Goal: Task Accomplishment & Management: Use online tool/utility

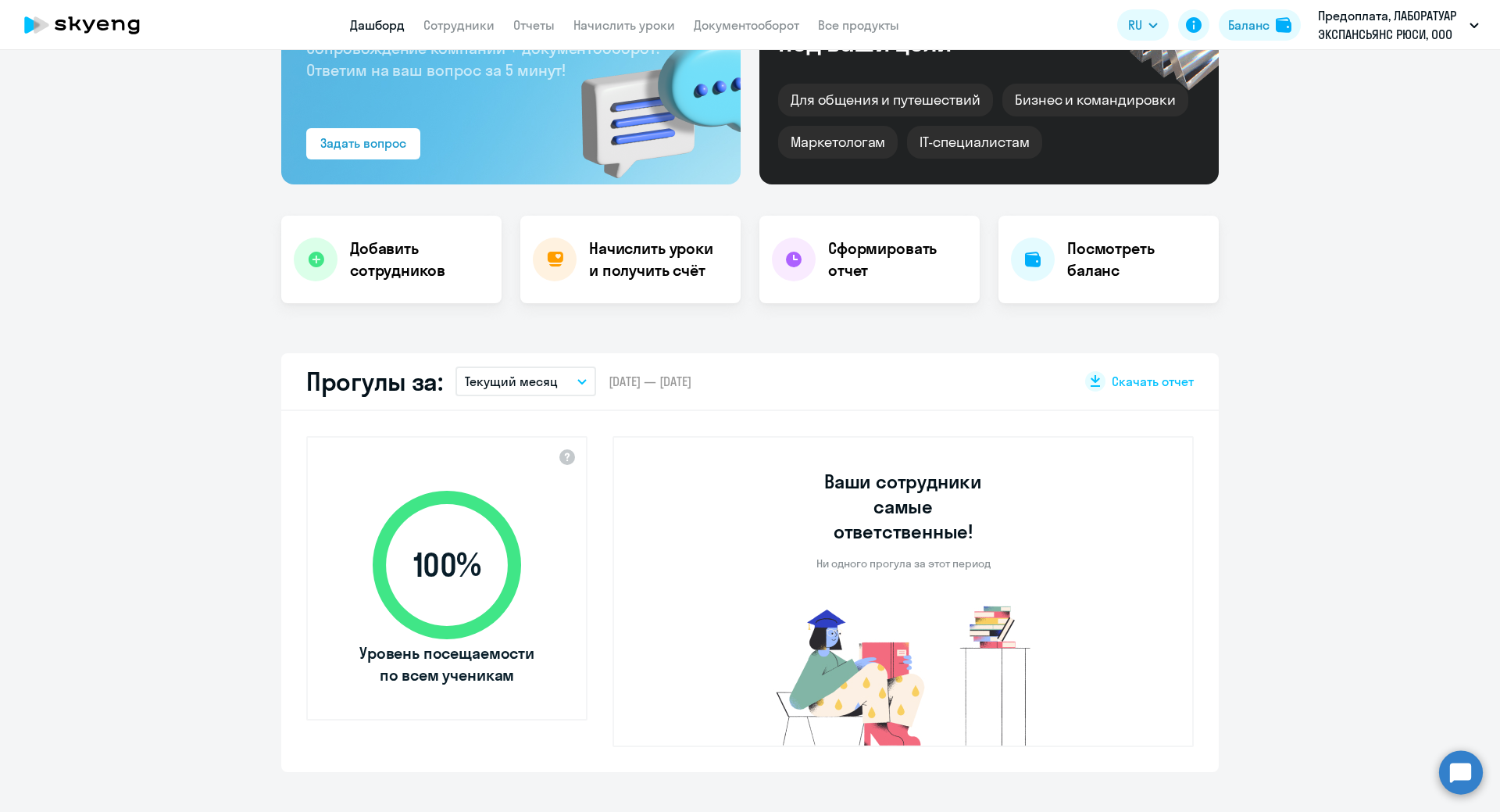
scroll to position [234, 0]
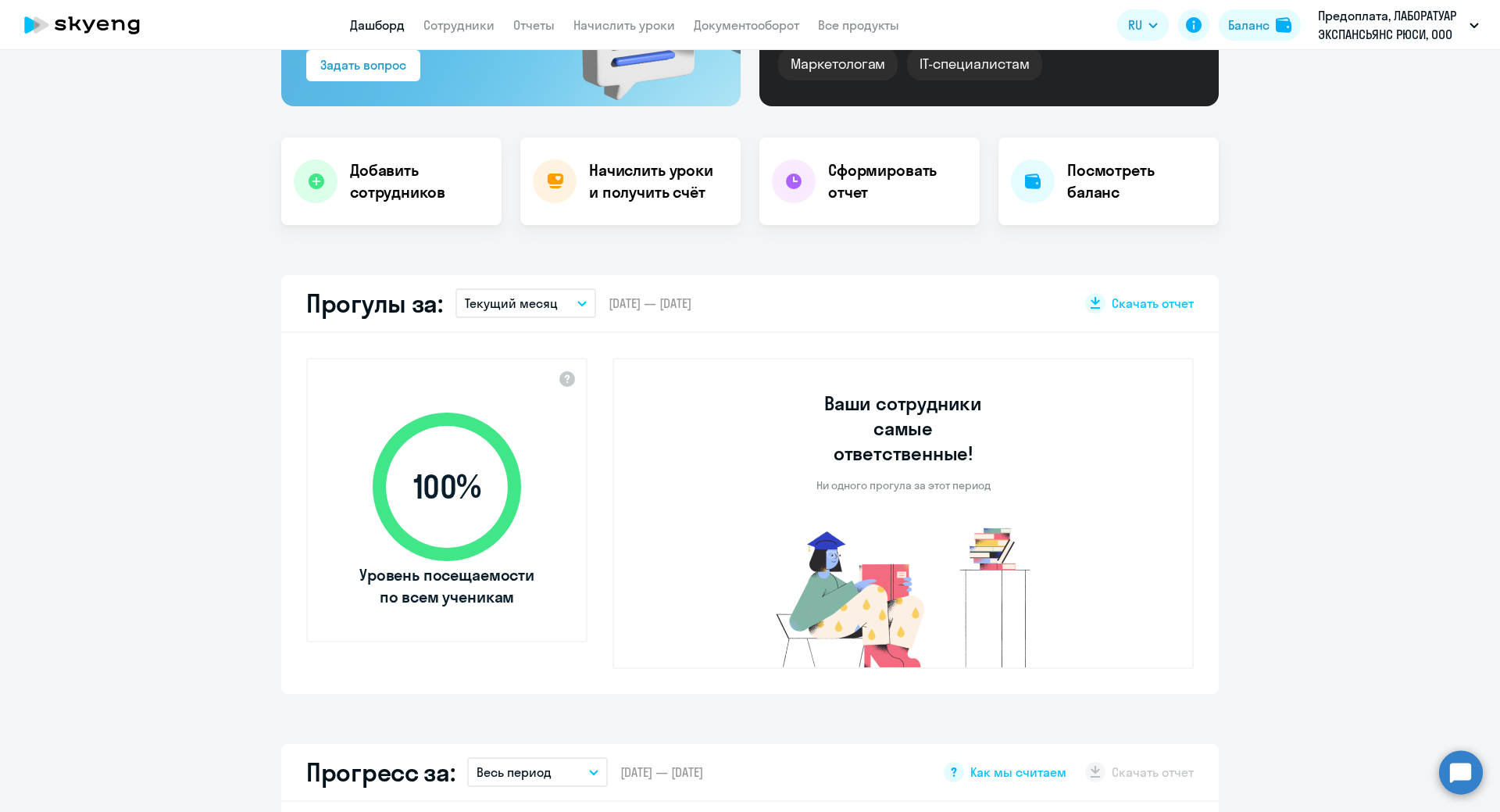
select select "30"
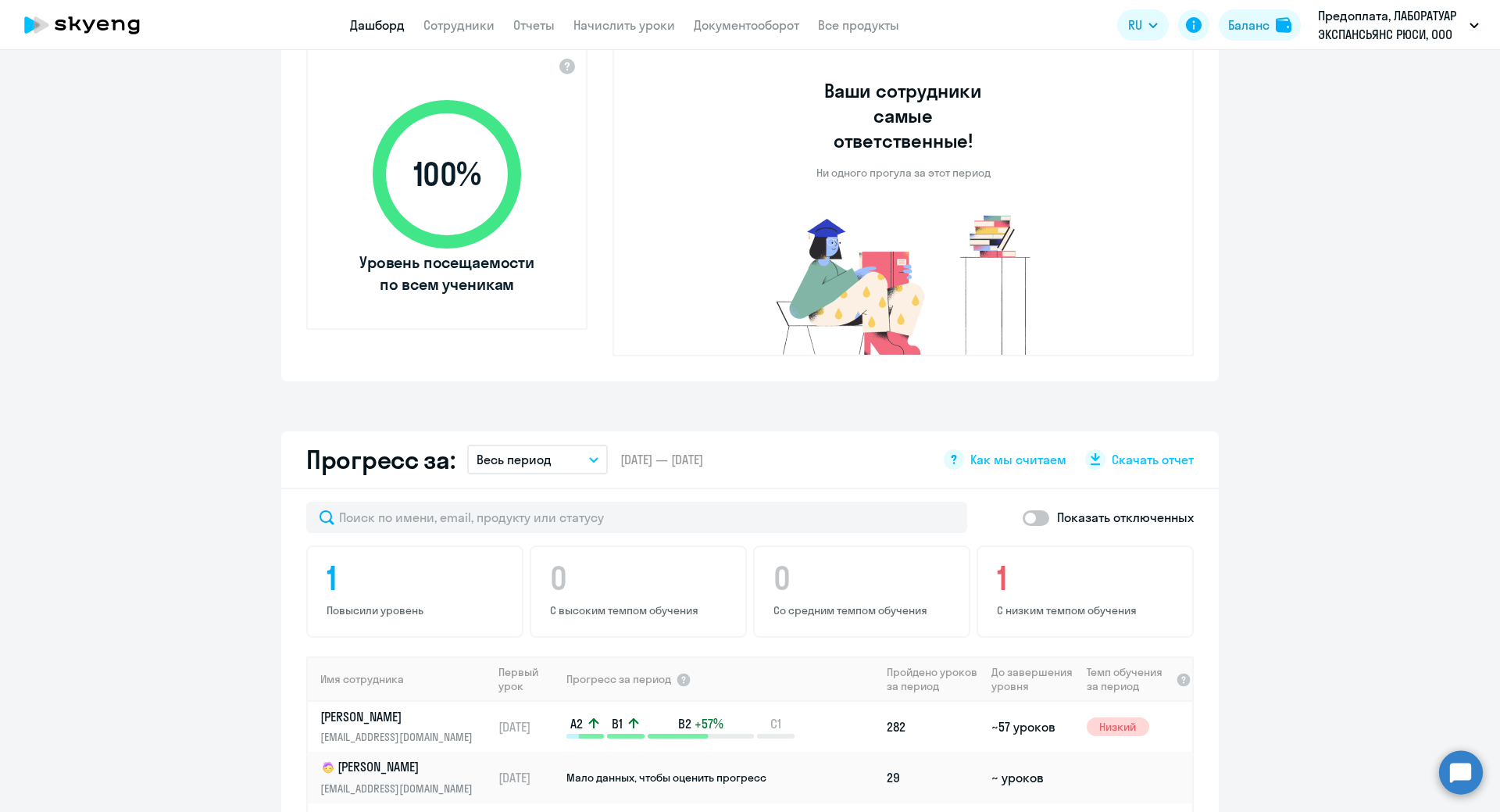
scroll to position [704, 0]
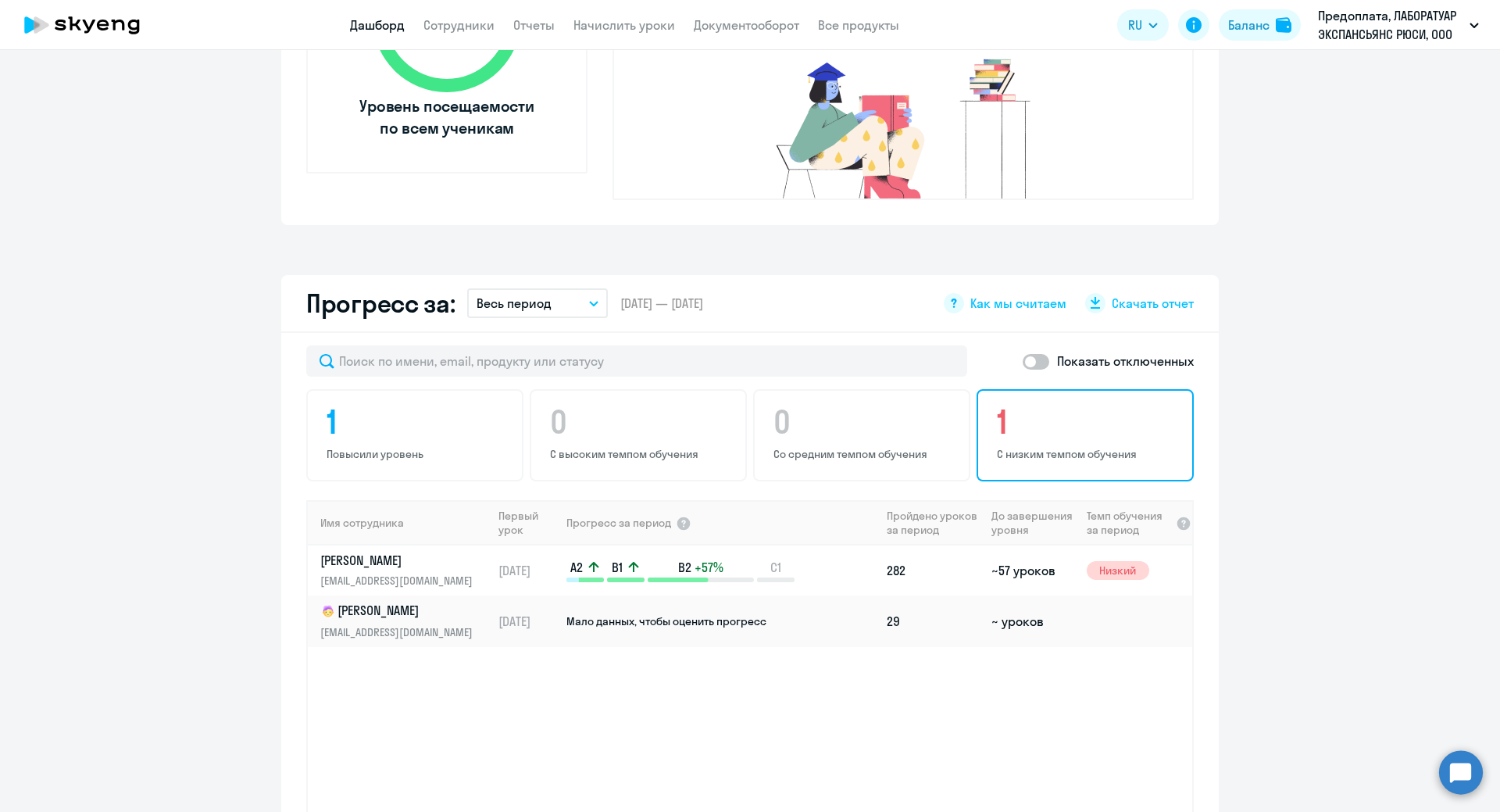
click at [1076, 403] on h4 "1" at bounding box center [1087, 422] width 181 height 37
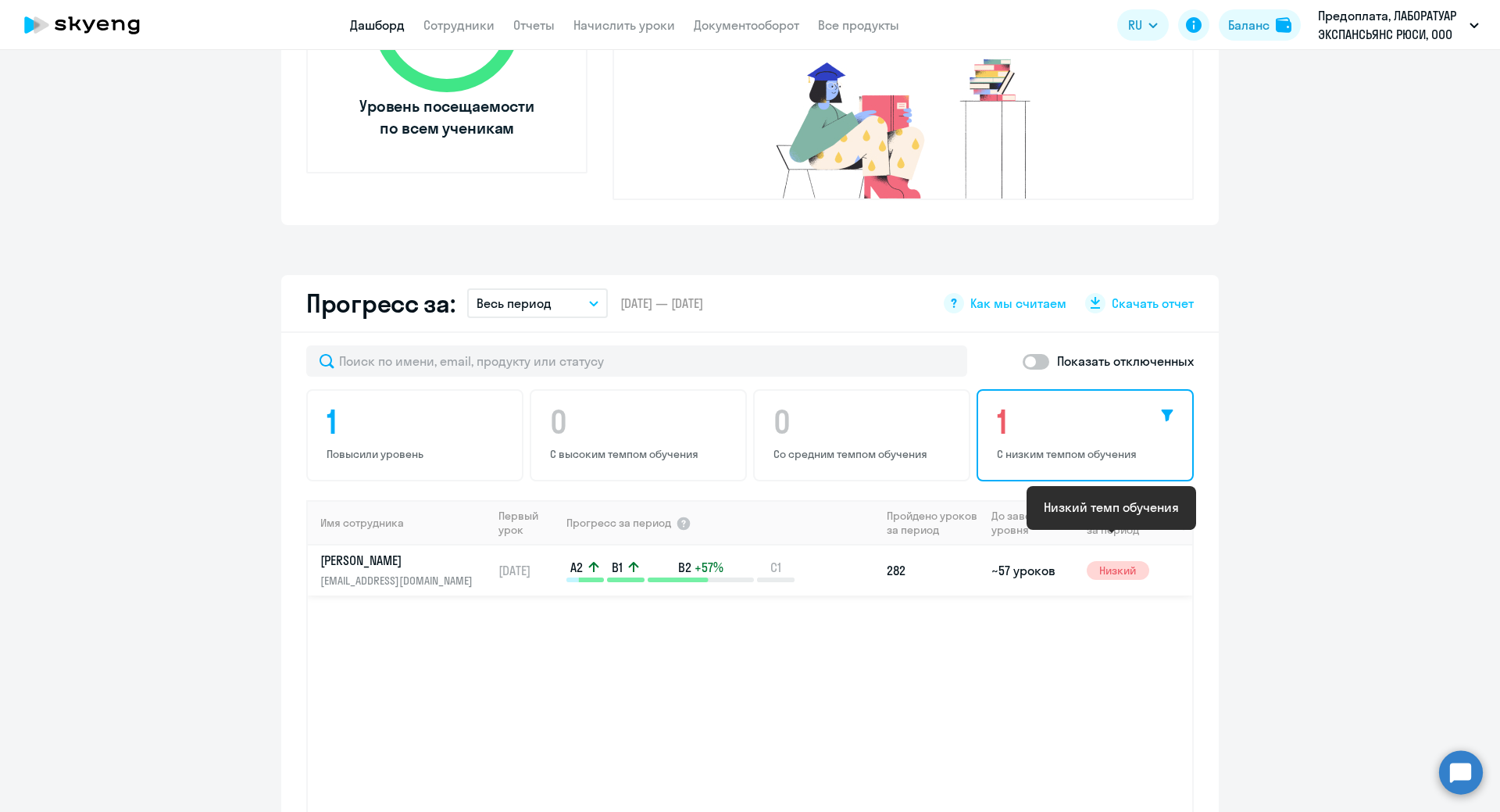
click at [1121, 561] on span "Низкий" at bounding box center [1118, 571] width 62 height 19
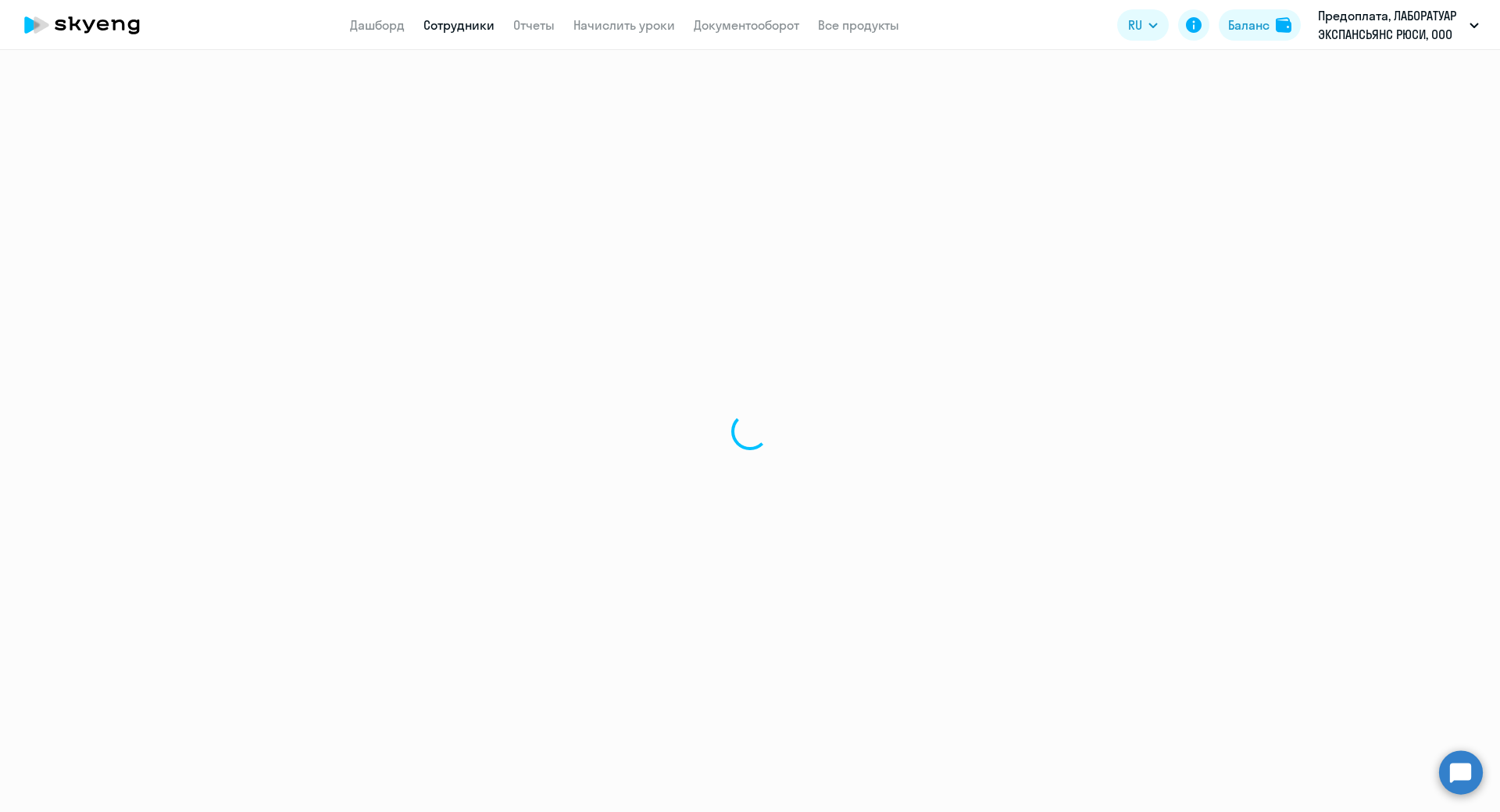
select select "english"
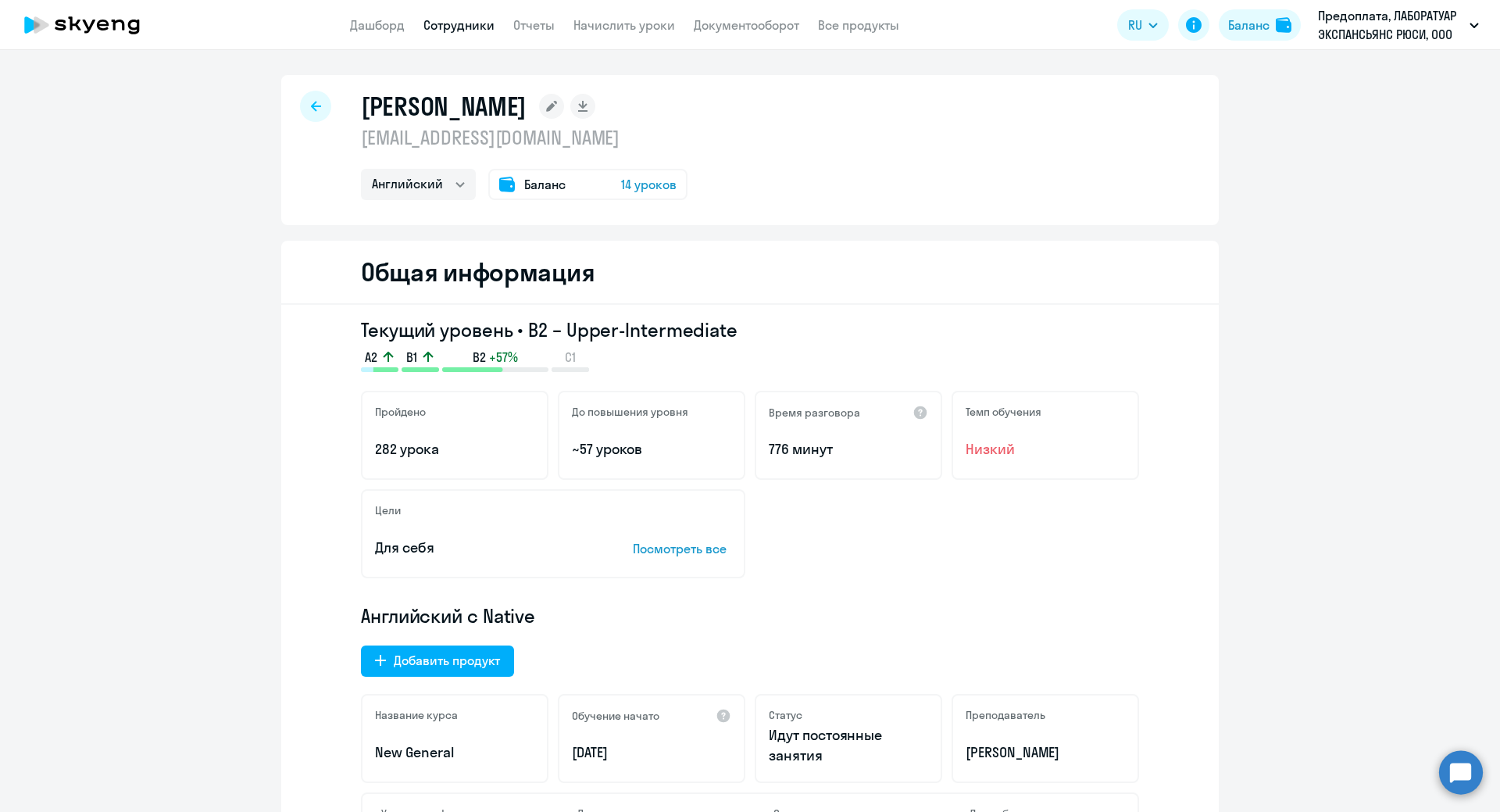
click at [986, 449] on span "Низкий" at bounding box center [1045, 449] width 160 height 20
click at [645, 187] on span "14 уроков" at bounding box center [649, 185] width 56 height 19
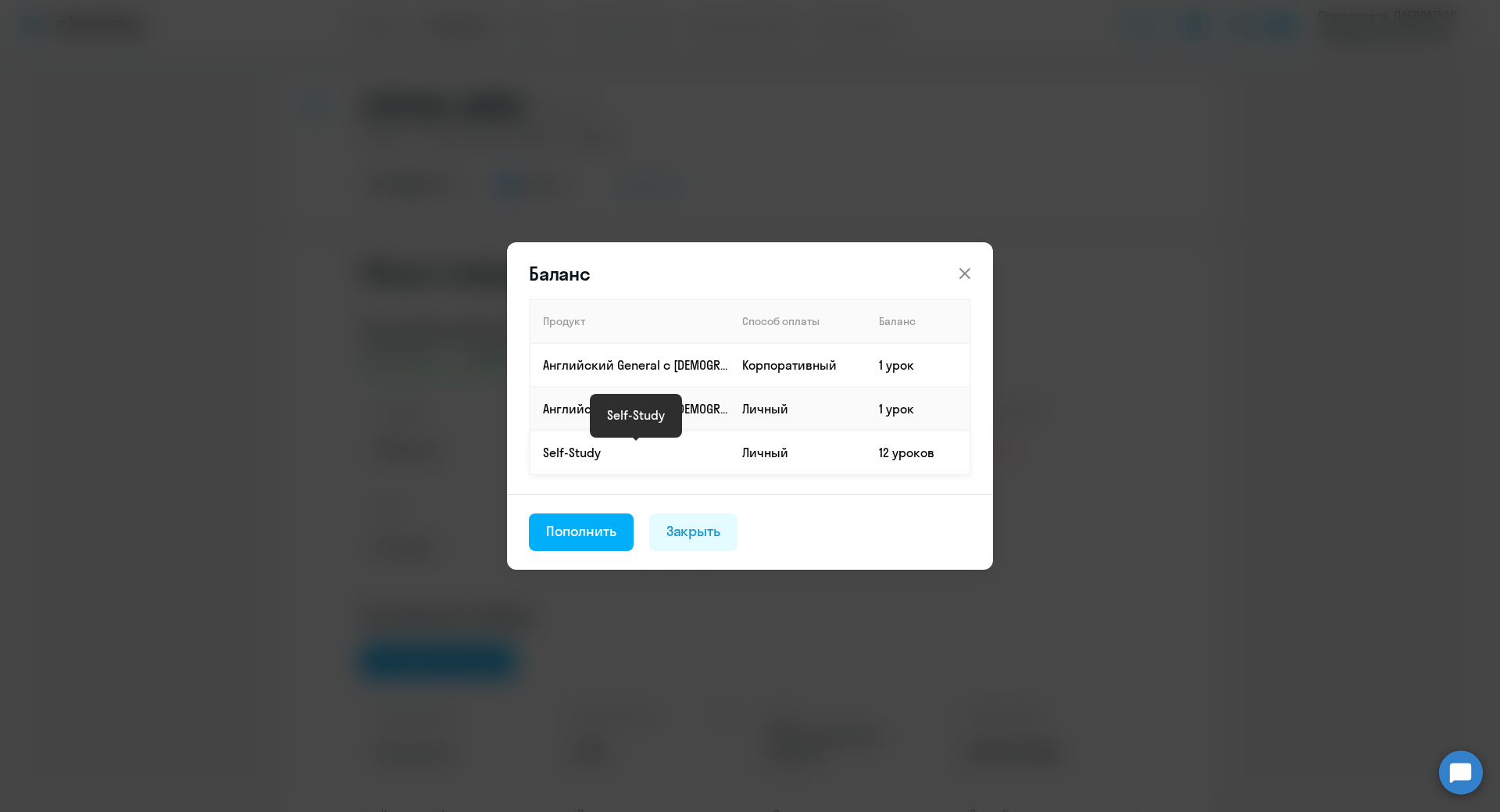
click at [623, 456] on p "Self-Study" at bounding box center [636, 453] width 186 height 17
drag, startPoint x: 891, startPoint y: 455, endPoint x: 825, endPoint y: 487, distance: 73.3
click at [882, 458] on td "12 уроков" at bounding box center [919, 452] width 104 height 43
click at [688, 527] on div "Закрыть" at bounding box center [693, 531] width 55 height 20
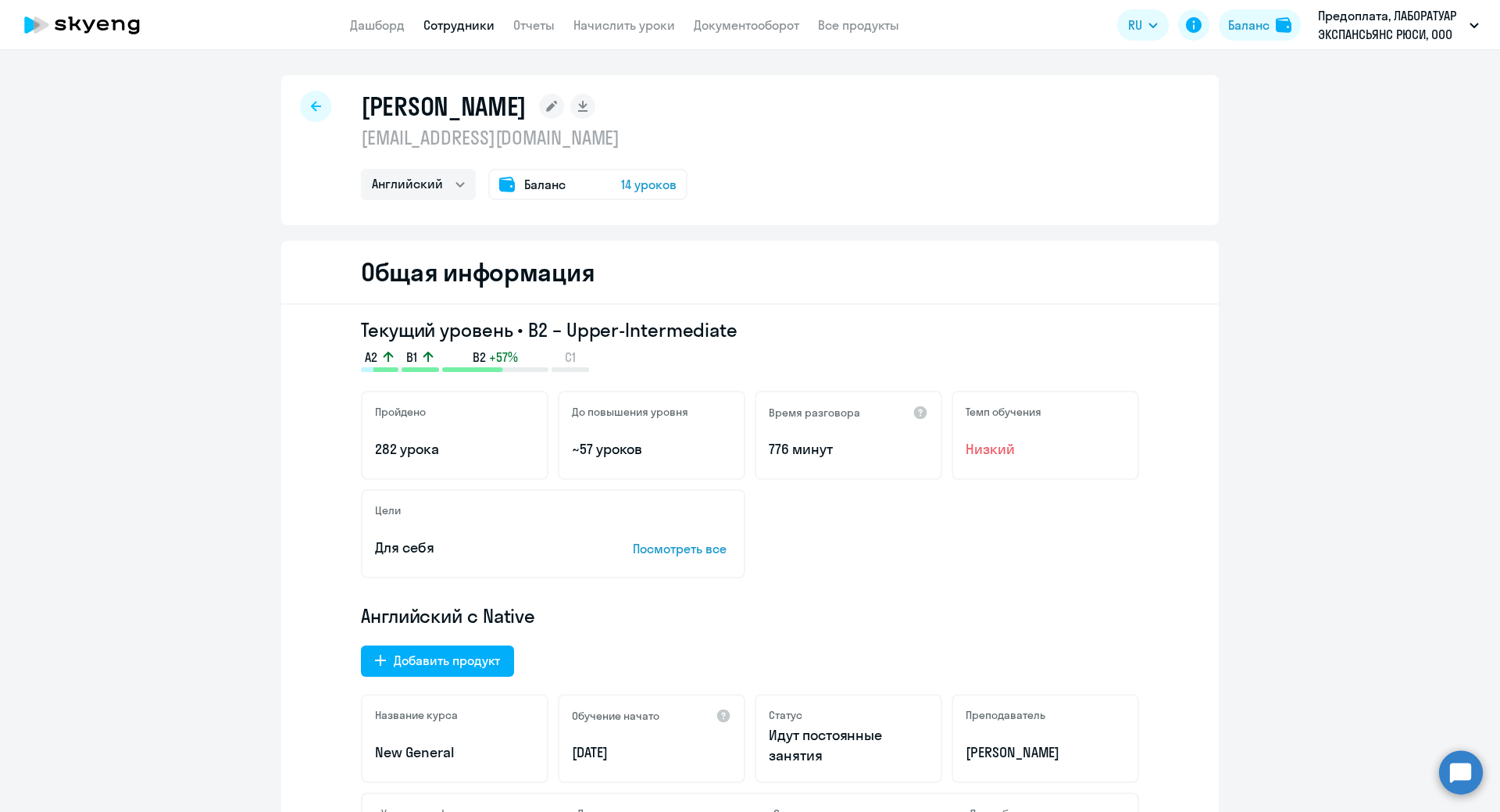
click at [612, 187] on div "Баланс 14 уроков" at bounding box center [588, 185] width 200 height 31
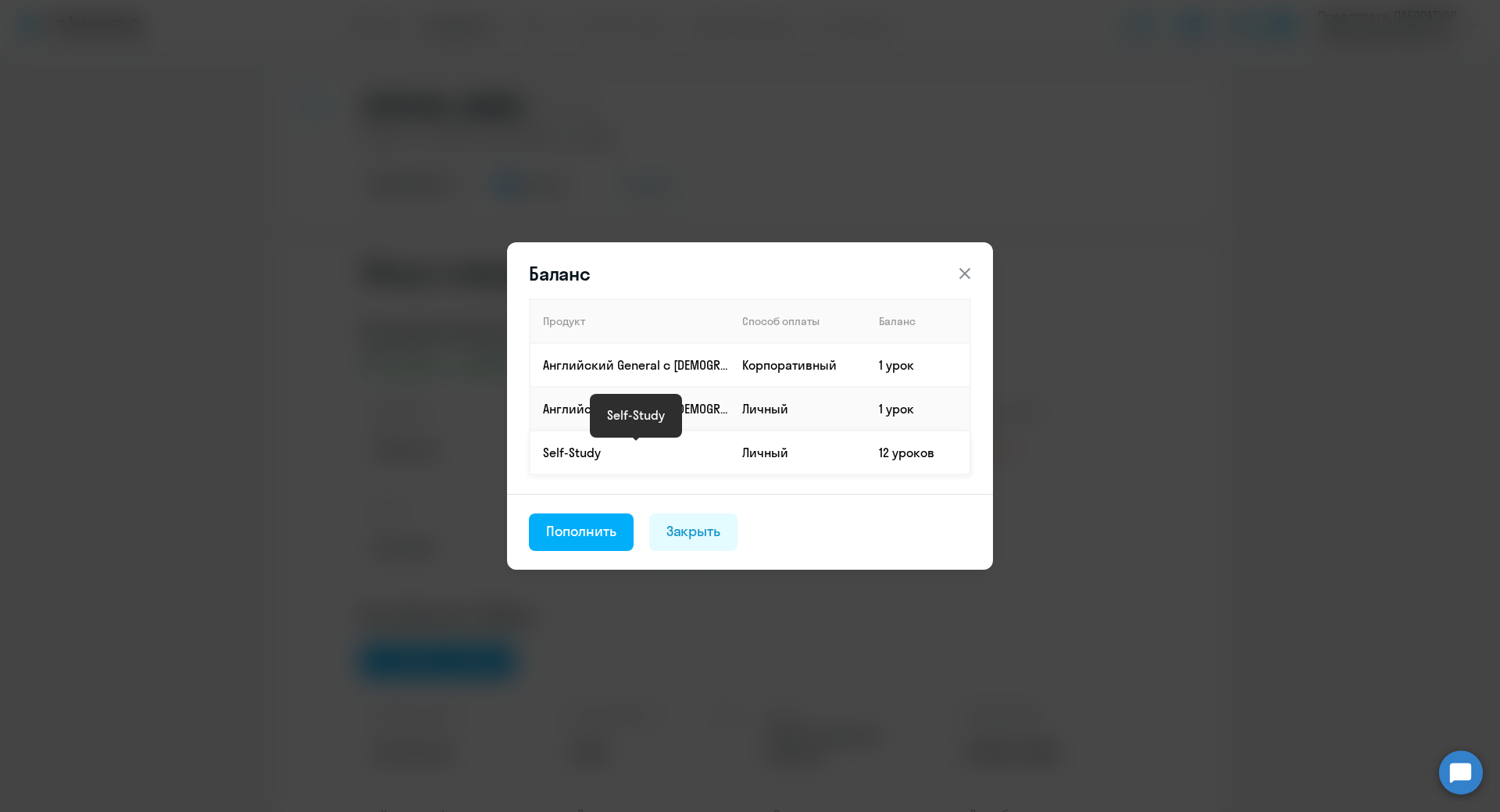
click at [587, 456] on p "Self-Study" at bounding box center [636, 453] width 186 height 17
click at [560, 531] on div "Пополнить" at bounding box center [581, 531] width 70 height 20
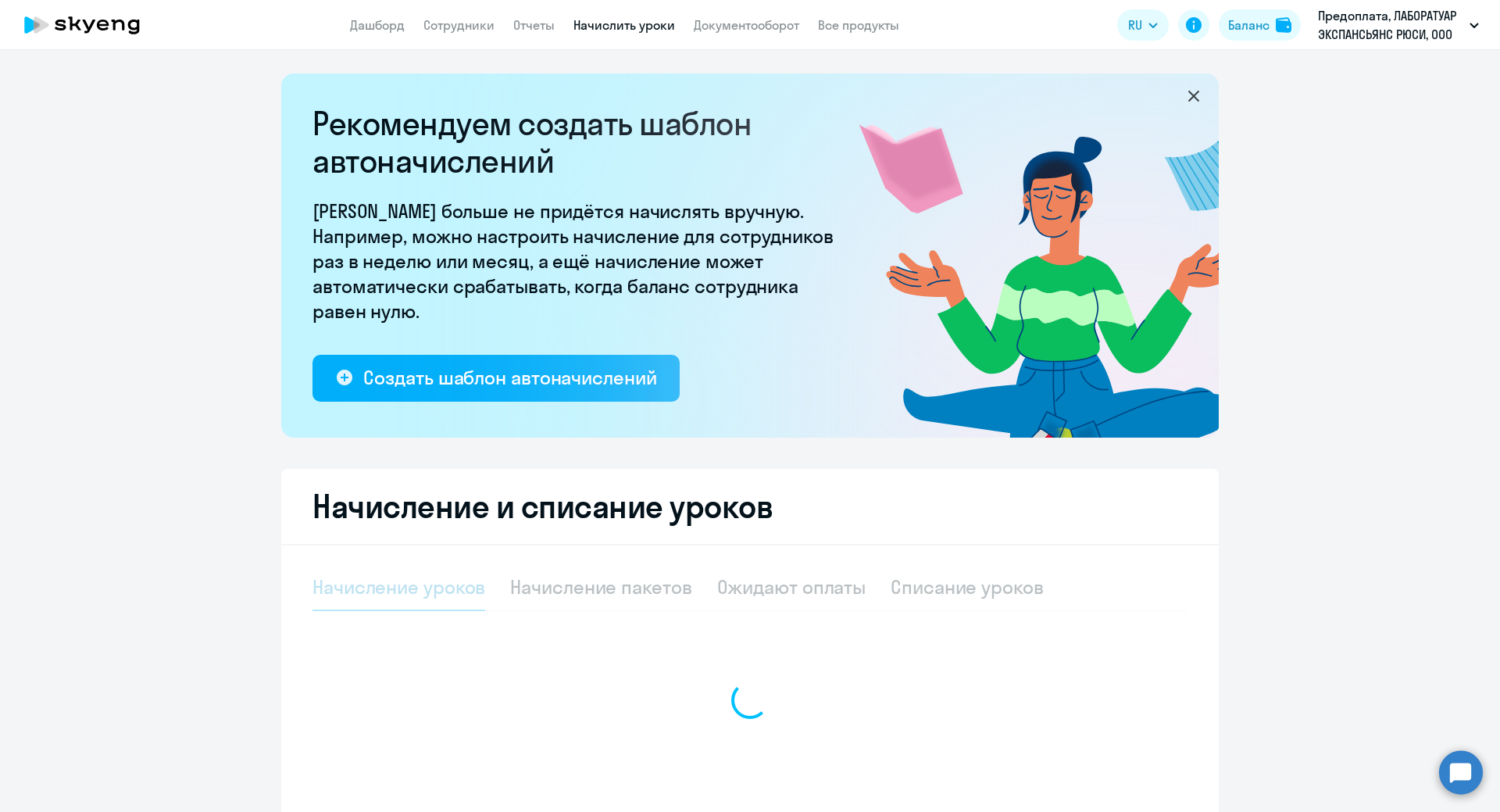
select select "10"
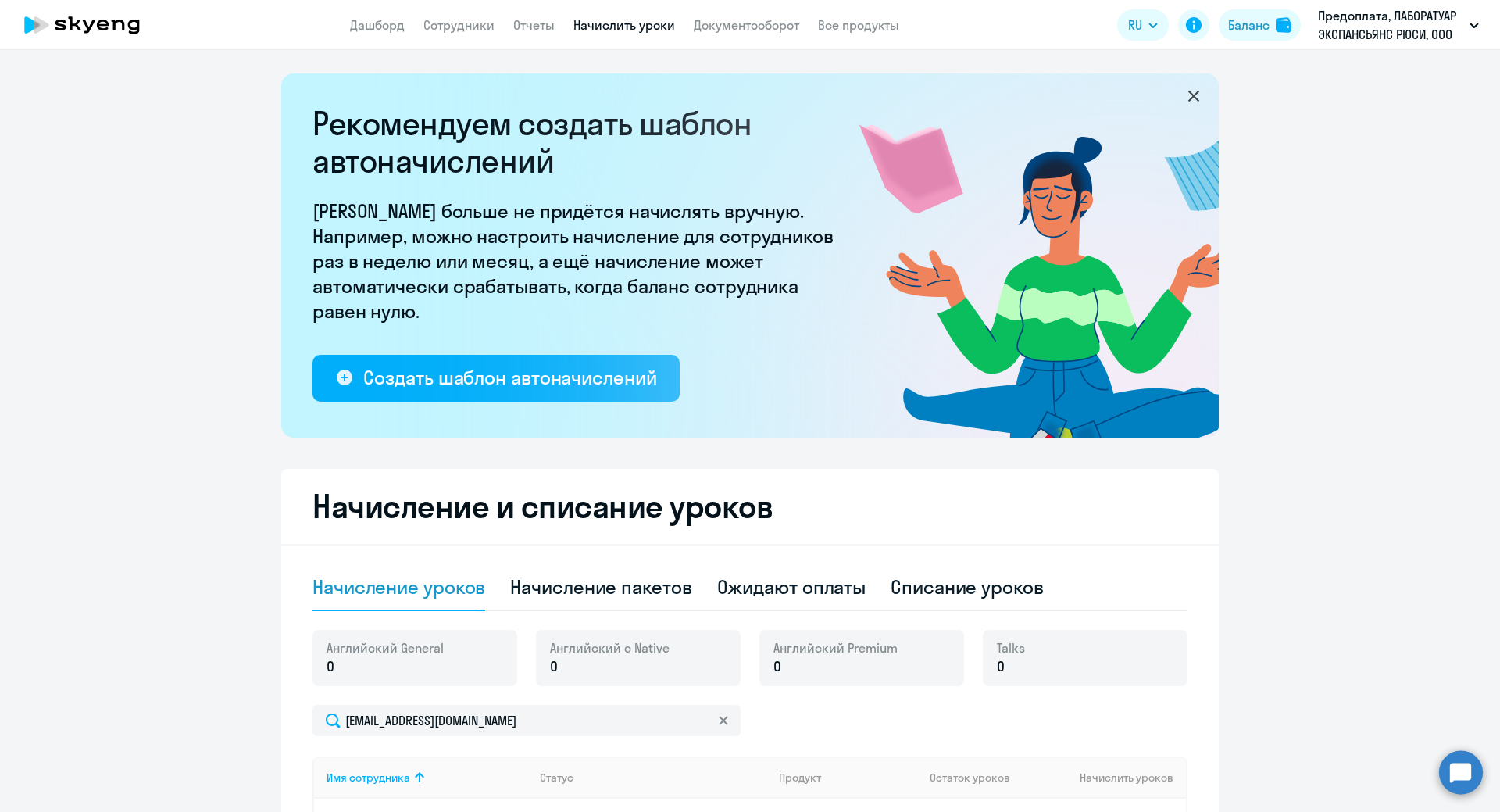
scroll to position [311, 0]
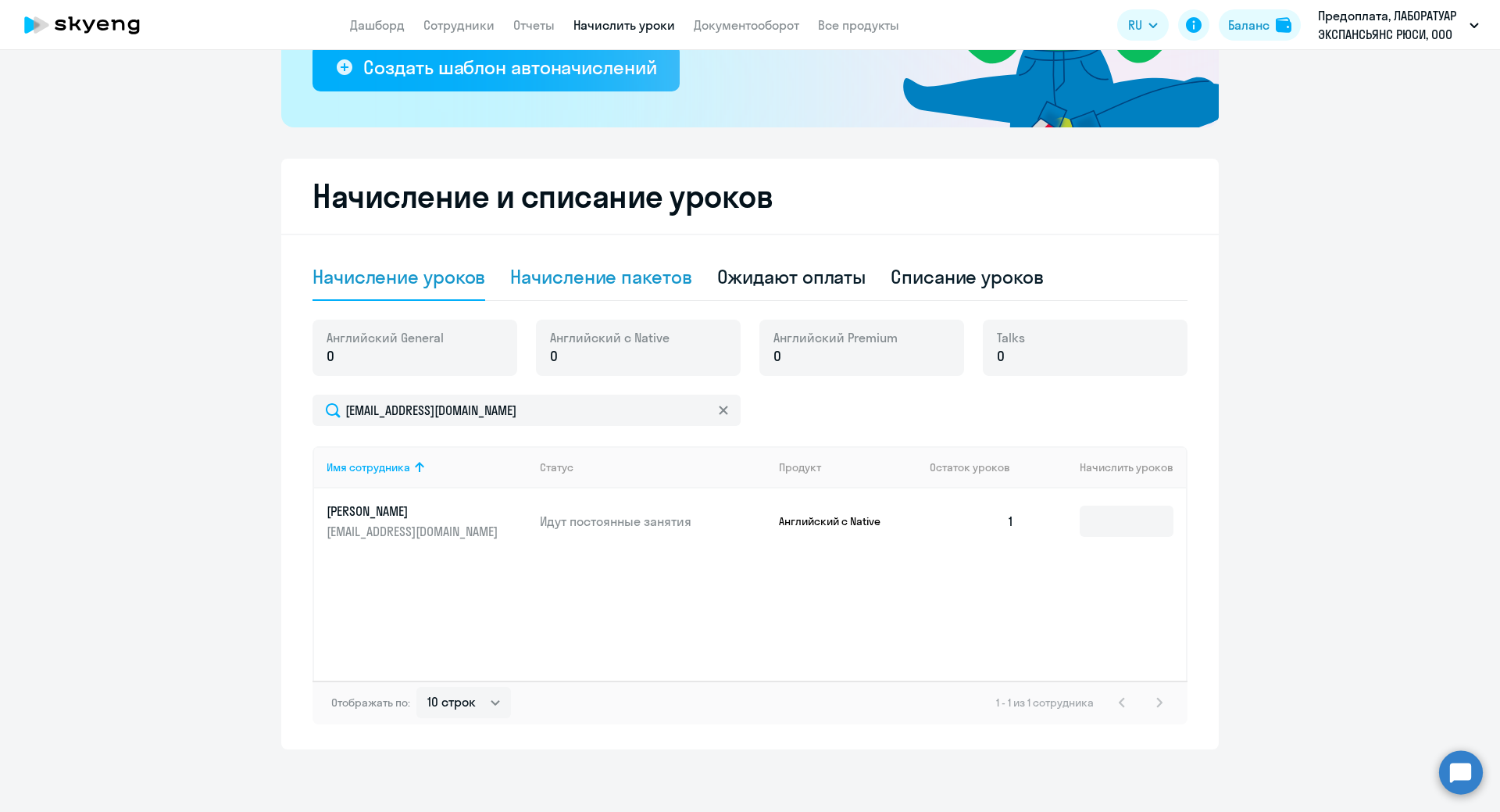
click at [603, 278] on div "Начисление пакетов" at bounding box center [600, 276] width 181 height 25
select select "10"
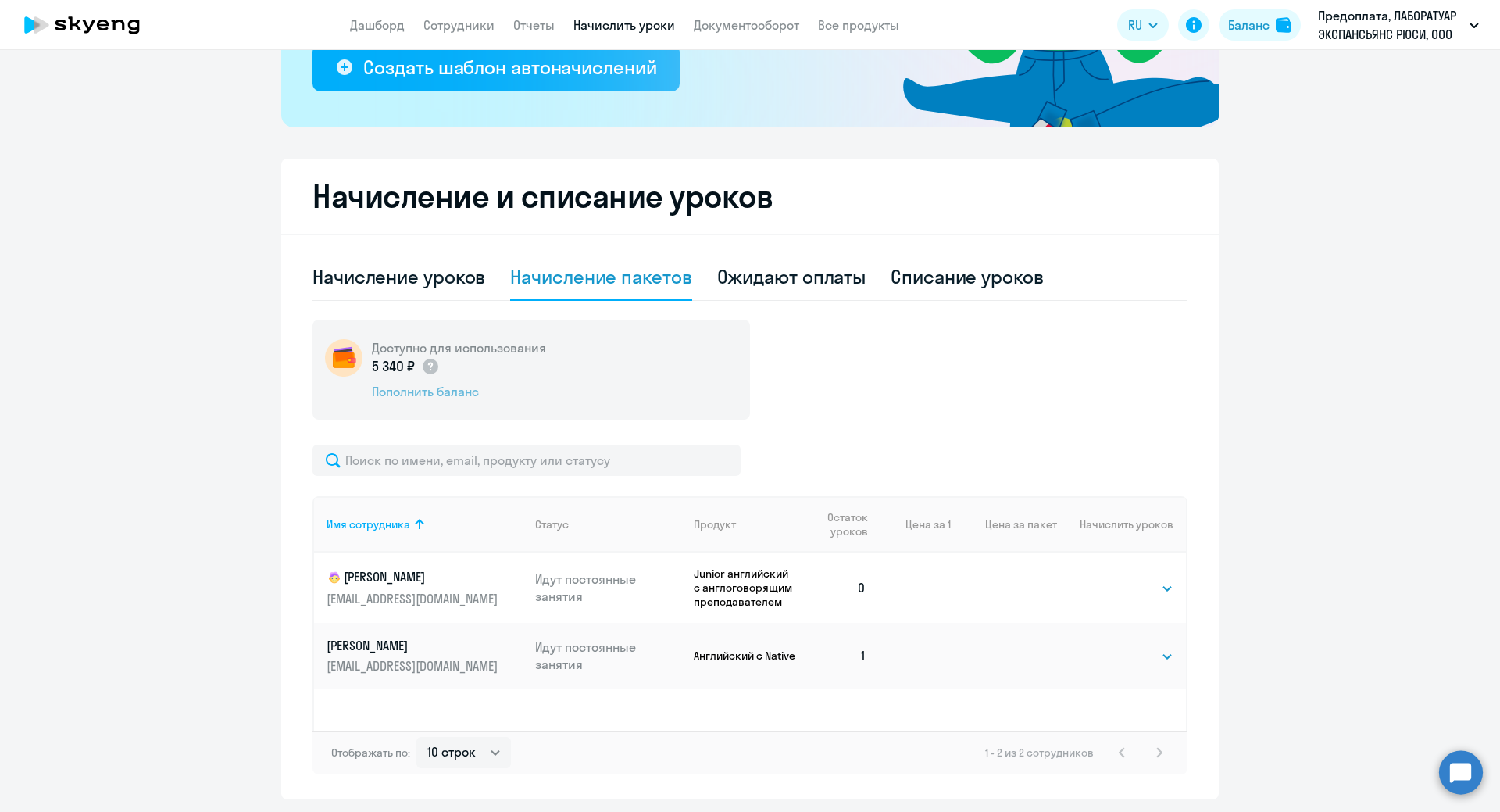
click at [424, 396] on div "Пополнить баланс" at bounding box center [459, 391] width 174 height 17
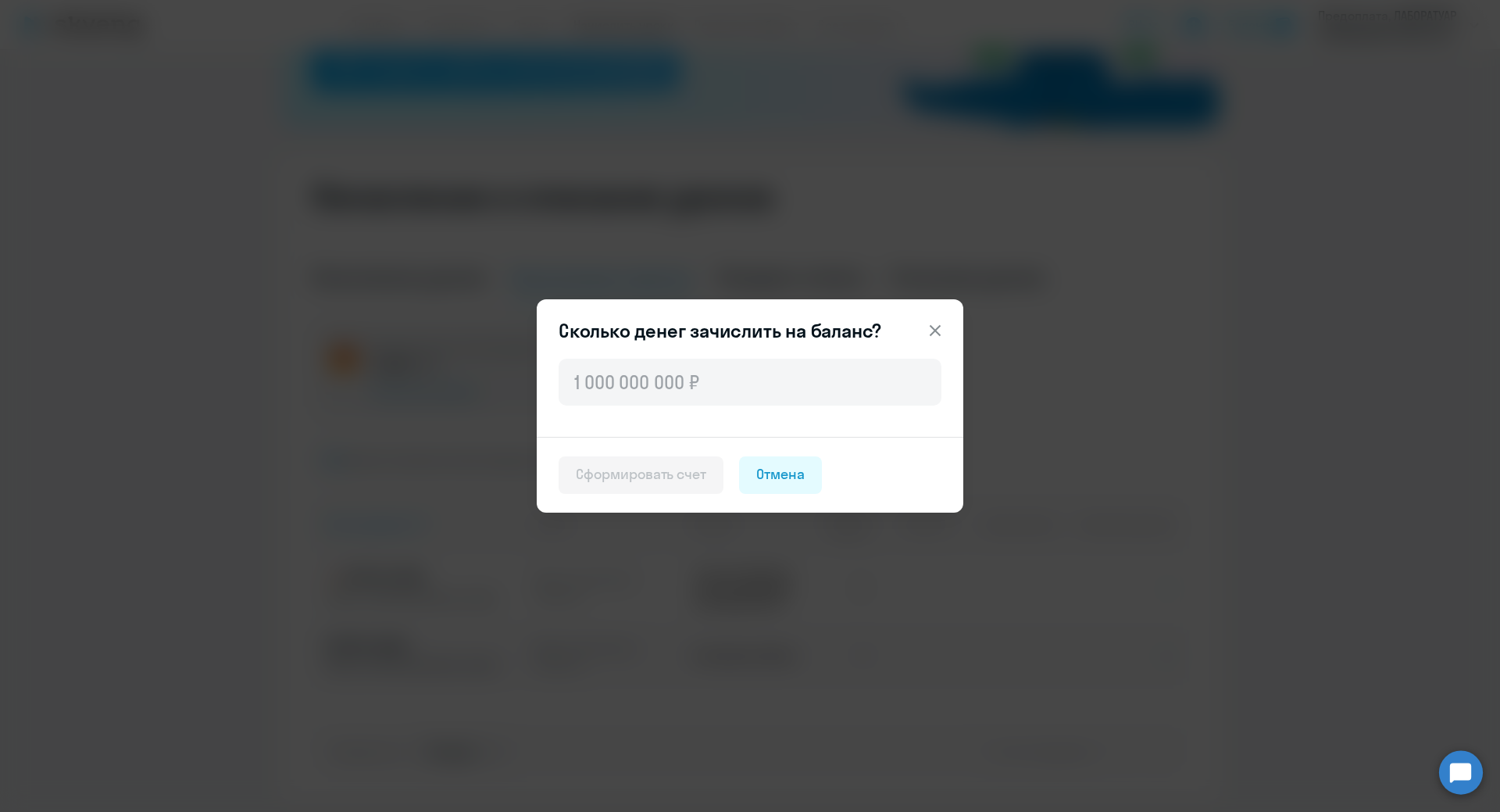
click at [790, 484] on button "Отмена" at bounding box center [780, 475] width 82 height 37
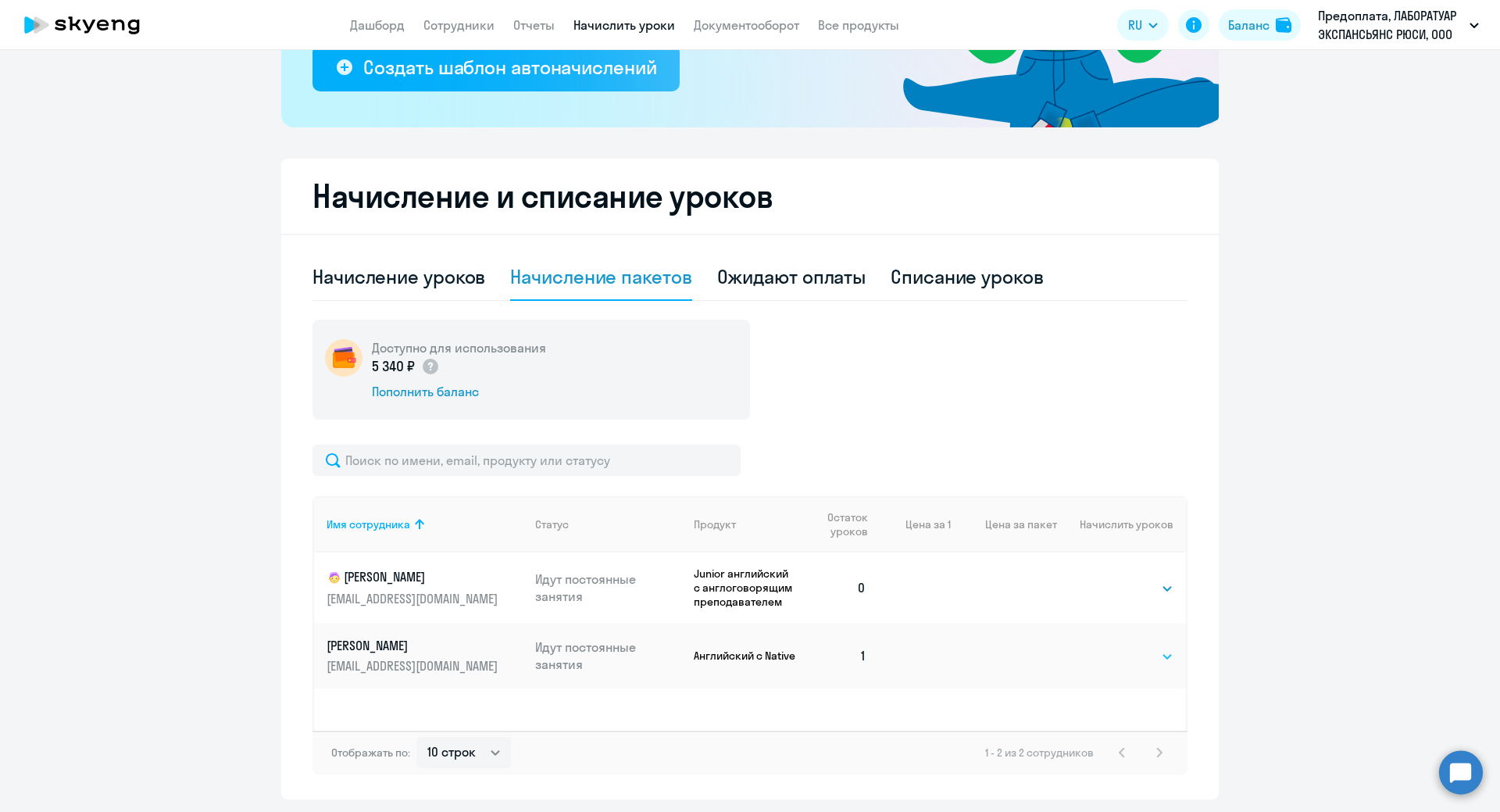
click at [1149, 650] on select "Выбрать 4 8 16 32 64 96 128" at bounding box center [1142, 657] width 64 height 19
select select "16"
click at [1110, 647] on select "Выбрать 4 8 16 32 64 96 128" at bounding box center [1142, 657] width 64 height 19
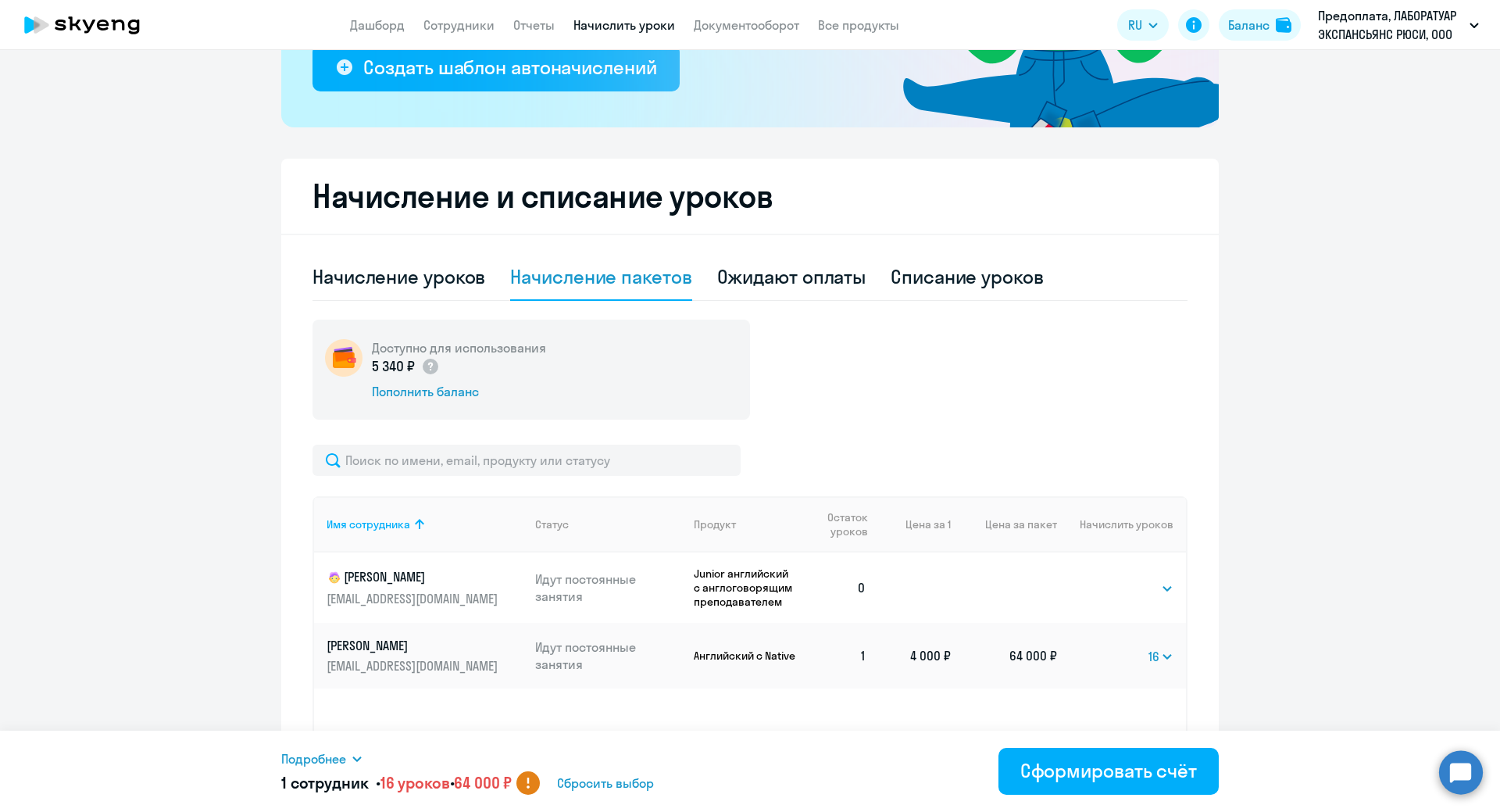
click at [922, 647] on td "4 000 ₽" at bounding box center [914, 656] width 72 height 66
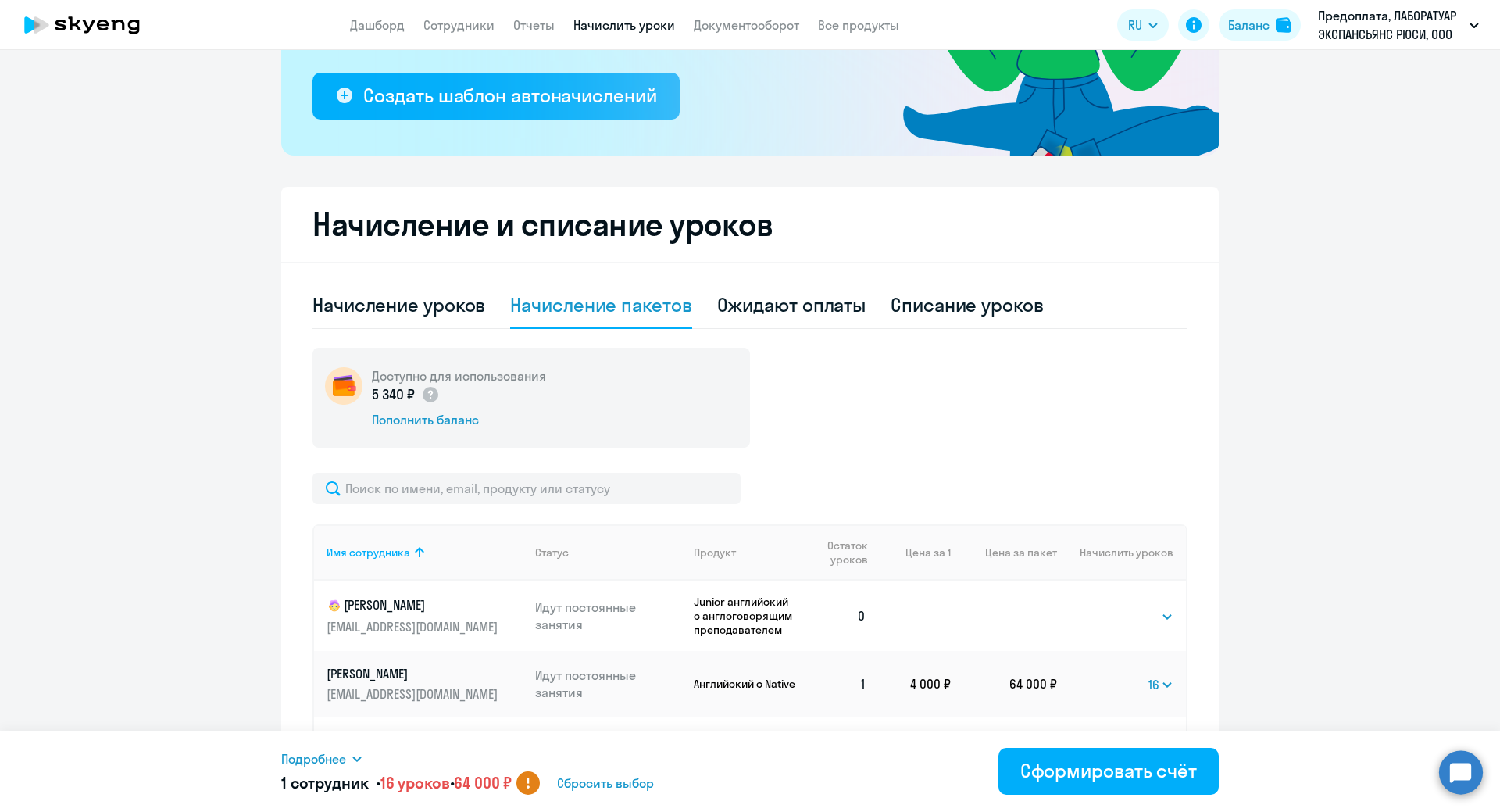
scroll to position [360, 0]
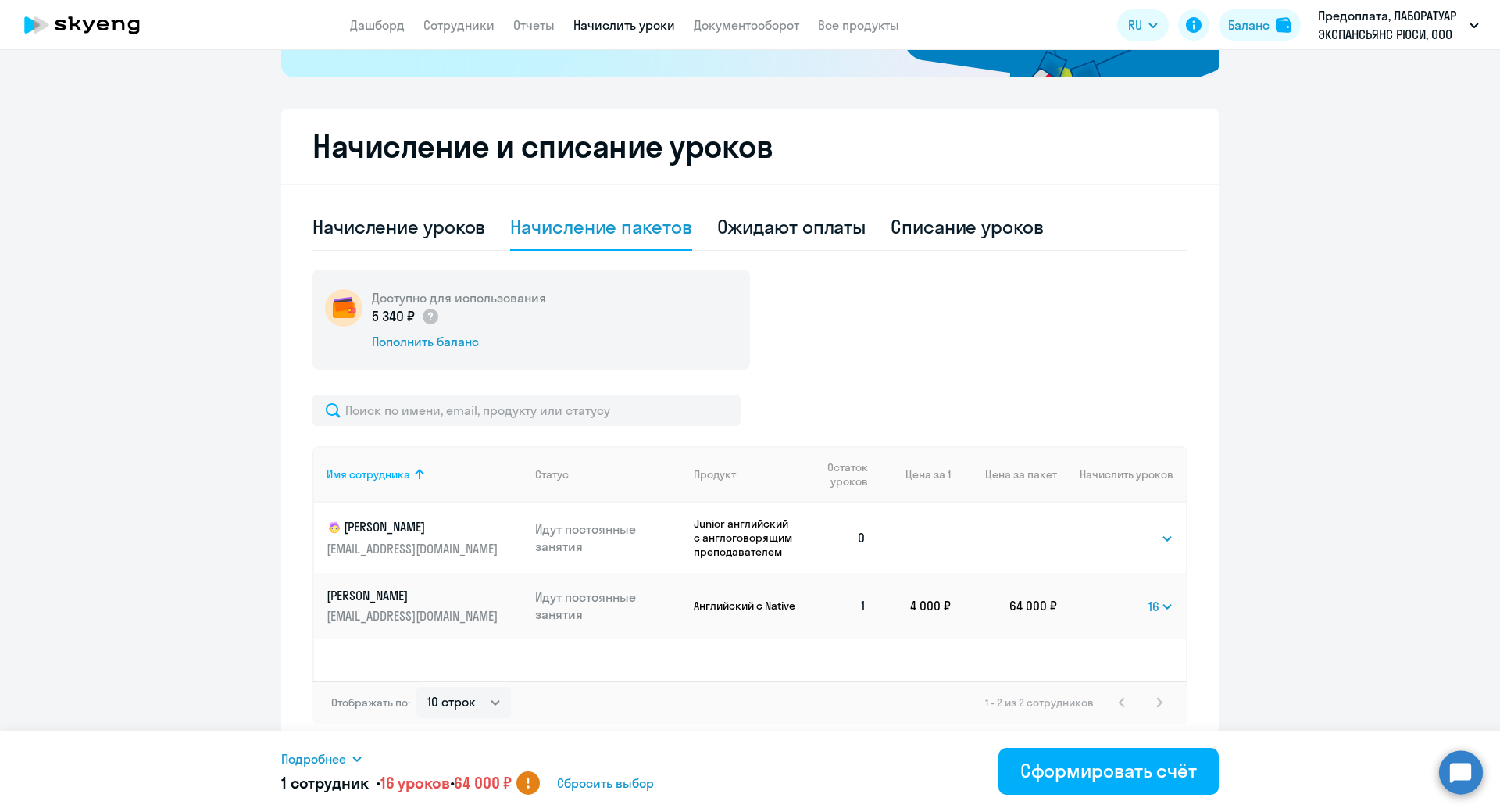
click at [603, 781] on span "Сбросить выбор" at bounding box center [606, 783] width 97 height 19
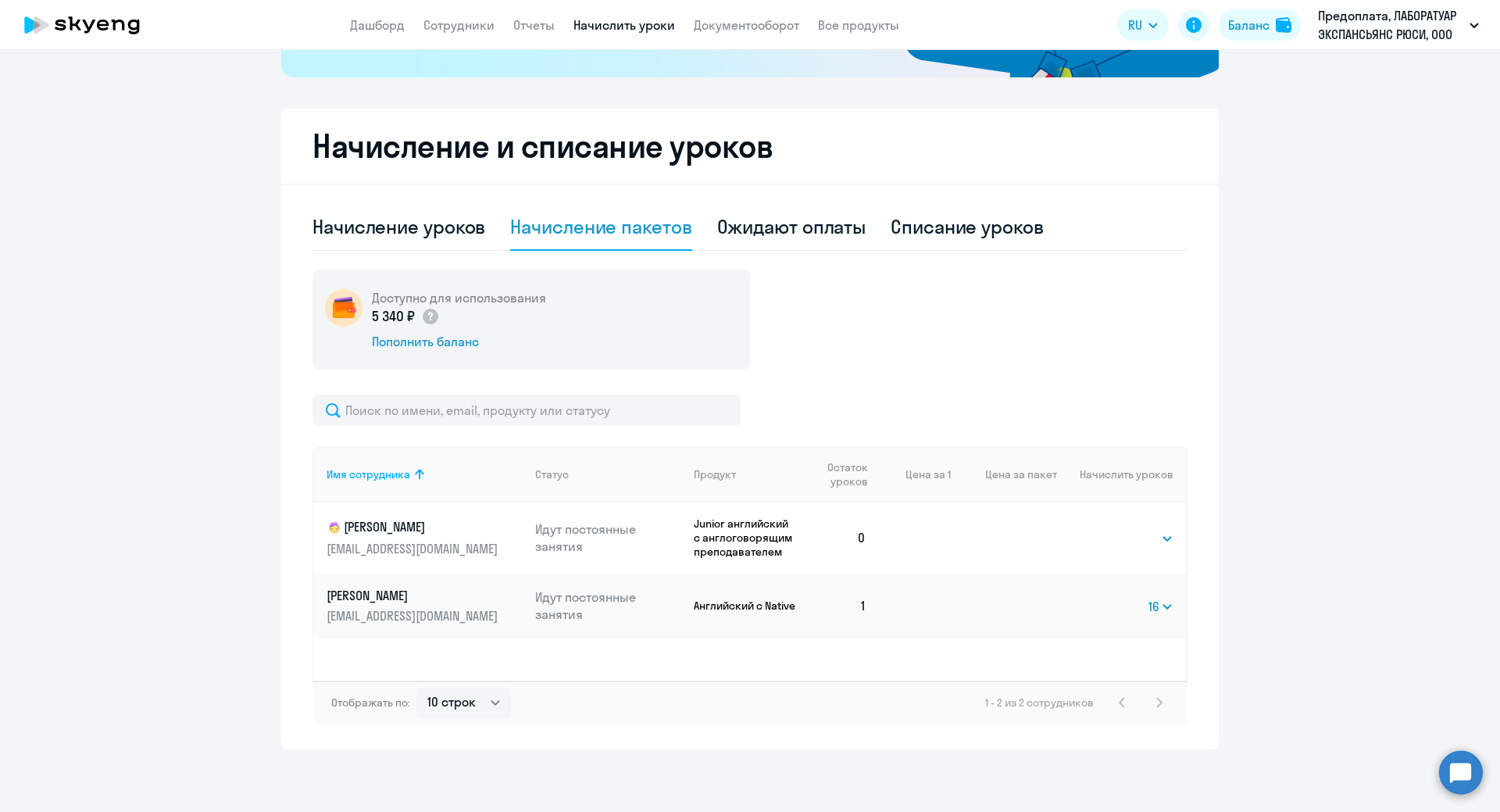
select select
click at [406, 237] on div "Начисление уроков" at bounding box center [398, 226] width 173 height 25
select select "10"
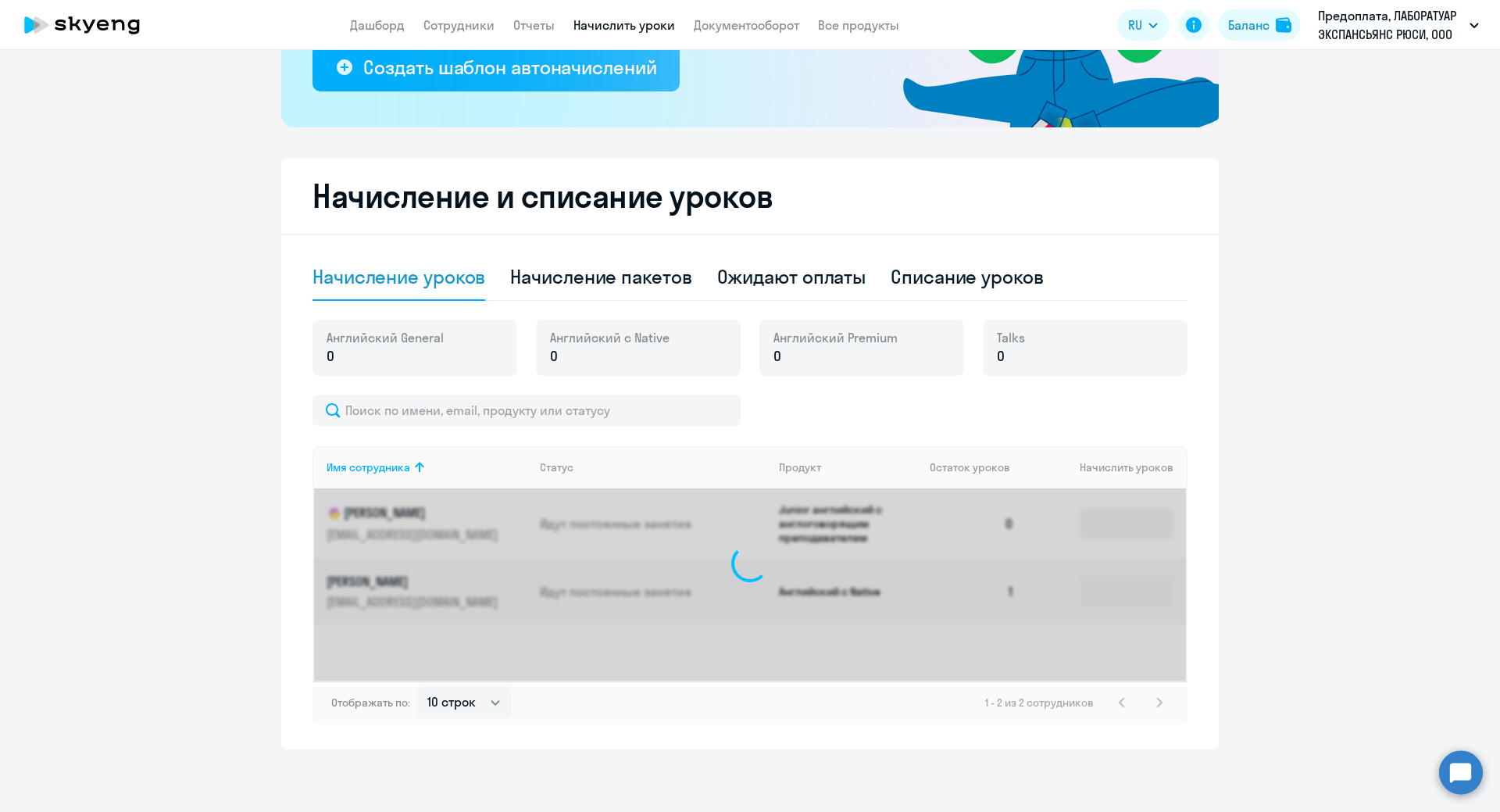
scroll to position [311, 0]
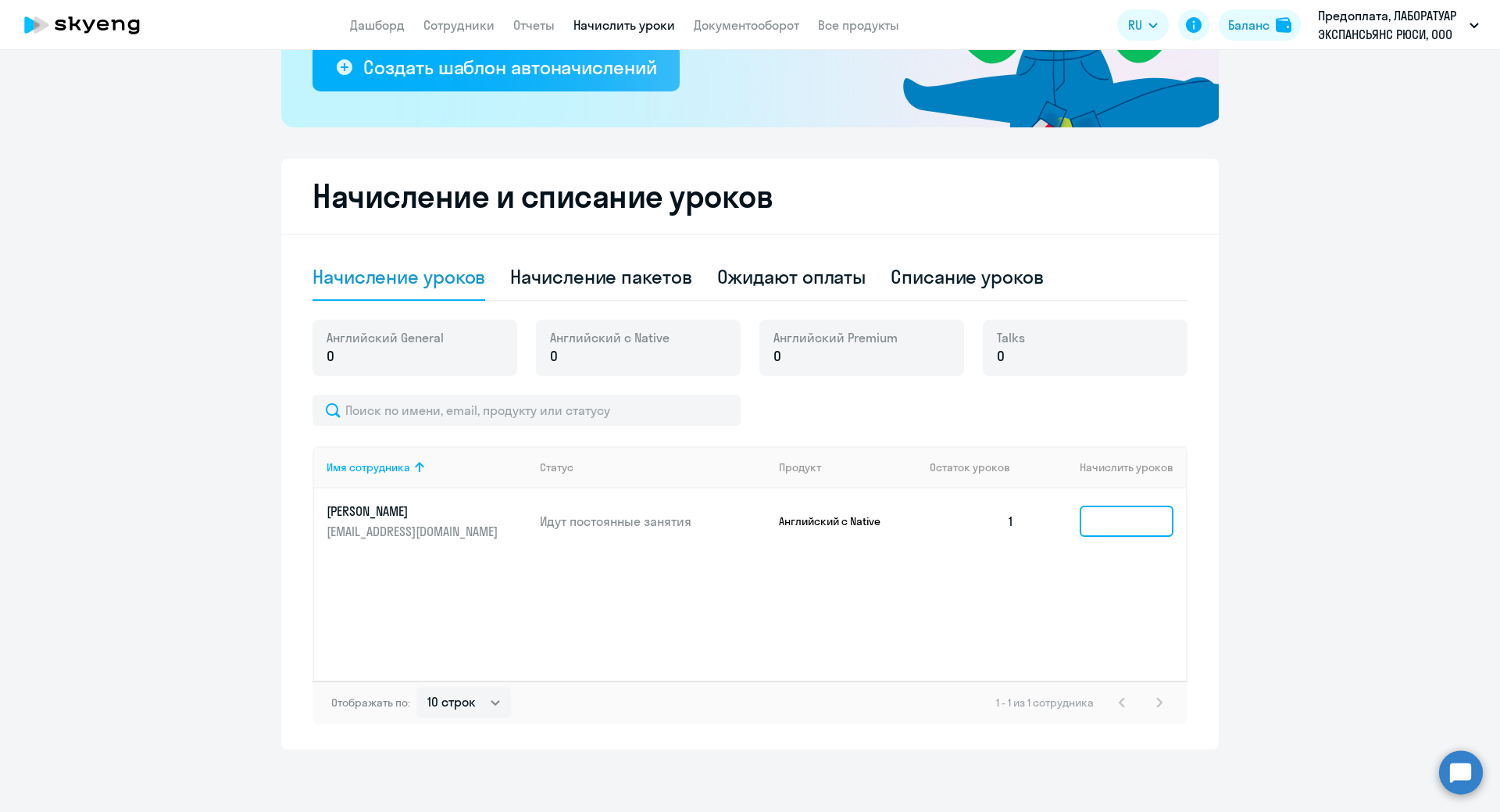
click at [1113, 521] on input at bounding box center [1127, 521] width 94 height 31
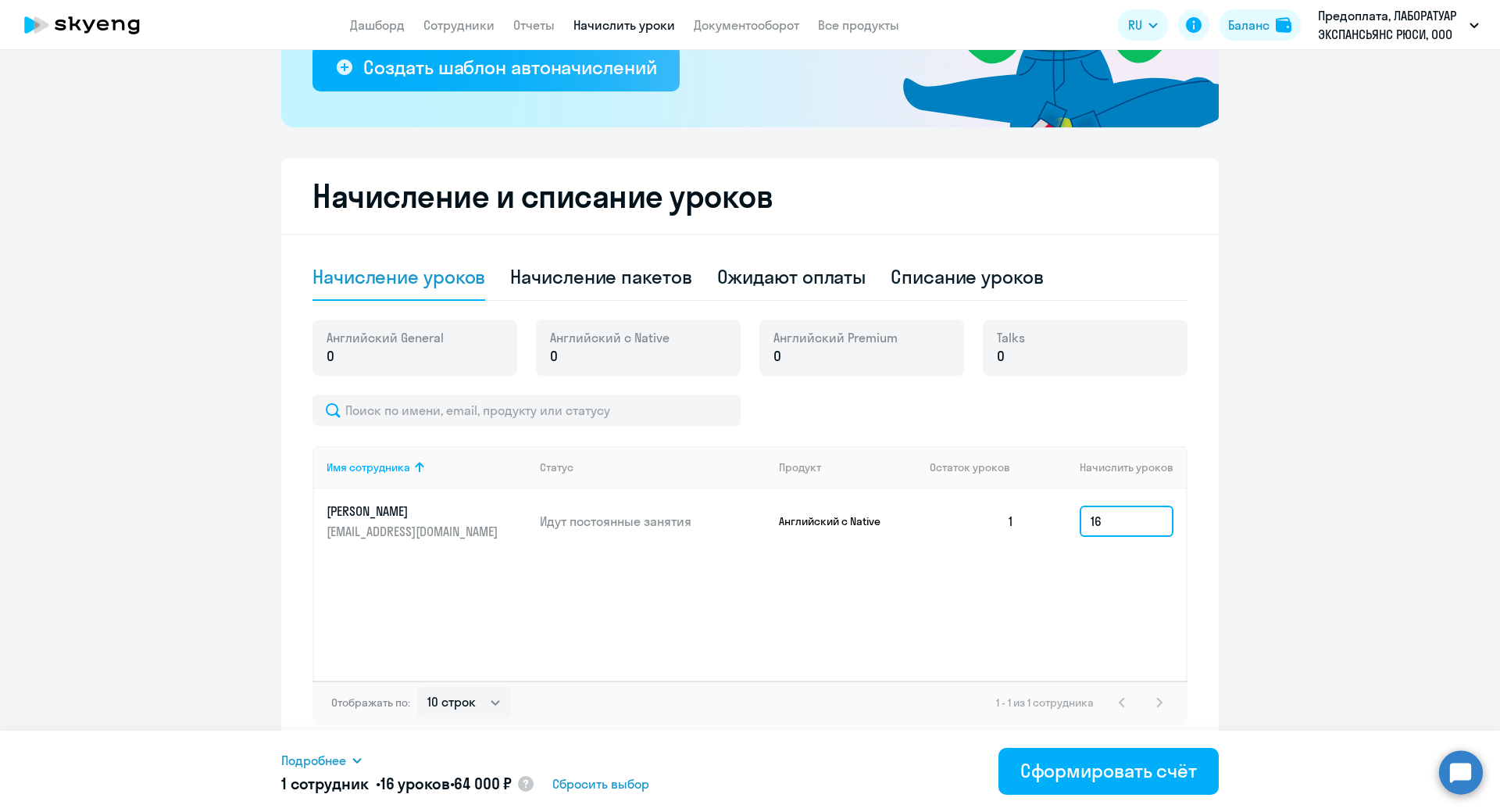
type input "16"
click at [560, 607] on div "Имя сотрудника Статус Продукт Остаток уроков Начислить уроков [PERSON_NAME] [PE…" at bounding box center [750, 563] width 875 height 234
click at [403, 350] on p "0" at bounding box center [384, 356] width 117 height 20
click at [530, 538] on td "Идут постоянные занятия" at bounding box center [647, 521] width 239 height 66
click at [1000, 282] on div "Списание уроков" at bounding box center [967, 276] width 154 height 25
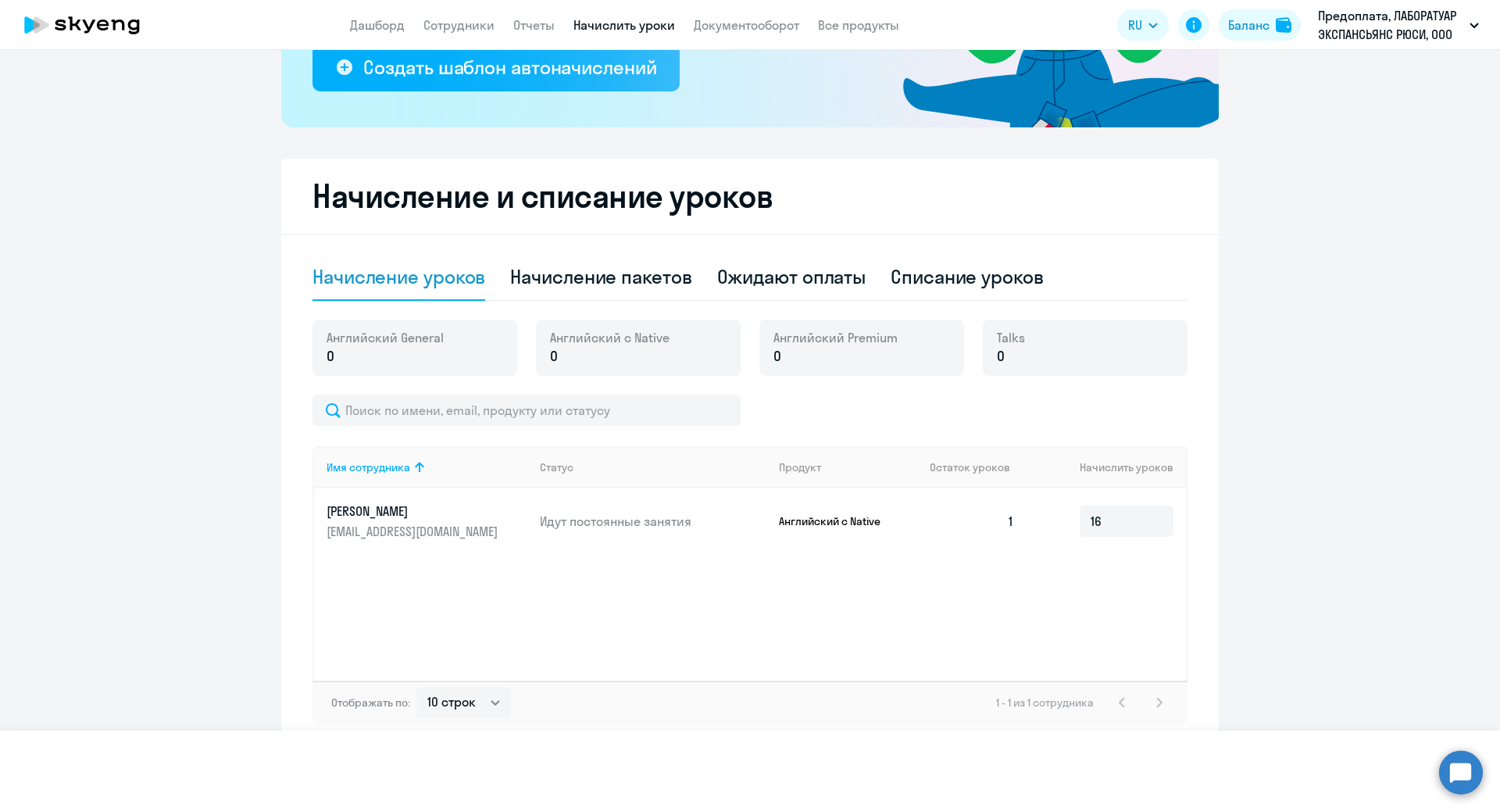
scroll to position [235, 0]
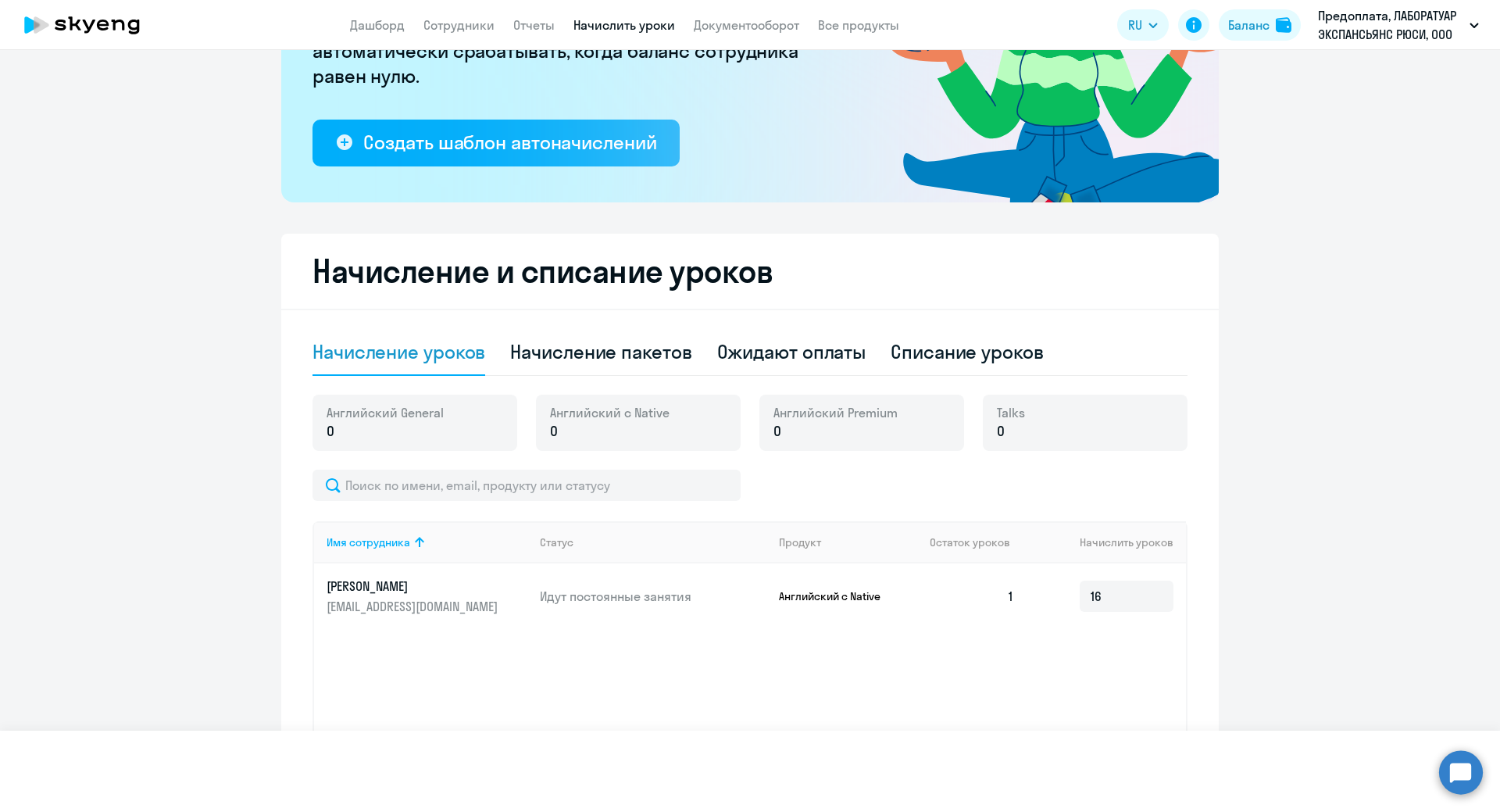
select select "10"
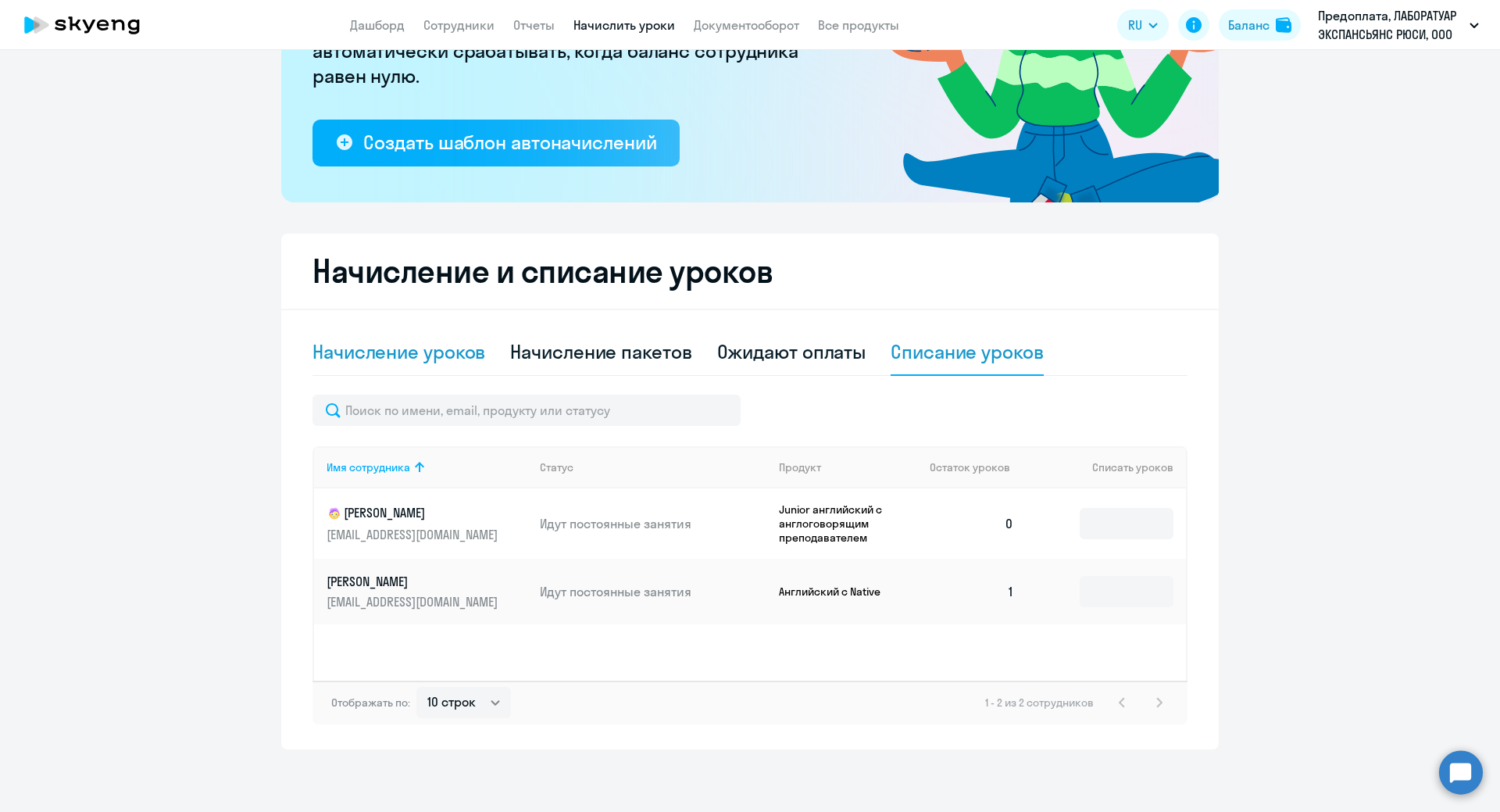
click at [412, 351] on div "Начисление уроков" at bounding box center [398, 351] width 173 height 25
select select "10"
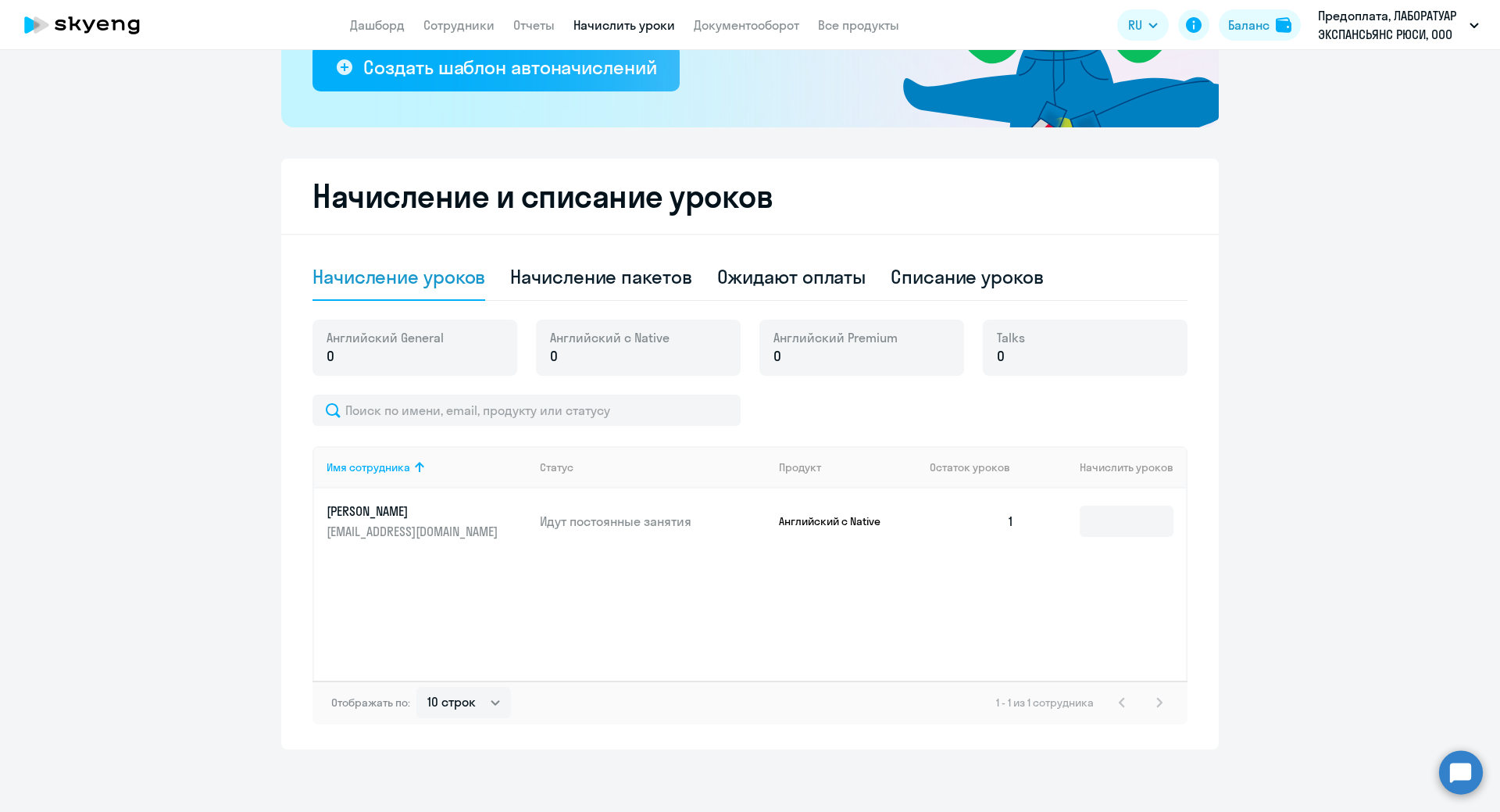
scroll to position [0, 0]
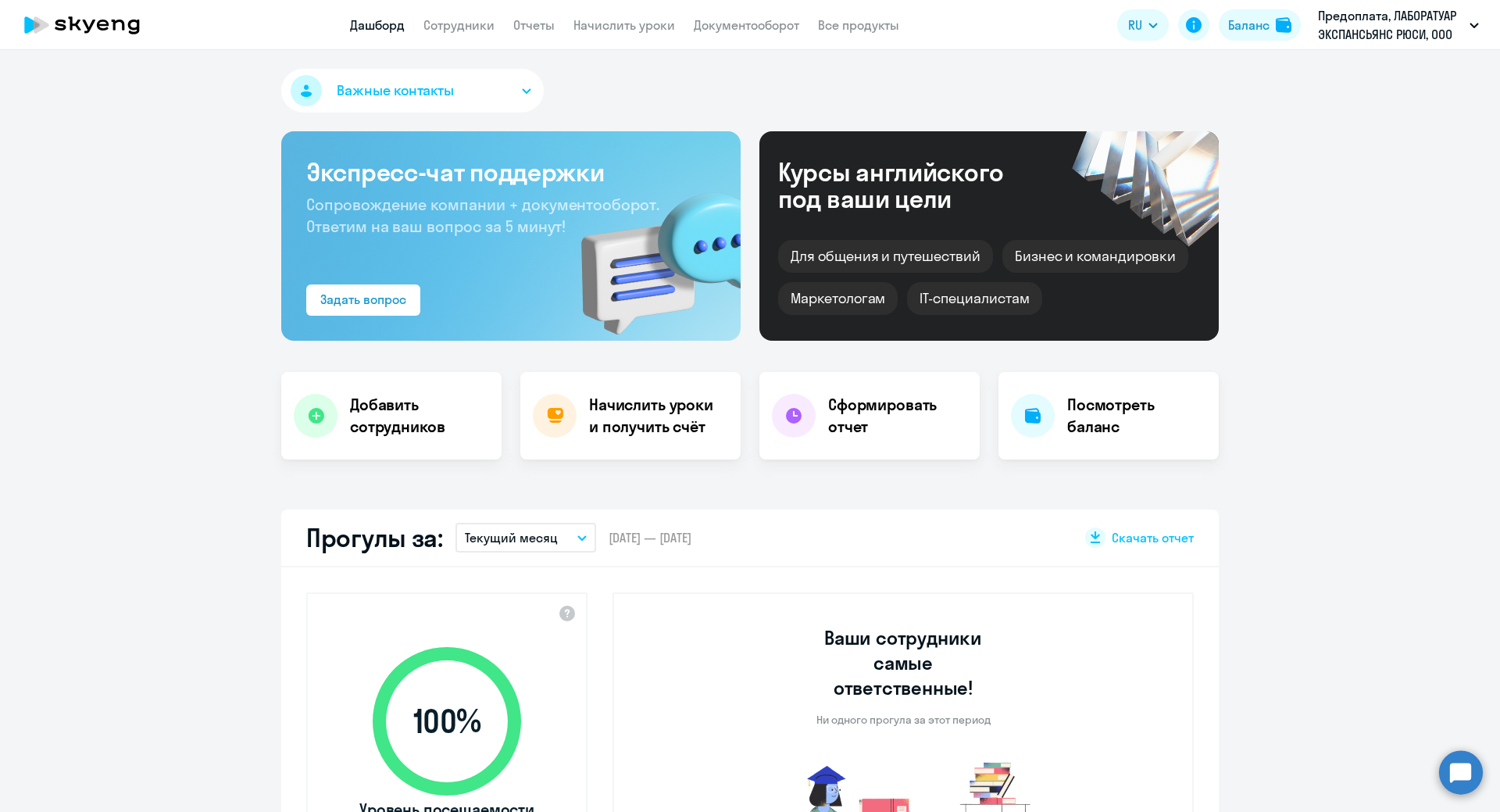
select select "30"
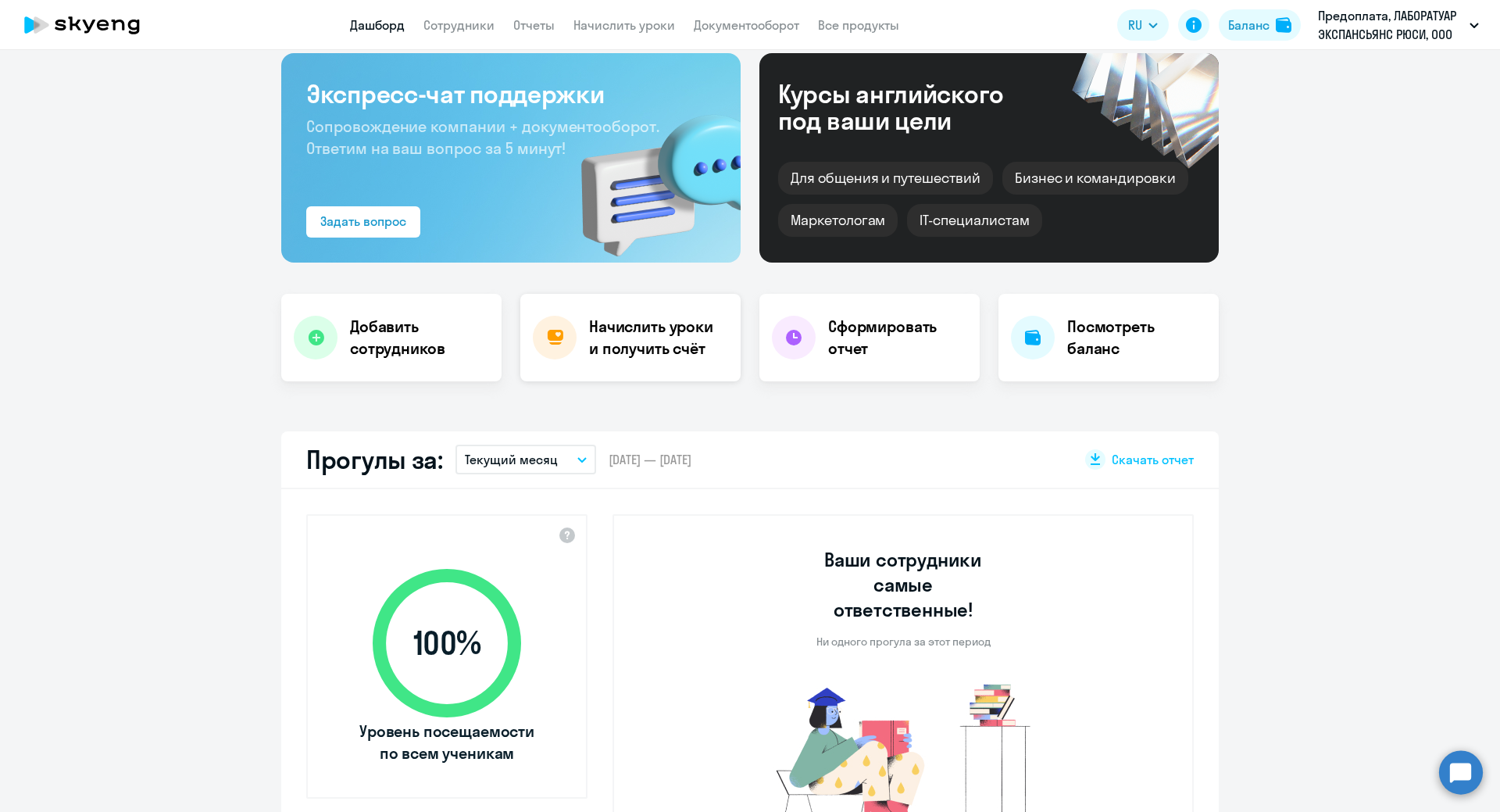
click at [606, 339] on h4 "Начислить уроки и получить счёт" at bounding box center [657, 337] width 136 height 43
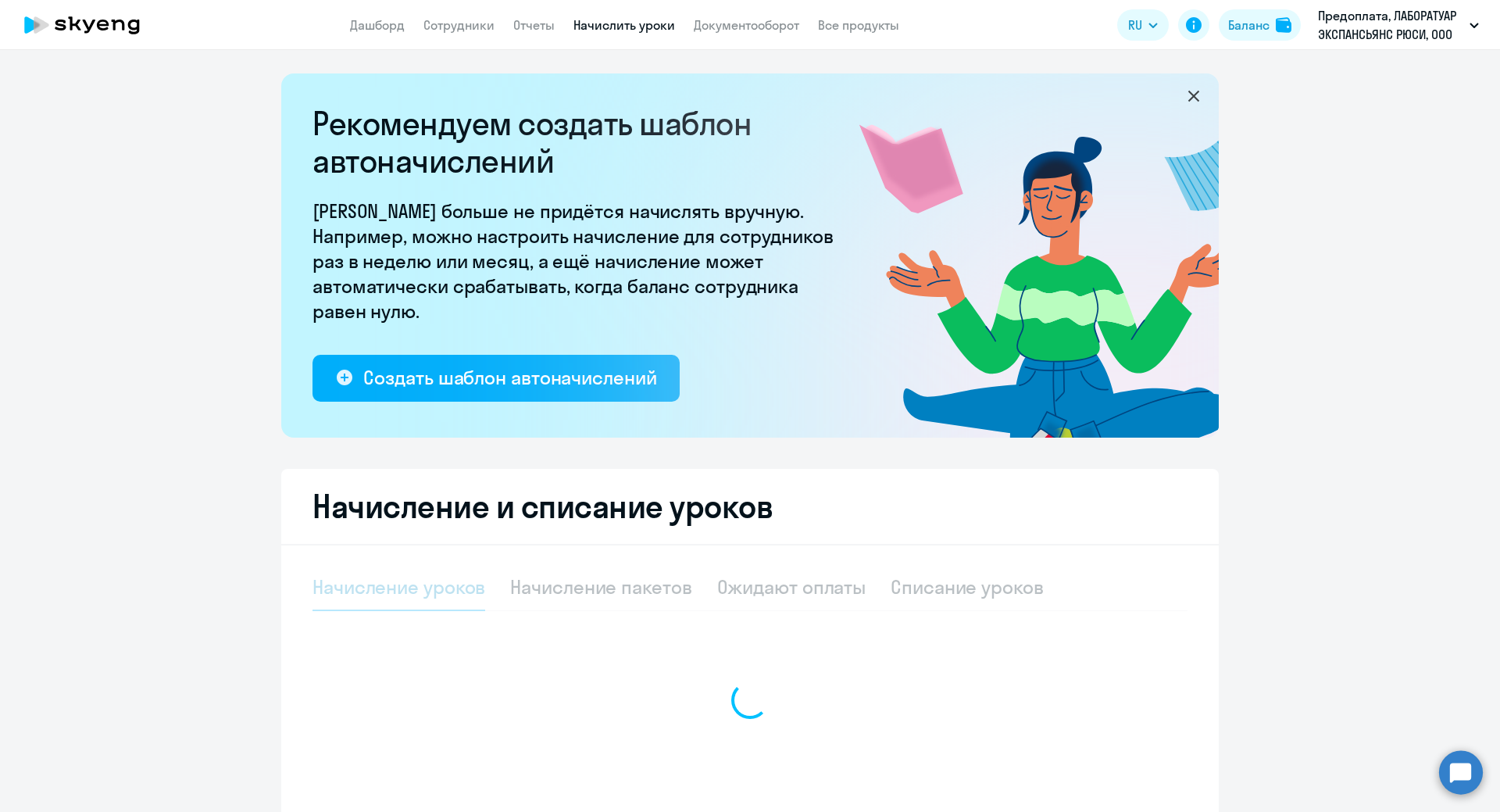
select select "10"
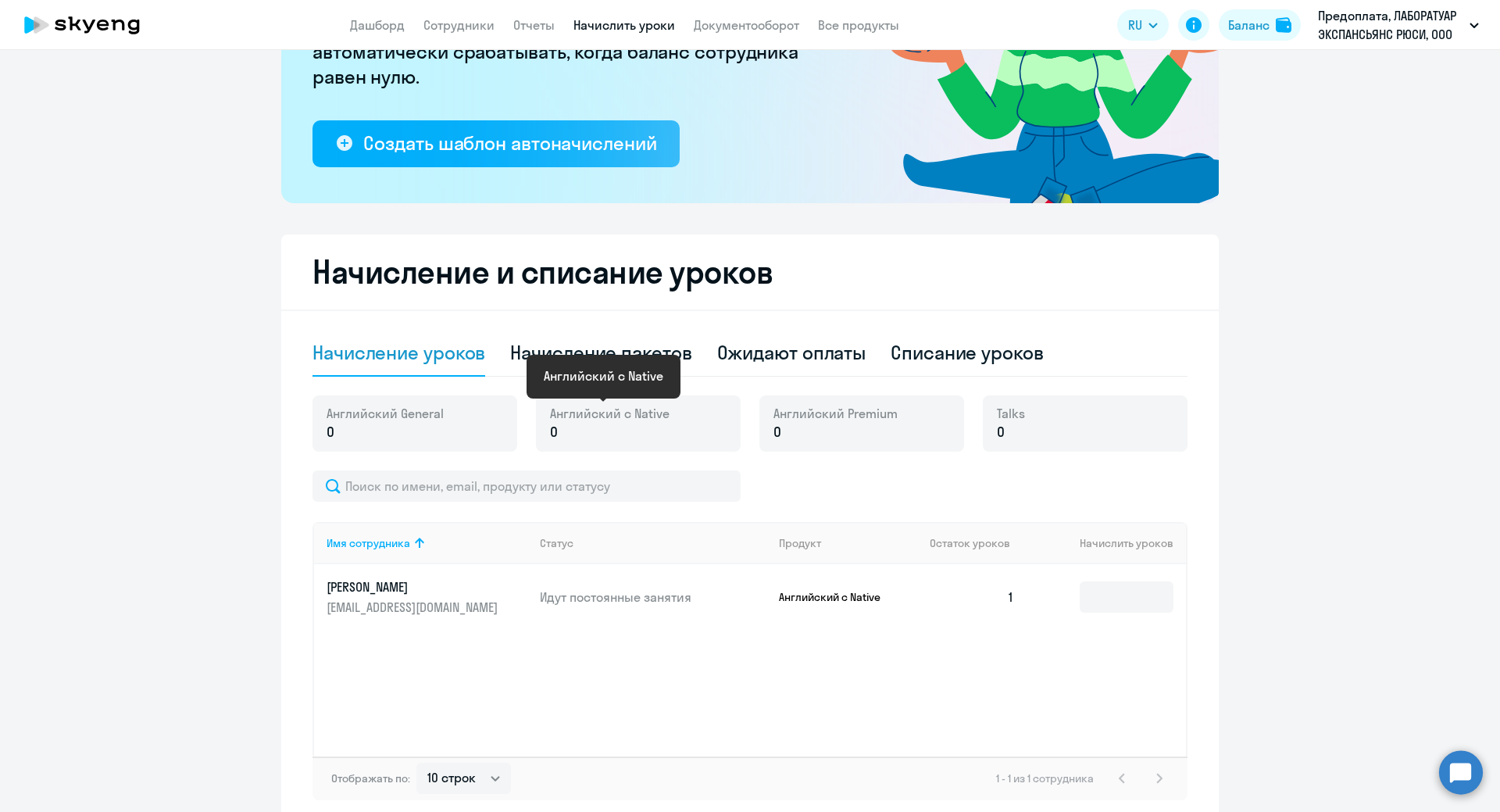
scroll to position [311, 0]
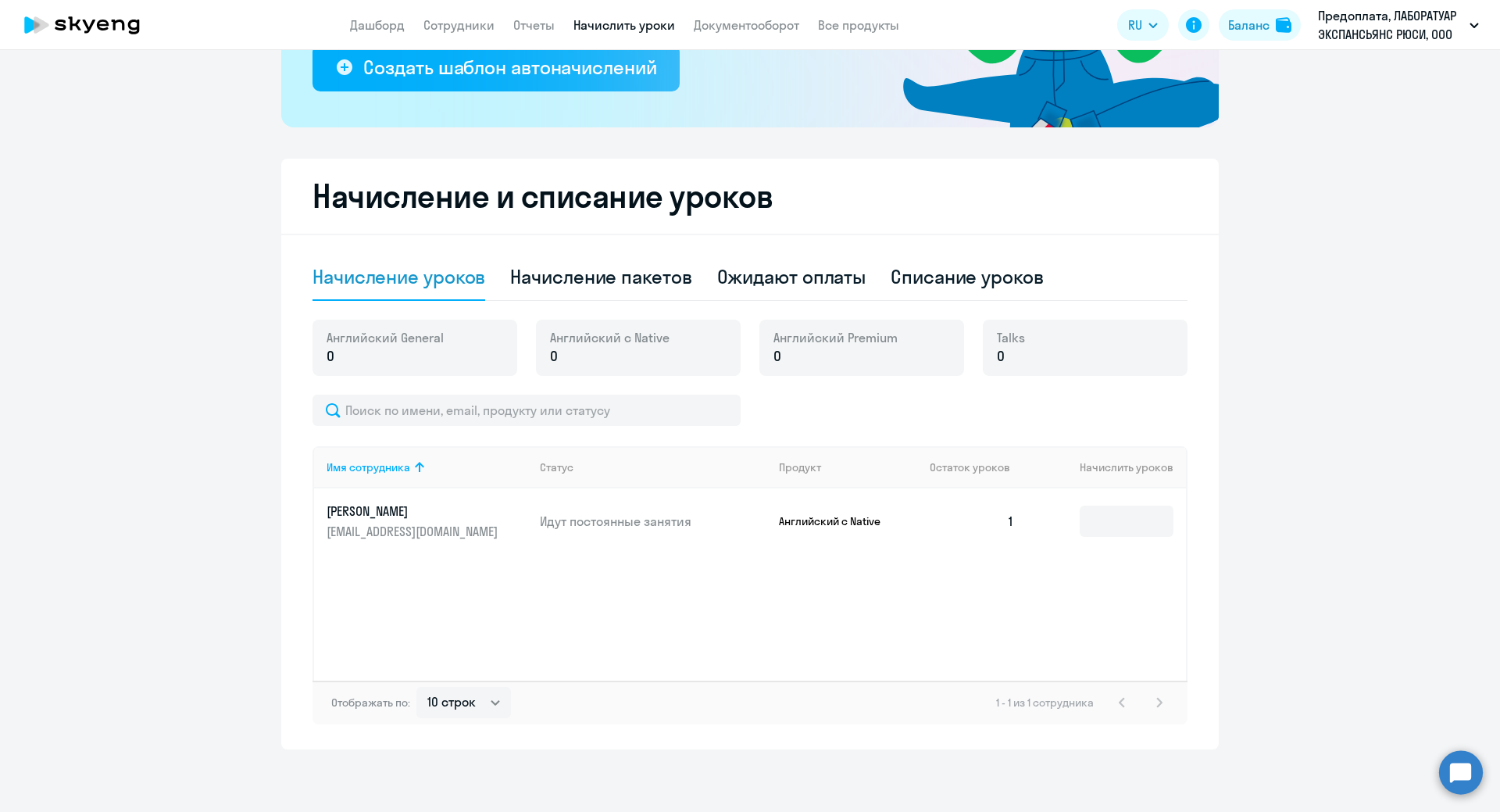
click at [596, 350] on p "0" at bounding box center [610, 356] width 120 height 20
click at [1095, 528] on input at bounding box center [1127, 521] width 94 height 31
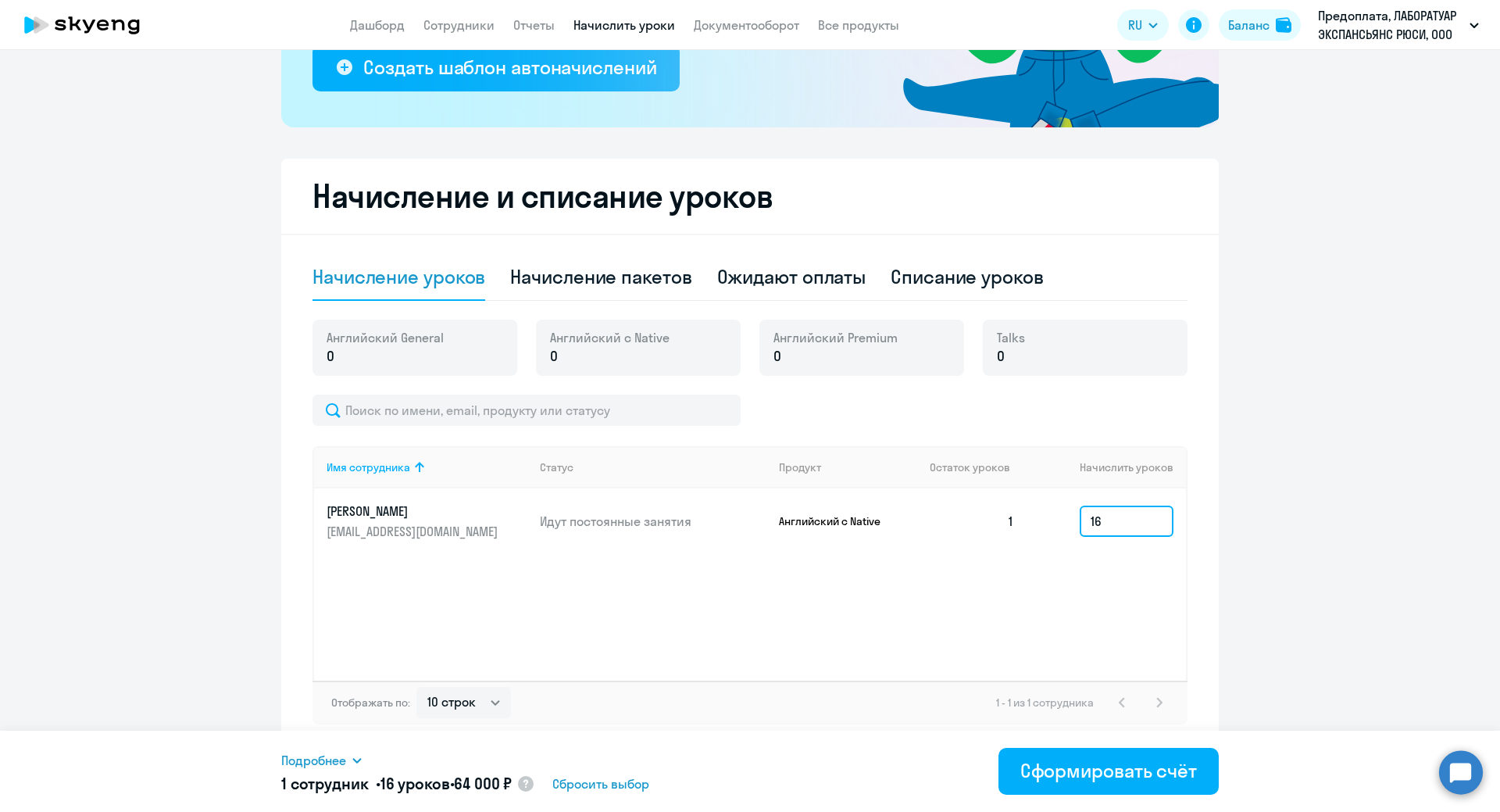
type input "16"
click at [769, 638] on div "Имя сотрудника Статус Продукт Остаток уроков Начислить уроков [PERSON_NAME] [PE…" at bounding box center [750, 563] width 875 height 234
click at [534, 783] on circle at bounding box center [526, 783] width 16 height 16
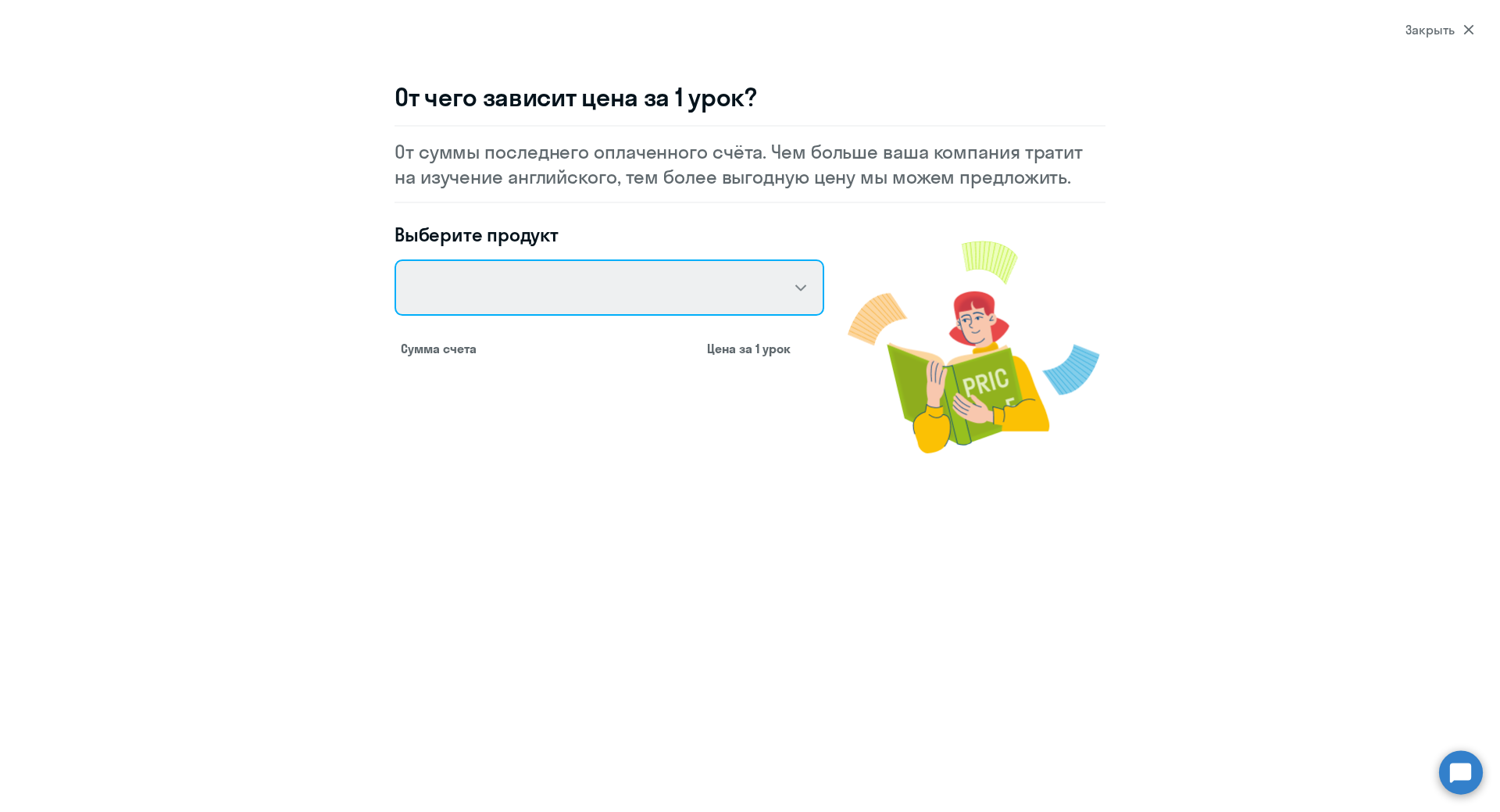
click at [806, 287] on select "Talks 15 минутные разговоры на английском Английский General с русскоговорящим …" at bounding box center [609, 287] width 429 height 56
click at [395, 259] on select "Talks 15 минутные разговоры на английском Английский General с русскоговорящим …" at bounding box center [609, 287] width 429 height 56
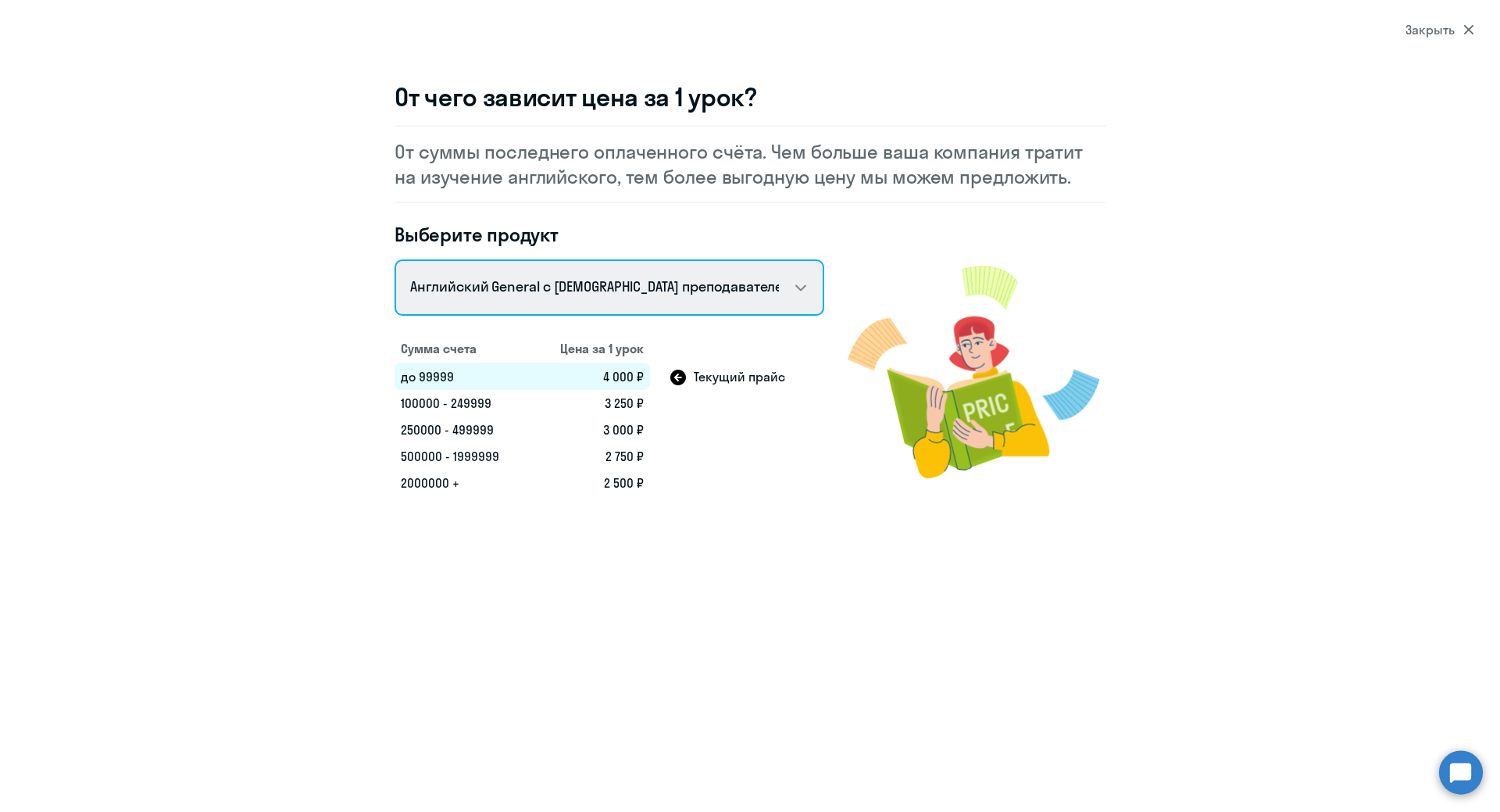
click at [652, 292] on select "Talks 15 минутные разговоры на английском Английский General с русскоговорящим …" at bounding box center [609, 287] width 429 height 56
select select "english_adult_not_native_speaker_premium"
click at [395, 259] on select "Talks 15 минутные разговоры на английском Английский General с русскоговорящим …" at bounding box center [609, 287] width 429 height 56
click at [637, 296] on select "Talks 15 минутные разговоры на английском Английский General с русскоговорящим …" at bounding box center [609, 287] width 429 height 56
click at [637, 298] on select "Talks 15 минутные разговоры на английском Английский General с русскоговорящим …" at bounding box center [609, 287] width 429 height 56
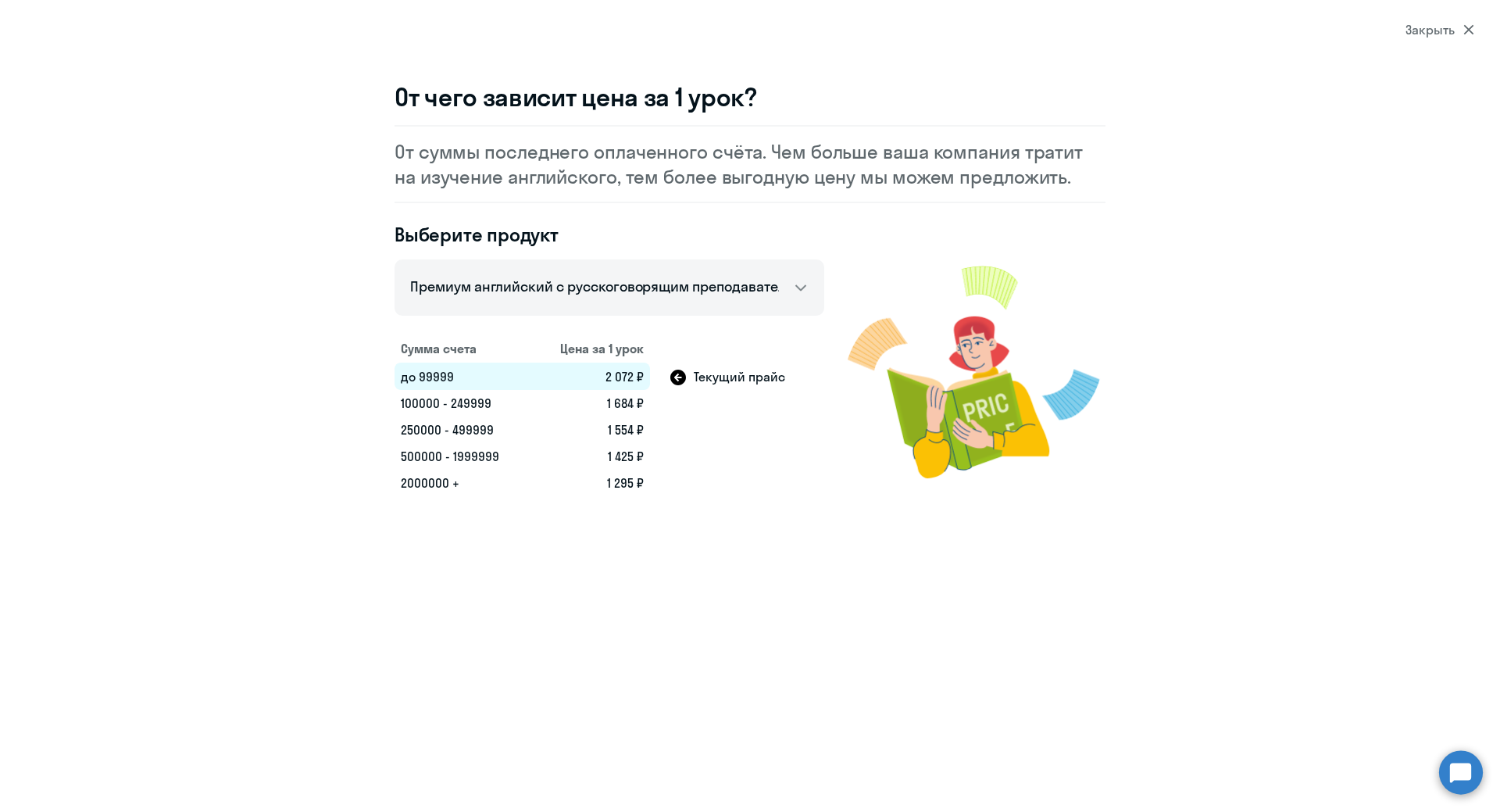
drag, startPoint x: 1475, startPoint y: 28, endPoint x: 1446, endPoint y: 49, distance: 35.8
click at [1475, 28] on section "Закрыть От чего зависит цена за 1 урок? От суммы последнего оплаченного счёта. …" at bounding box center [750, 406] width 1500 height 812
click at [1438, 28] on div "Закрыть" at bounding box center [1439, 29] width 69 height 19
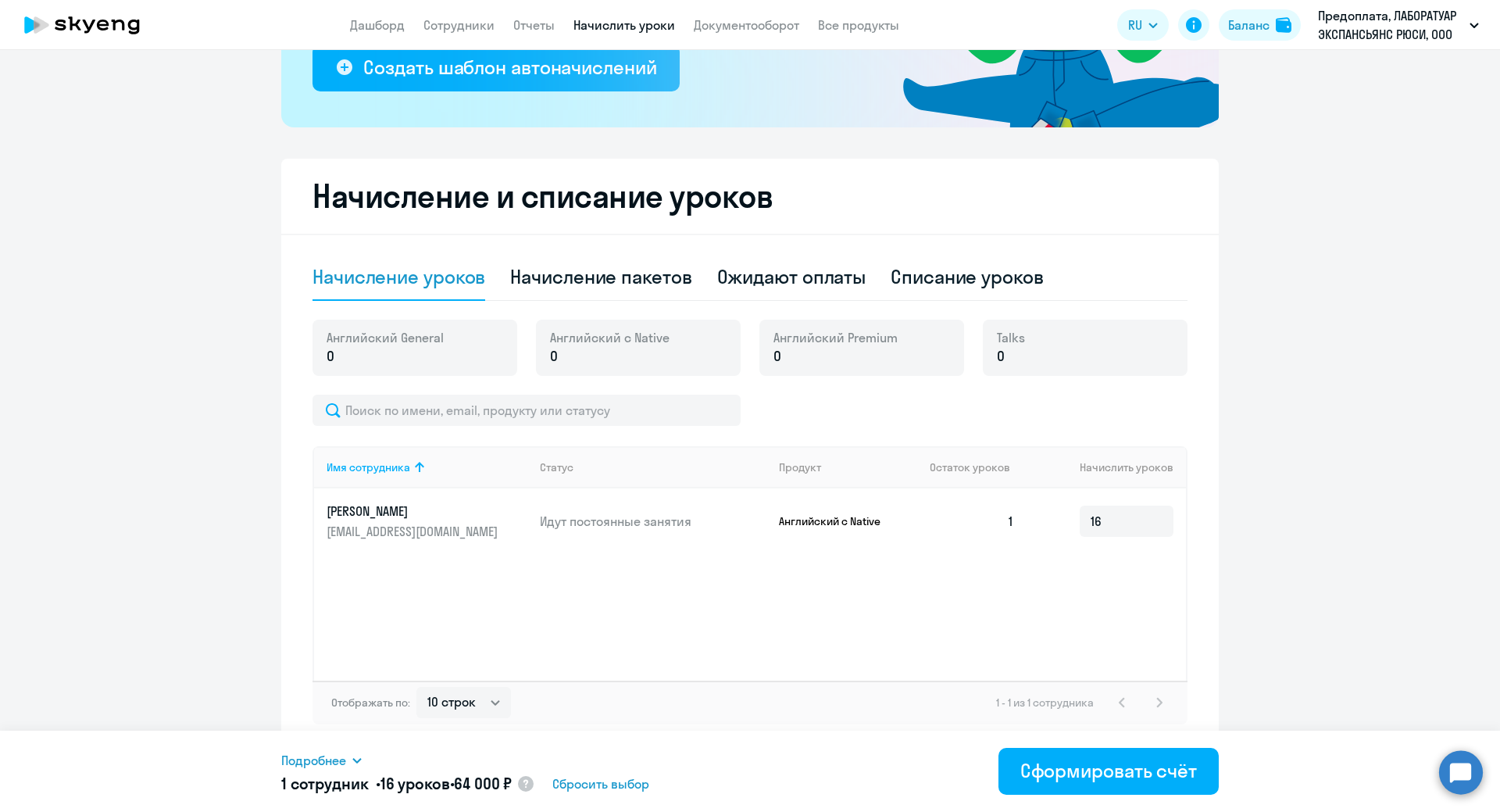
click at [829, 349] on p "0" at bounding box center [835, 356] width 124 height 20
click at [778, 350] on p "0" at bounding box center [835, 356] width 124 height 20
click at [830, 515] on p "Английский с Native" at bounding box center [837, 521] width 117 height 14
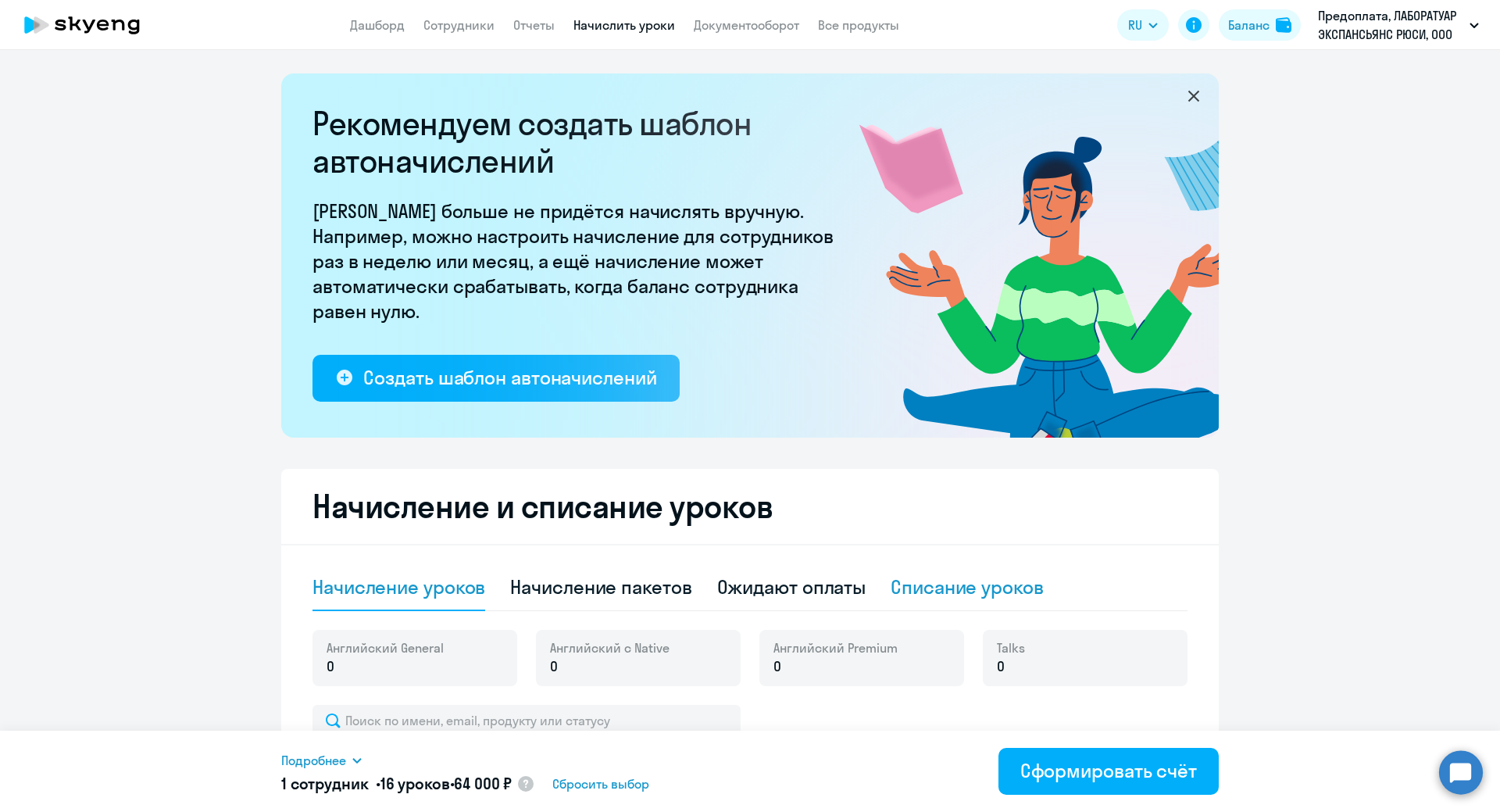
click at [929, 590] on div "Списание уроков" at bounding box center [967, 586] width 154 height 25
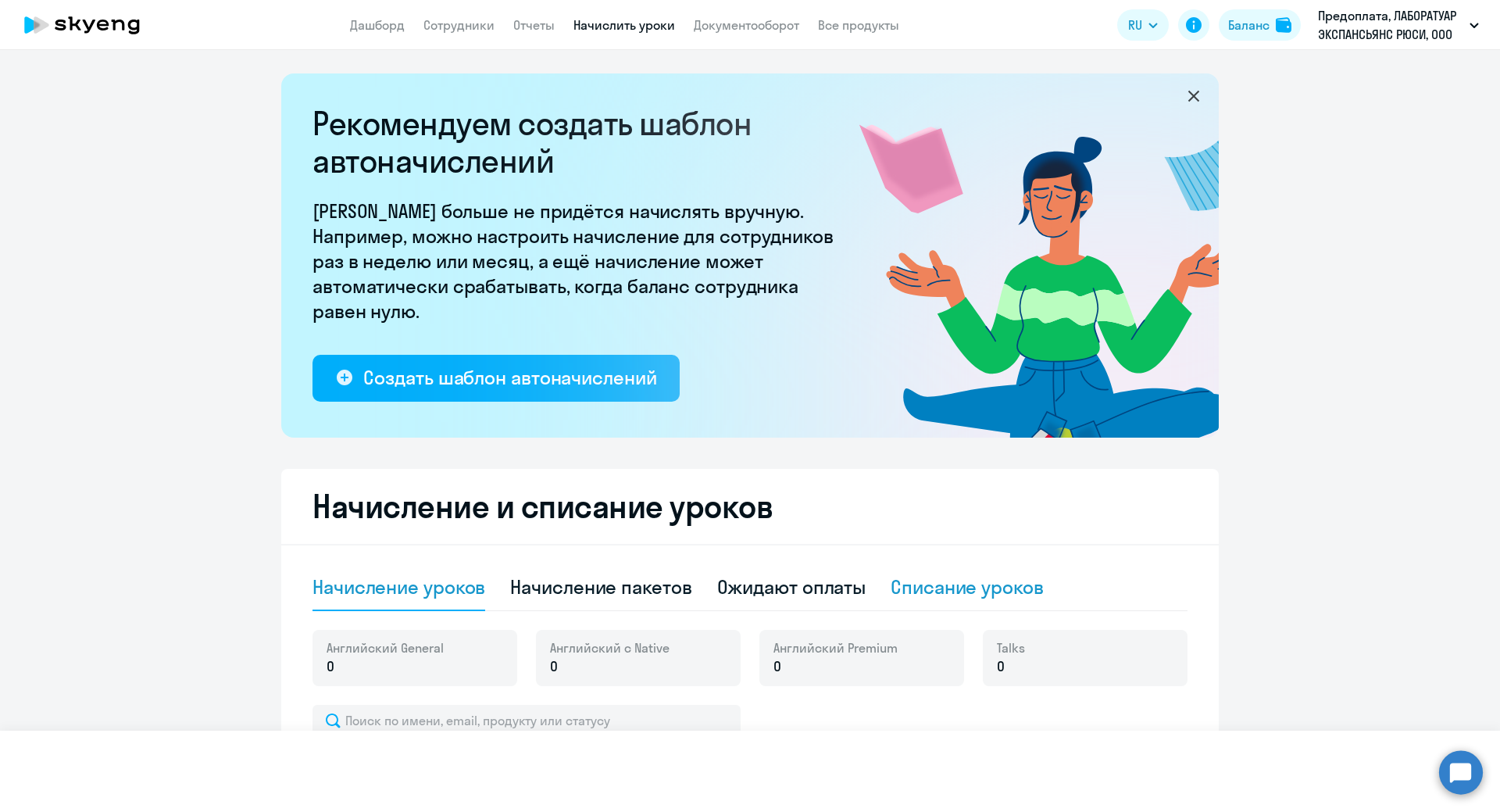
select select "10"
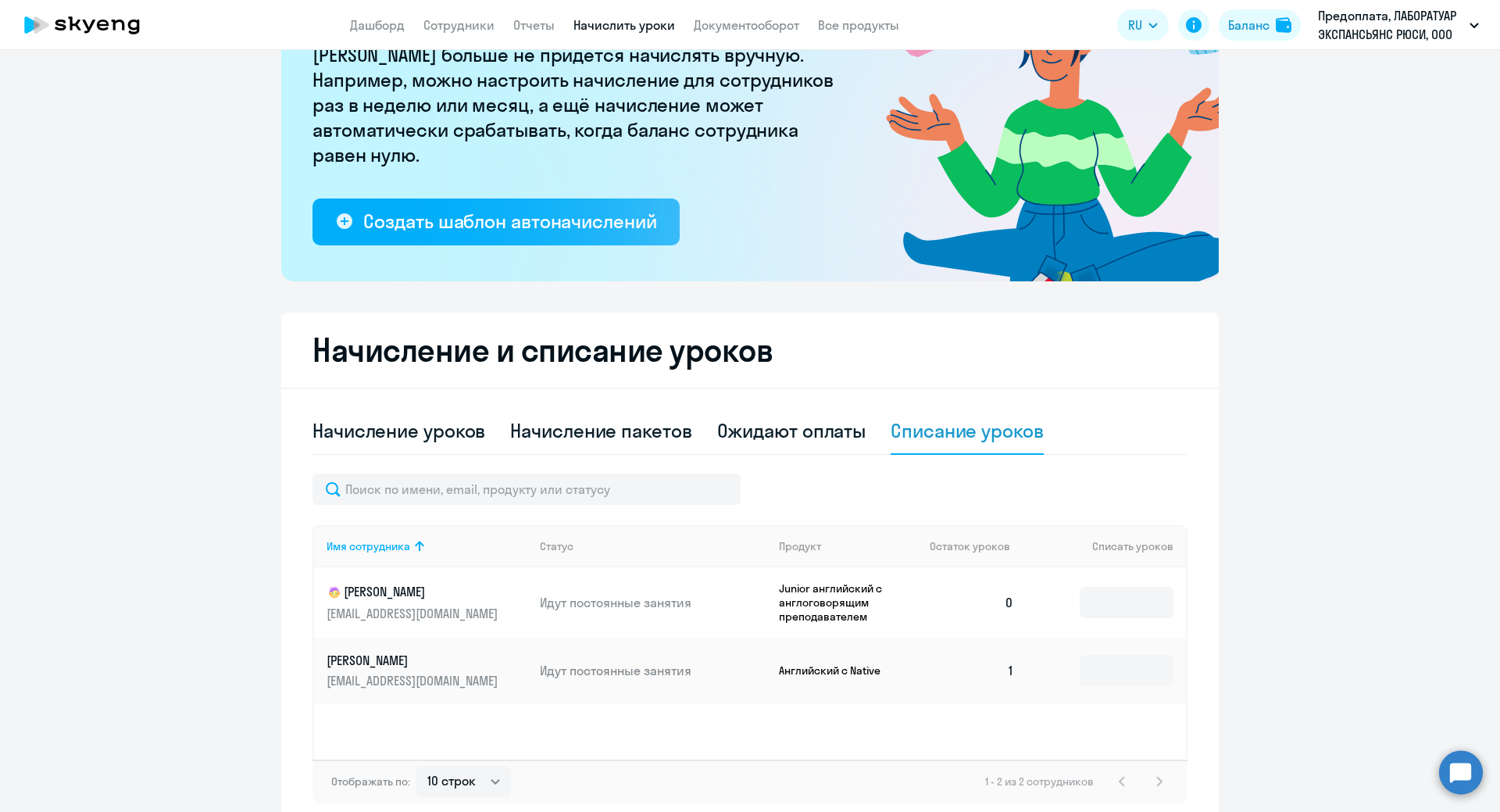
scroll to position [234, 0]
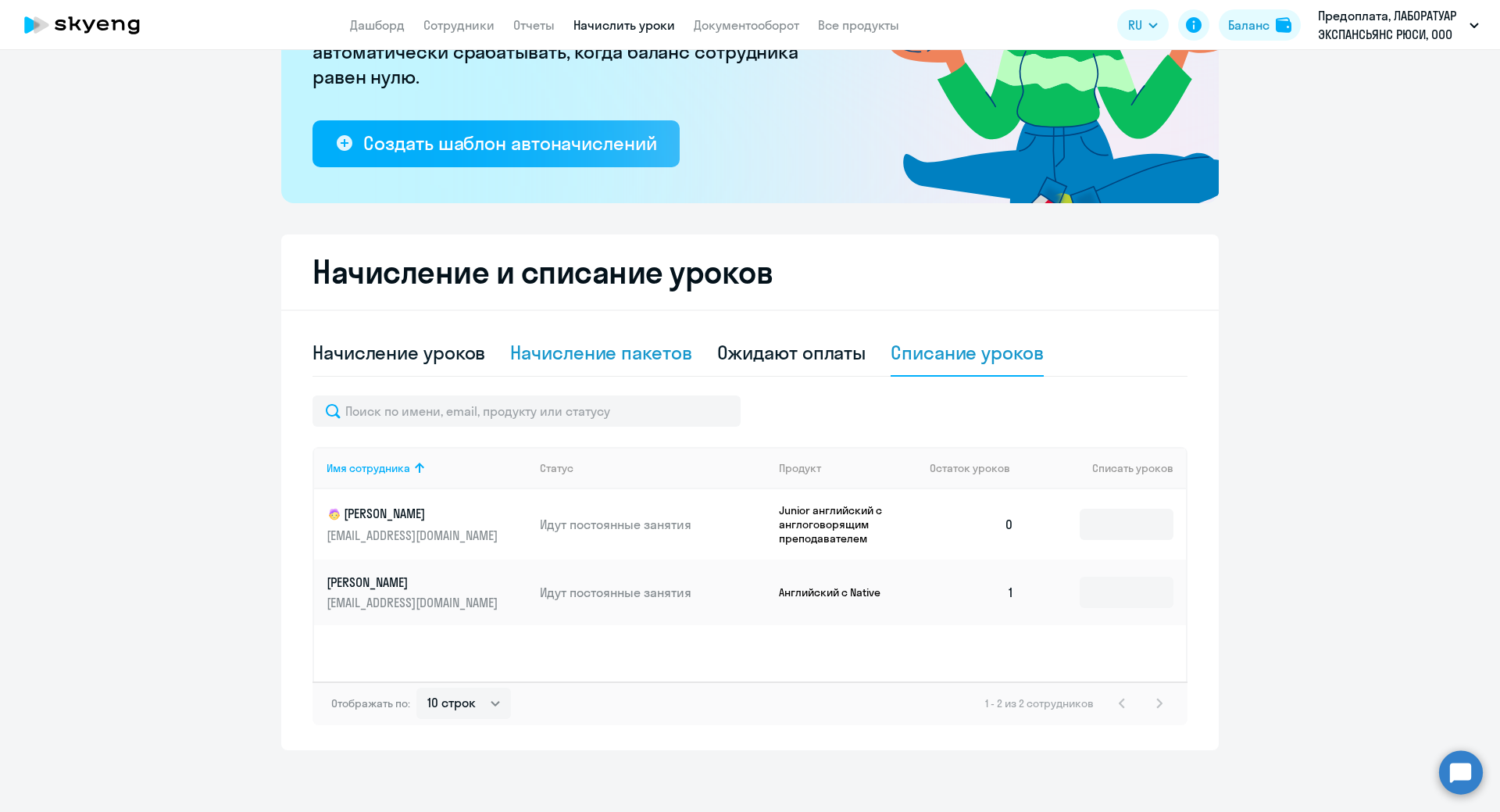
click at [572, 357] on div "Начисление пакетов" at bounding box center [600, 352] width 181 height 25
select select "10"
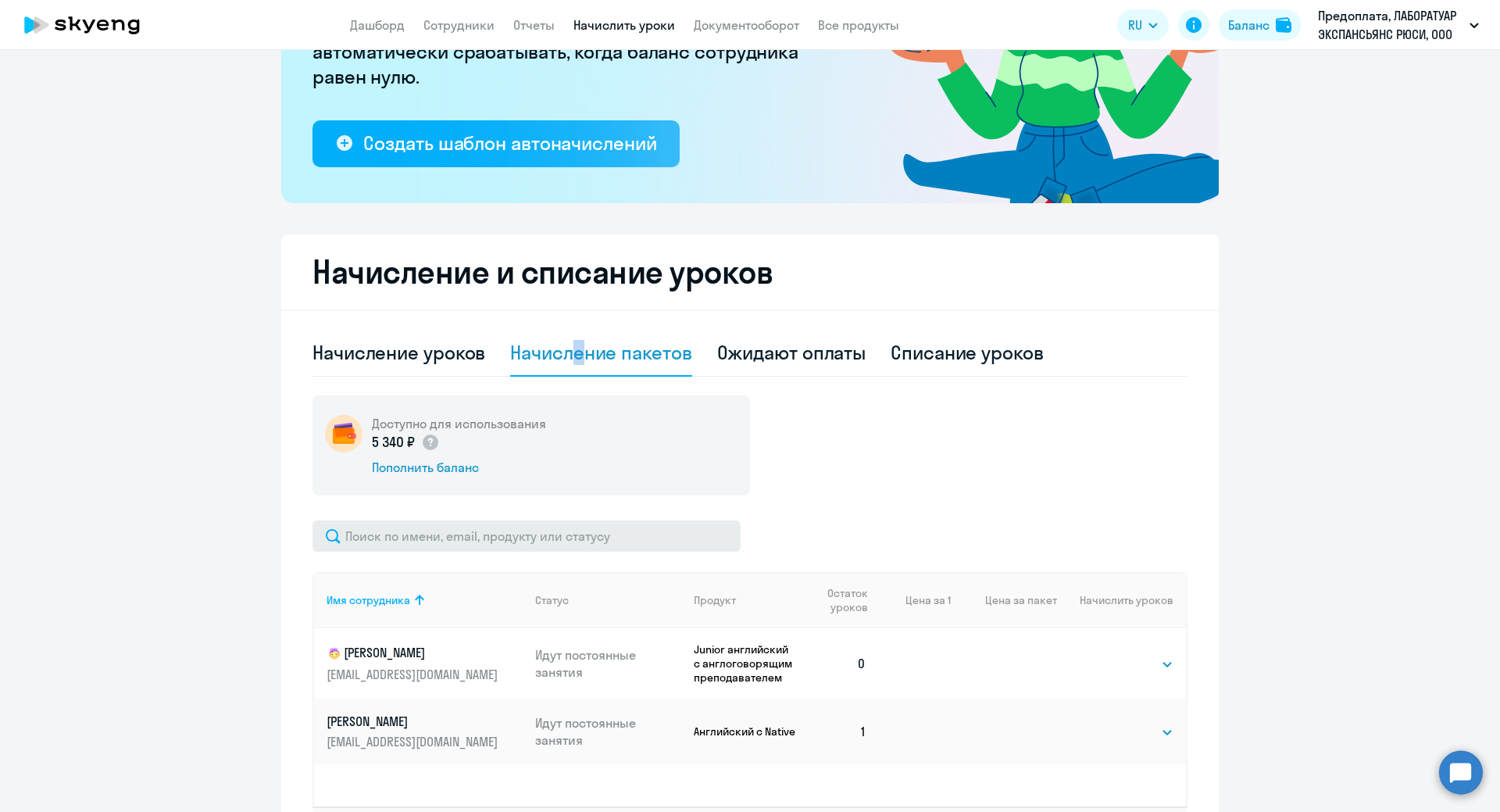
scroll to position [360, 0]
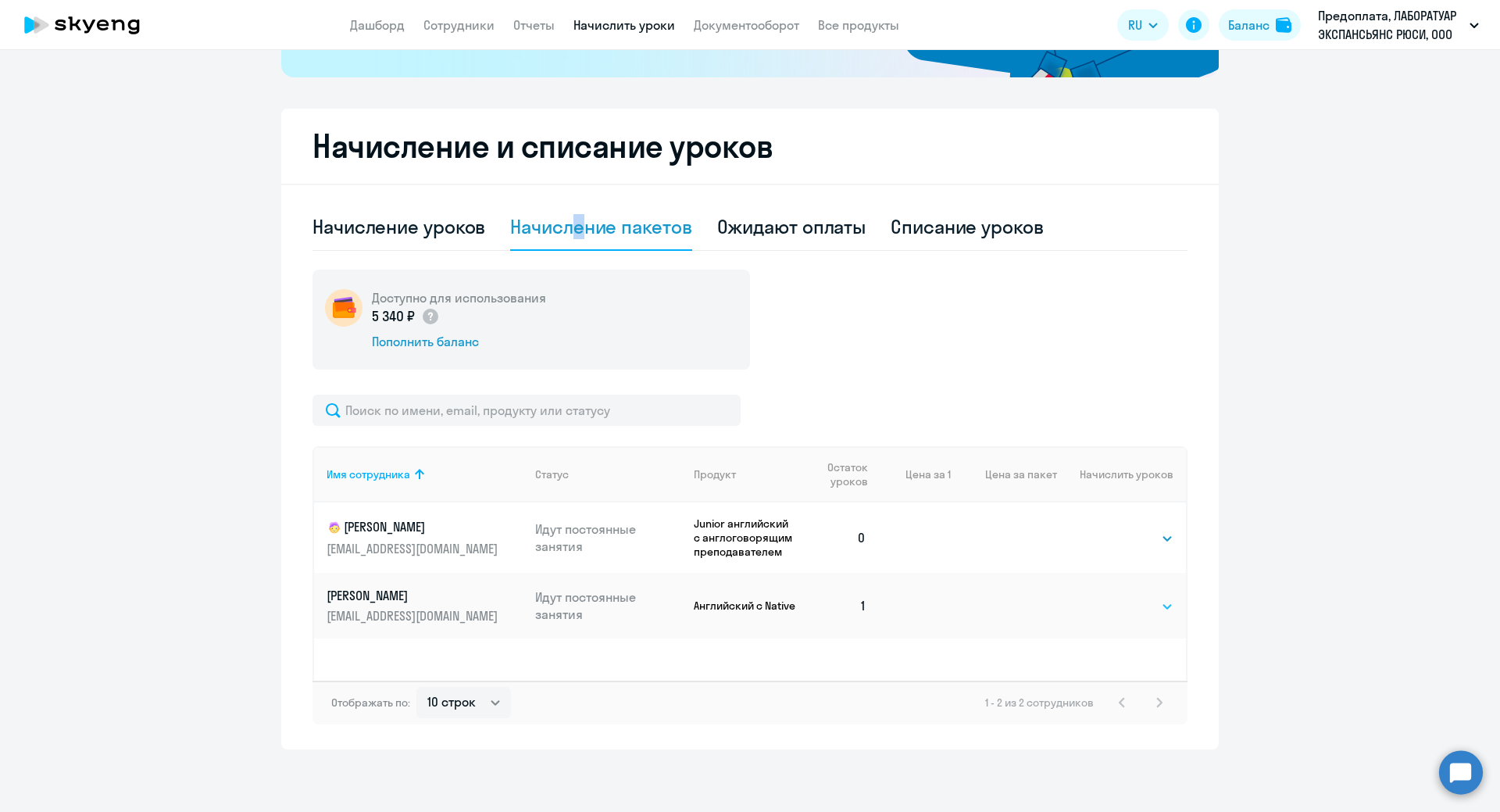
click at [1154, 599] on select "Выбрать 4 8 16 32 64 96 128" at bounding box center [1142, 606] width 64 height 19
select select "32"
click at [1110, 597] on select "Выбрать 4 8 16 32 64 96 128" at bounding box center [1142, 606] width 64 height 19
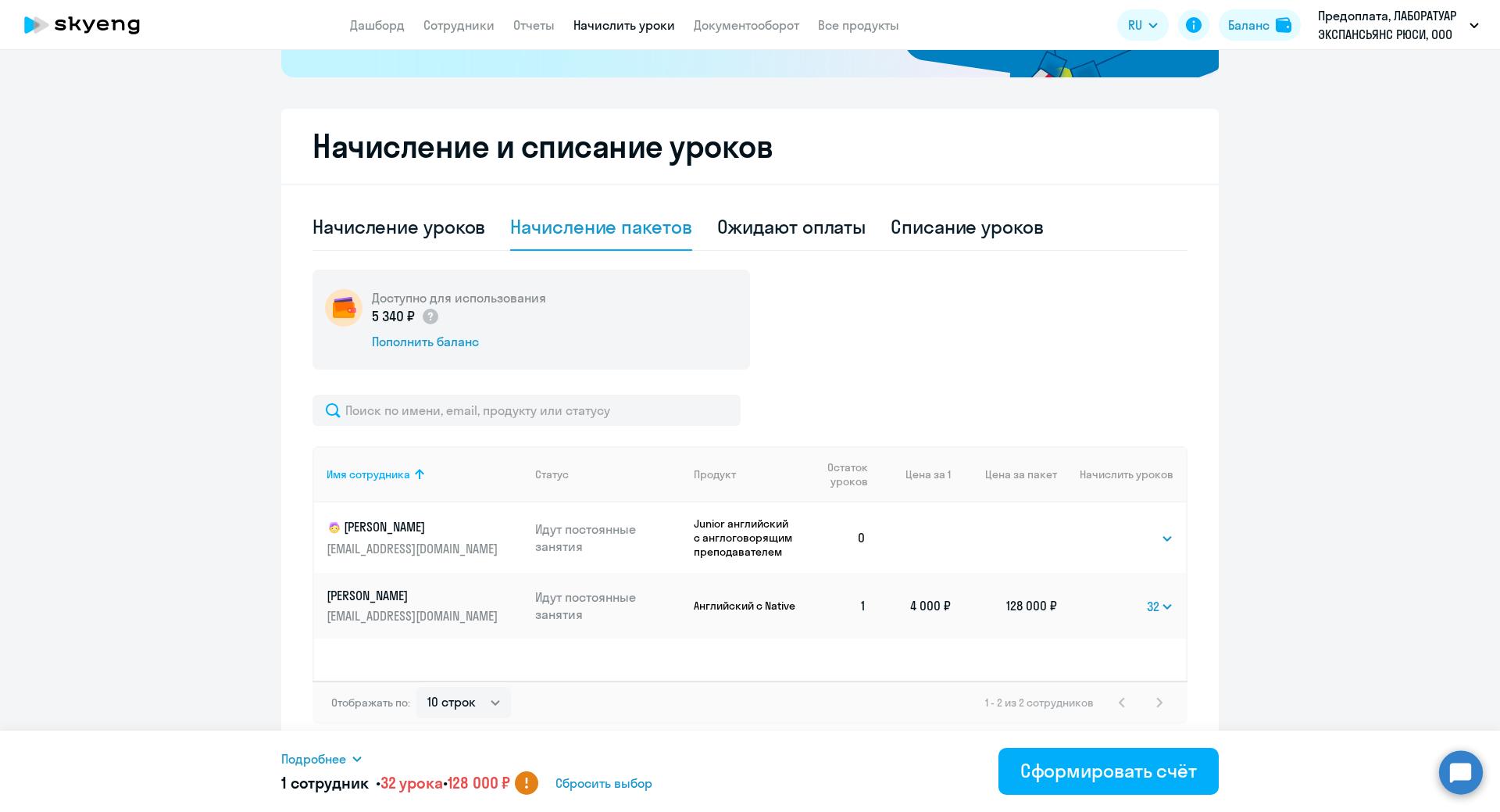
click at [926, 599] on td "4 000 ₽" at bounding box center [914, 606] width 72 height 66
click at [349, 759] on div "Подробнее" at bounding box center [603, 759] width 644 height 19
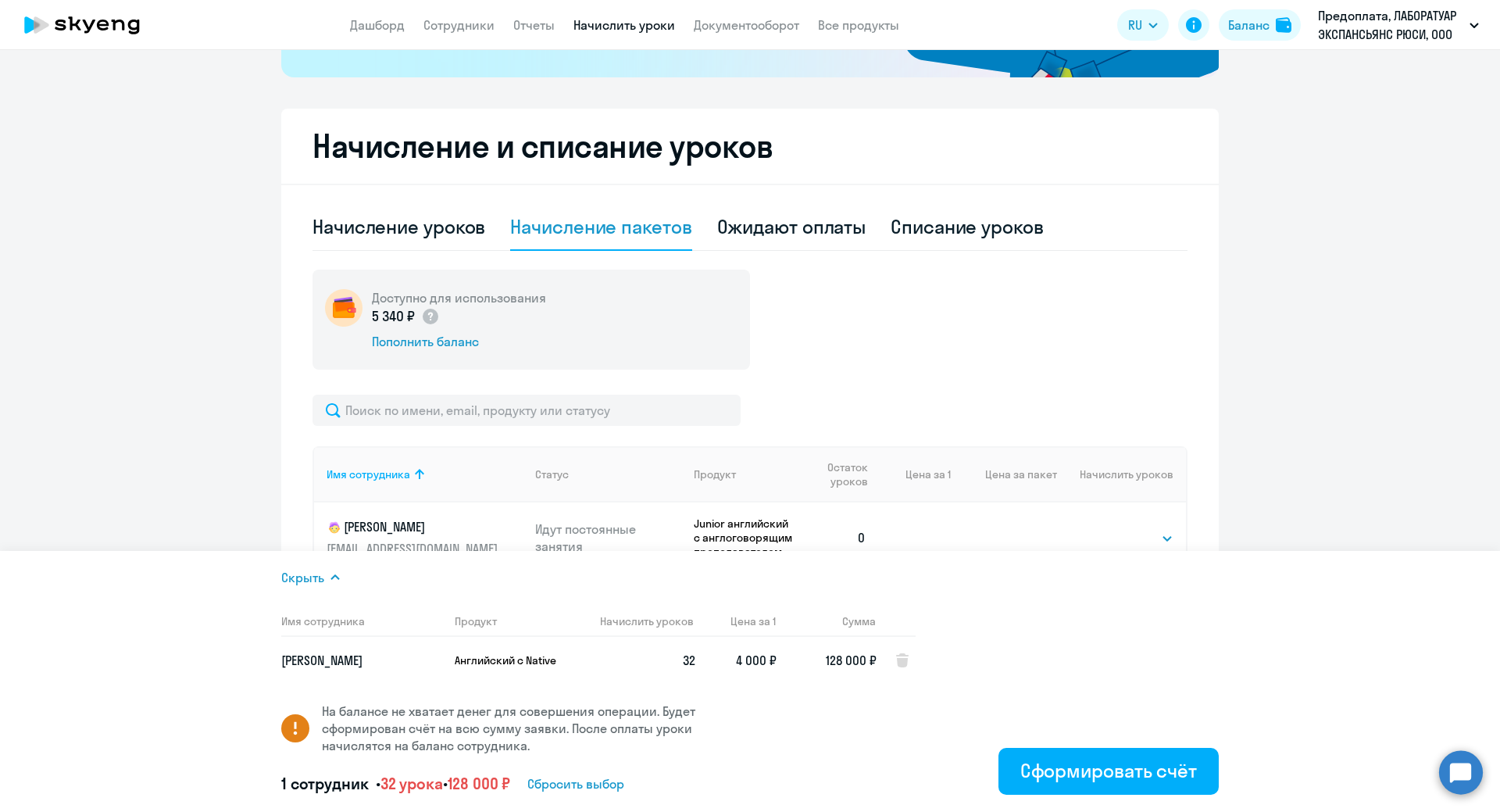
click at [743, 667] on span "4 000 ₽" at bounding box center [756, 660] width 41 height 16
click at [596, 787] on span "Сбросить выбор" at bounding box center [576, 784] width 97 height 19
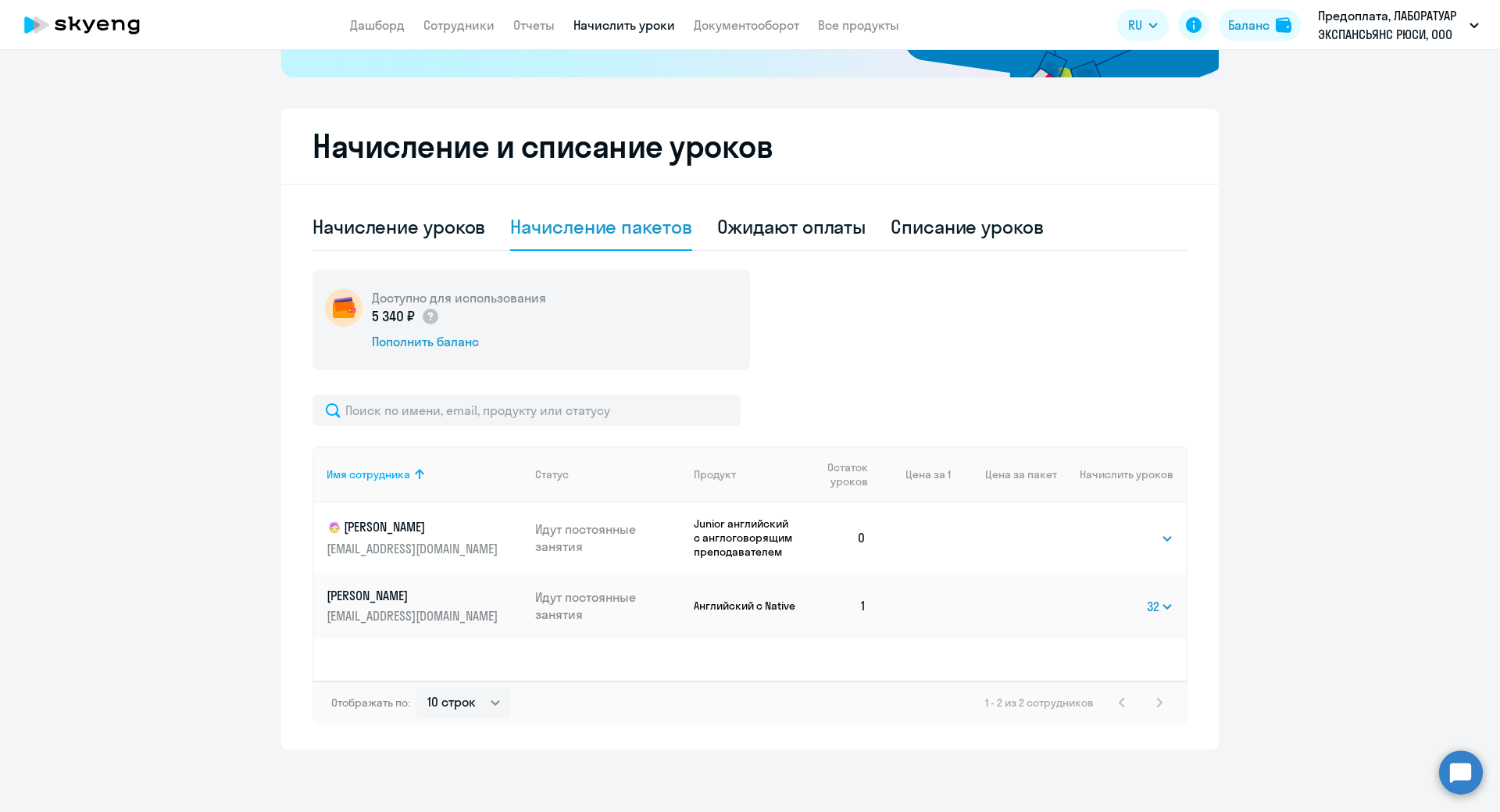
select select
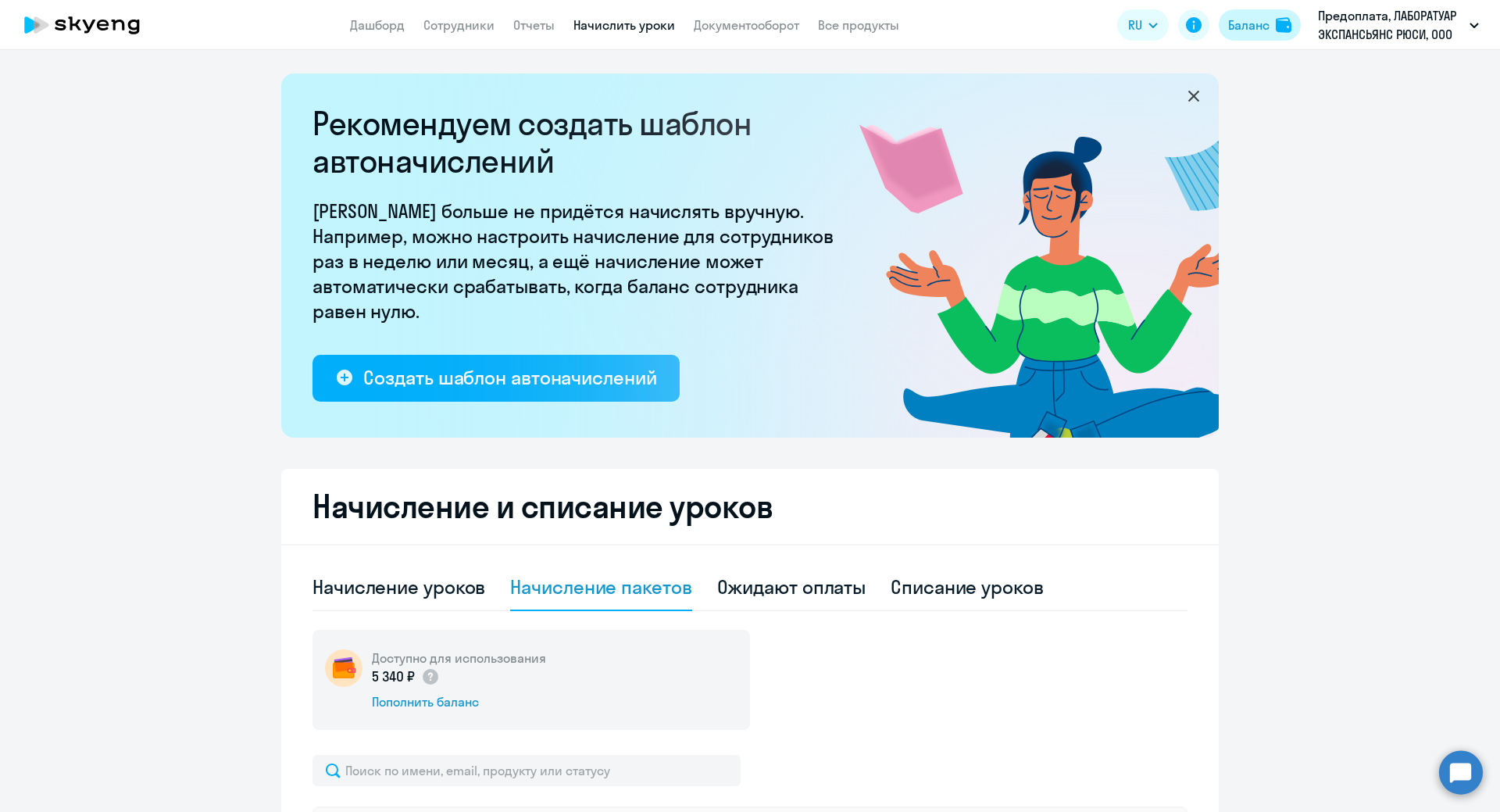
click at [1272, 28] on button "Баланс" at bounding box center [1260, 25] width 82 height 31
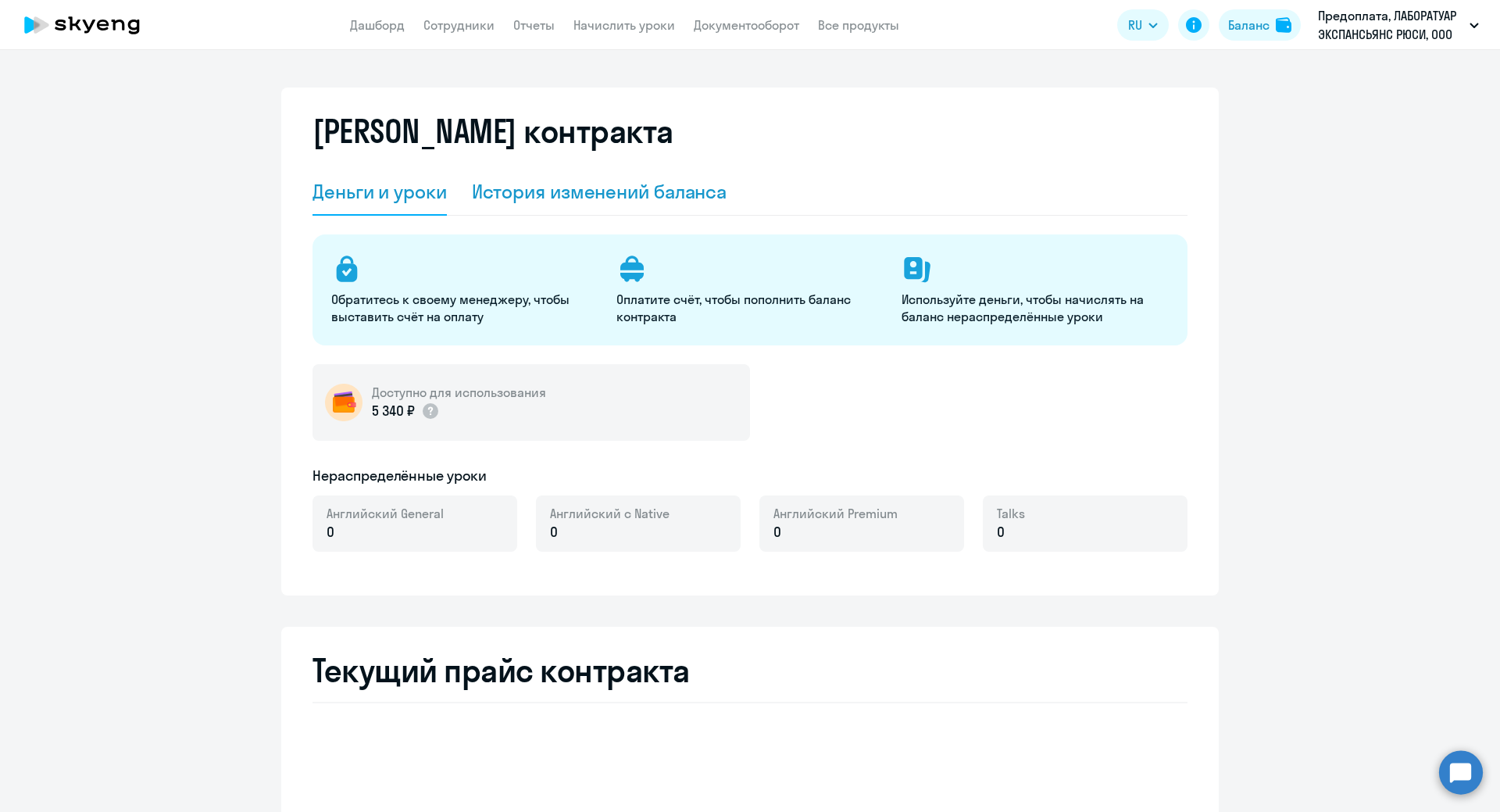
select select "english_adult_not_native_speaker"
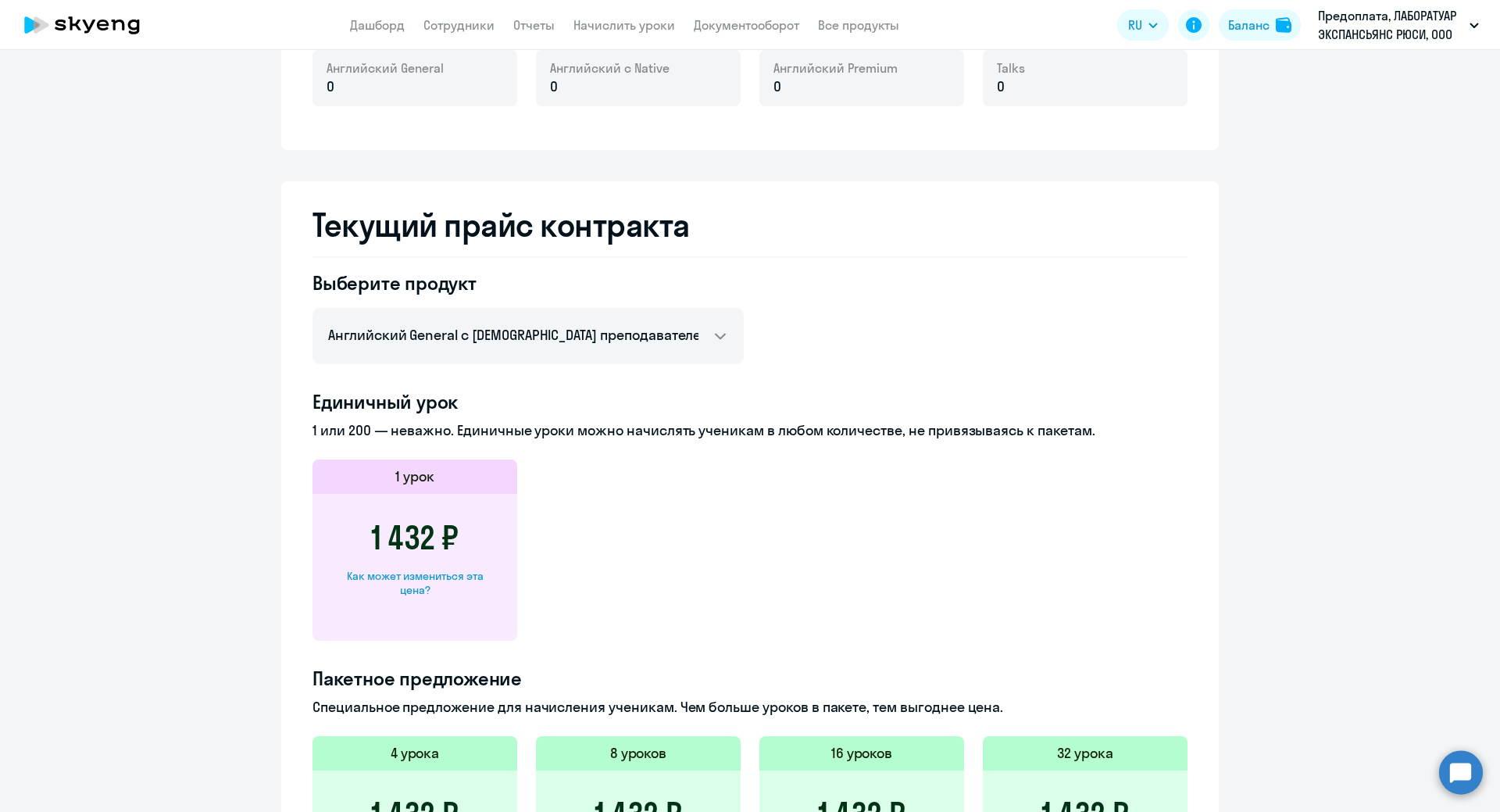
scroll to position [871, 0]
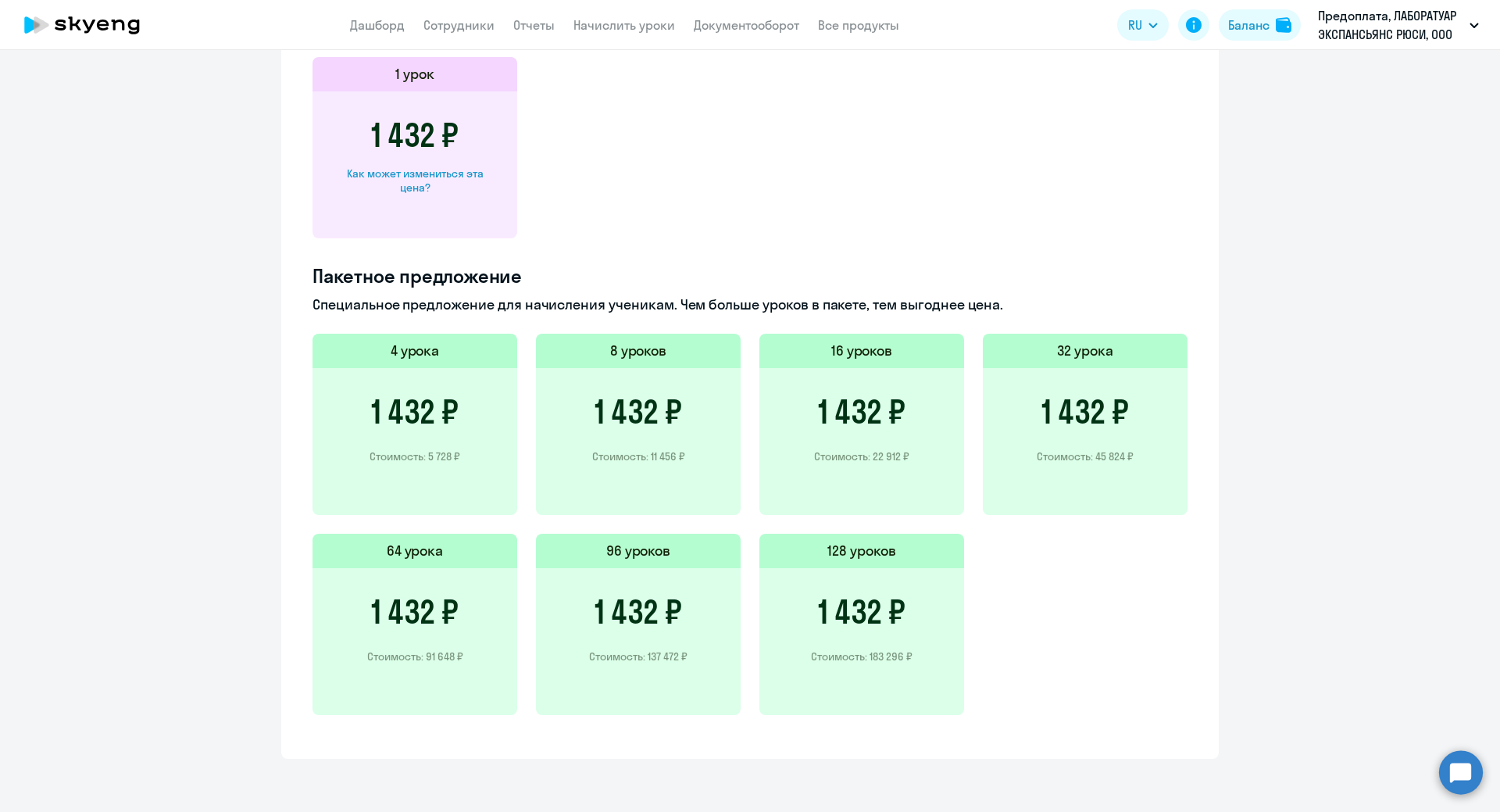
click at [449, 642] on div "1 432 ₽ Стоимость: 91 648 ₽" at bounding box center [415, 641] width 205 height 147
click at [625, 560] on h5 "96 уроков" at bounding box center [639, 550] width 65 height 20
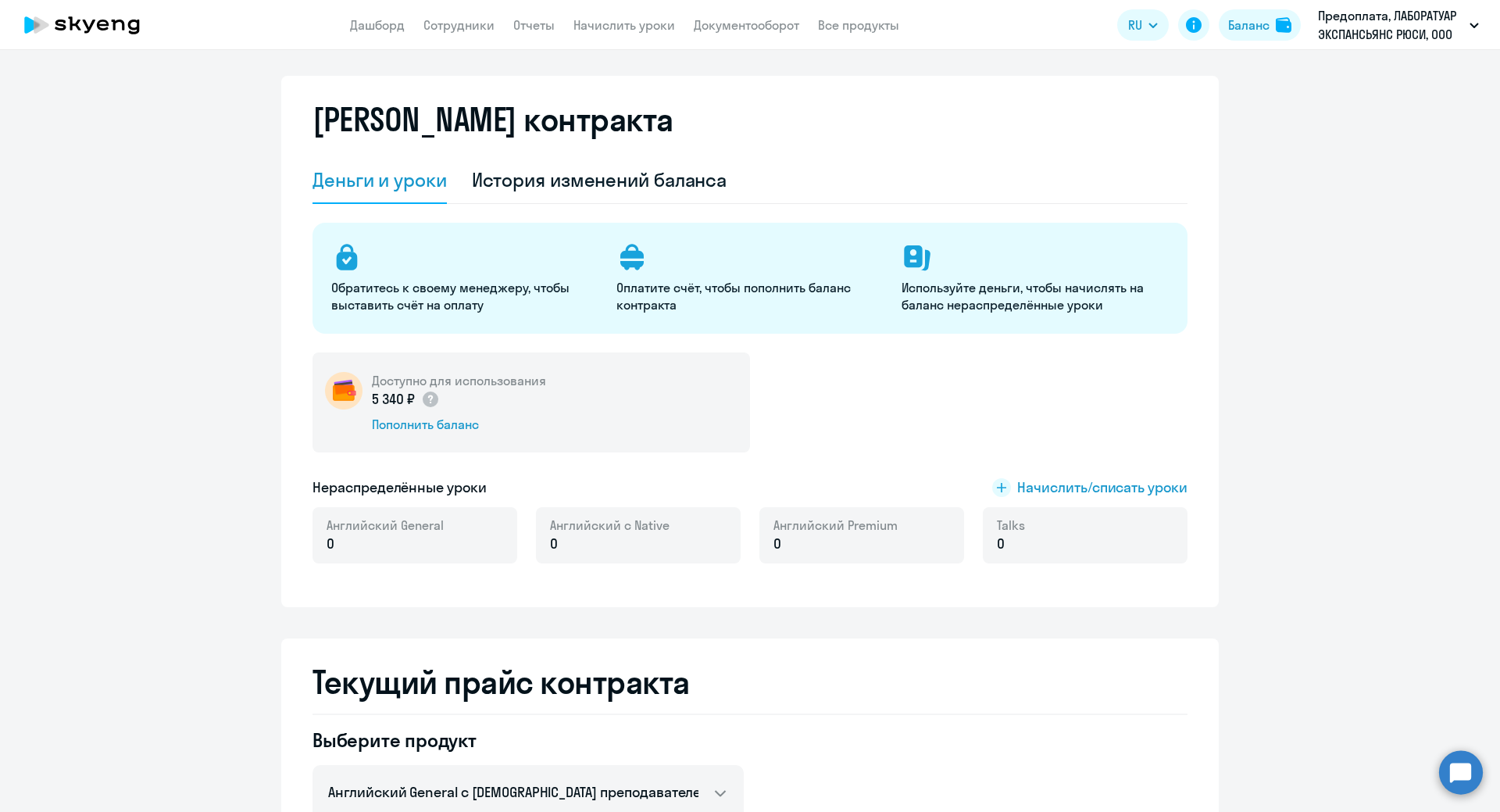
scroll to position [0, 0]
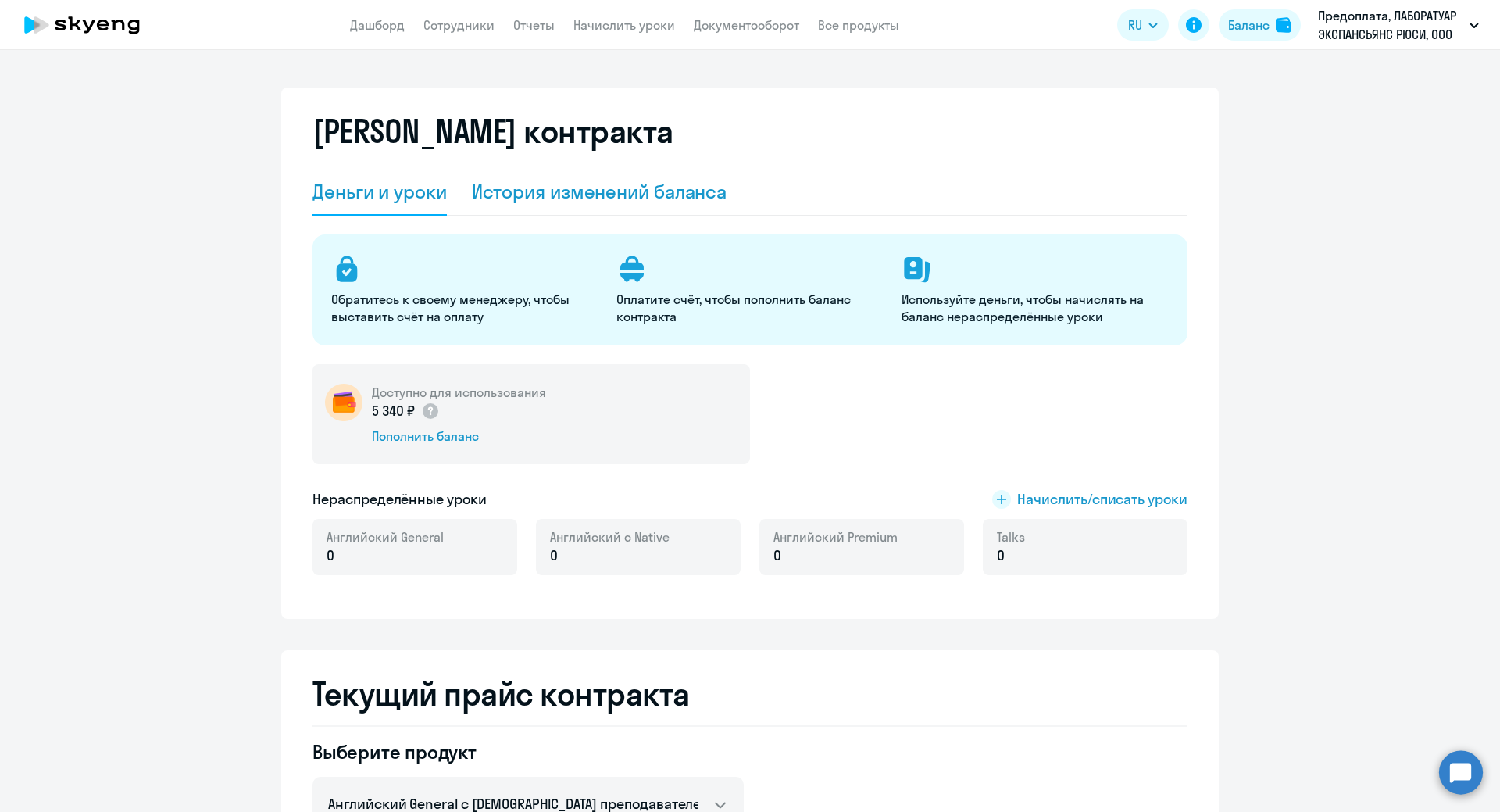
click at [626, 199] on div "История изменений баланса" at bounding box center [599, 191] width 256 height 25
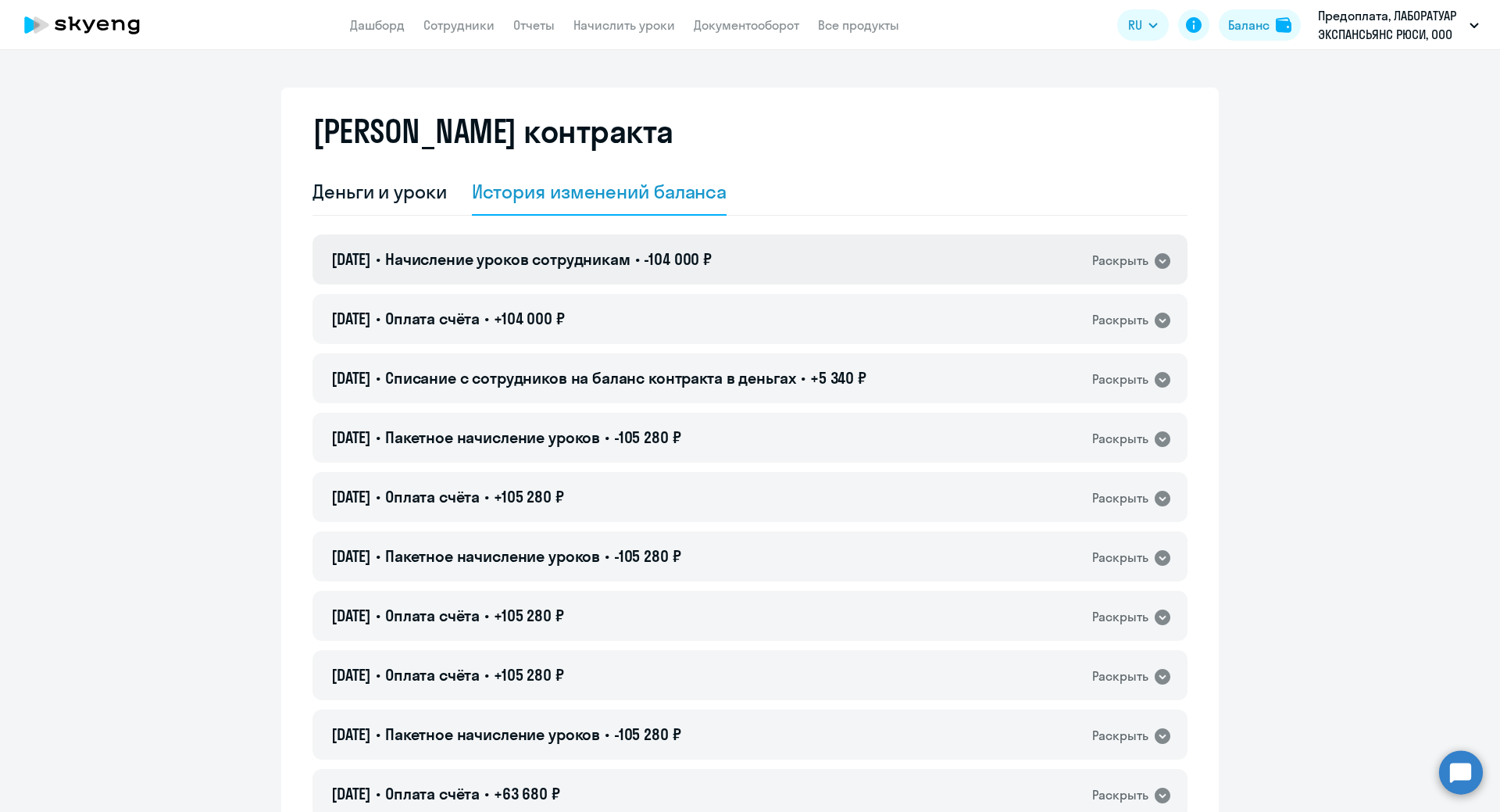
click at [565, 272] on div "[DATE] • Начисление уроков сотрудникам • -104 000 ₽ Раскрыть" at bounding box center [750, 259] width 875 height 50
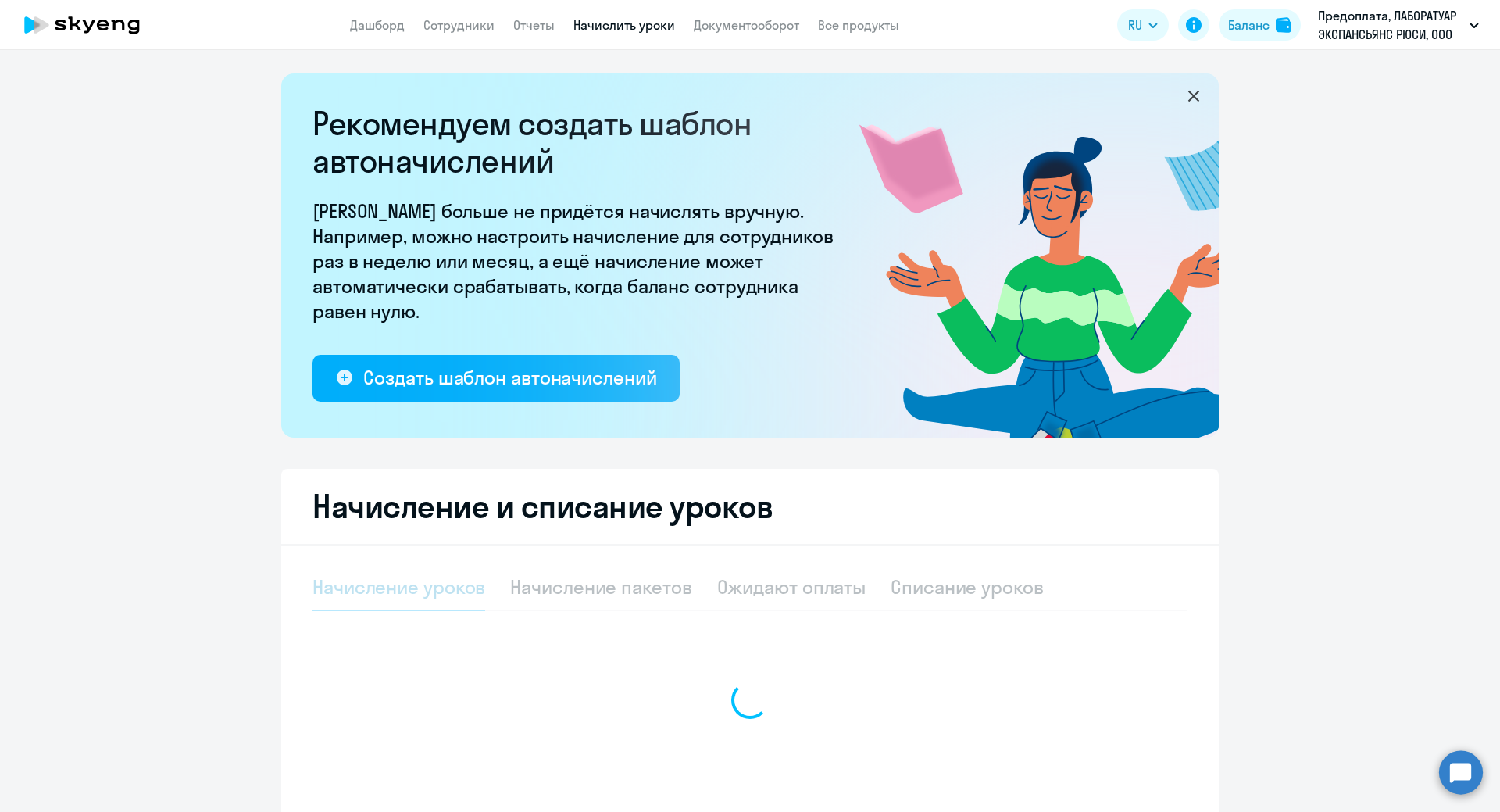
select select "10"
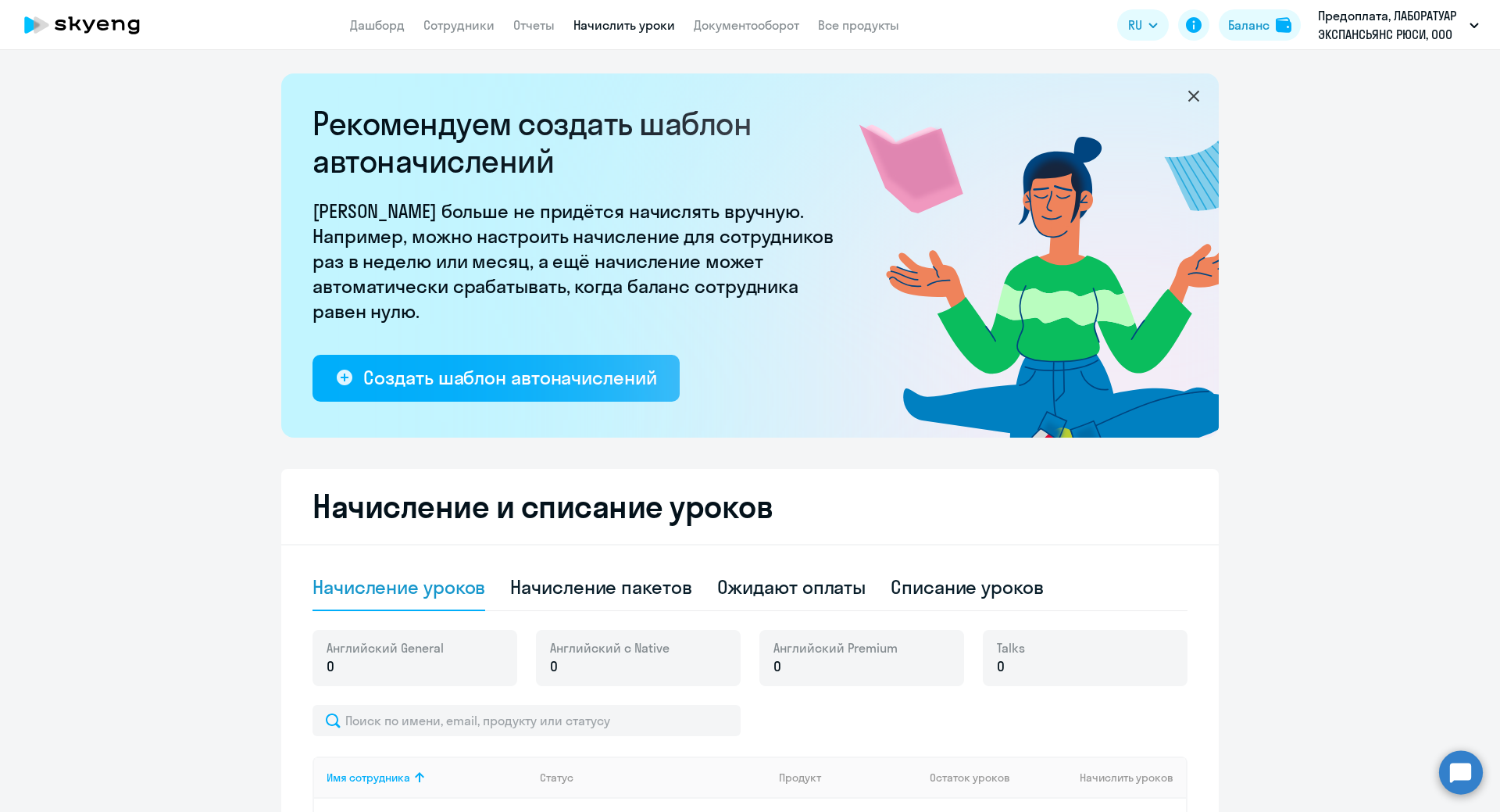
scroll to position [311, 0]
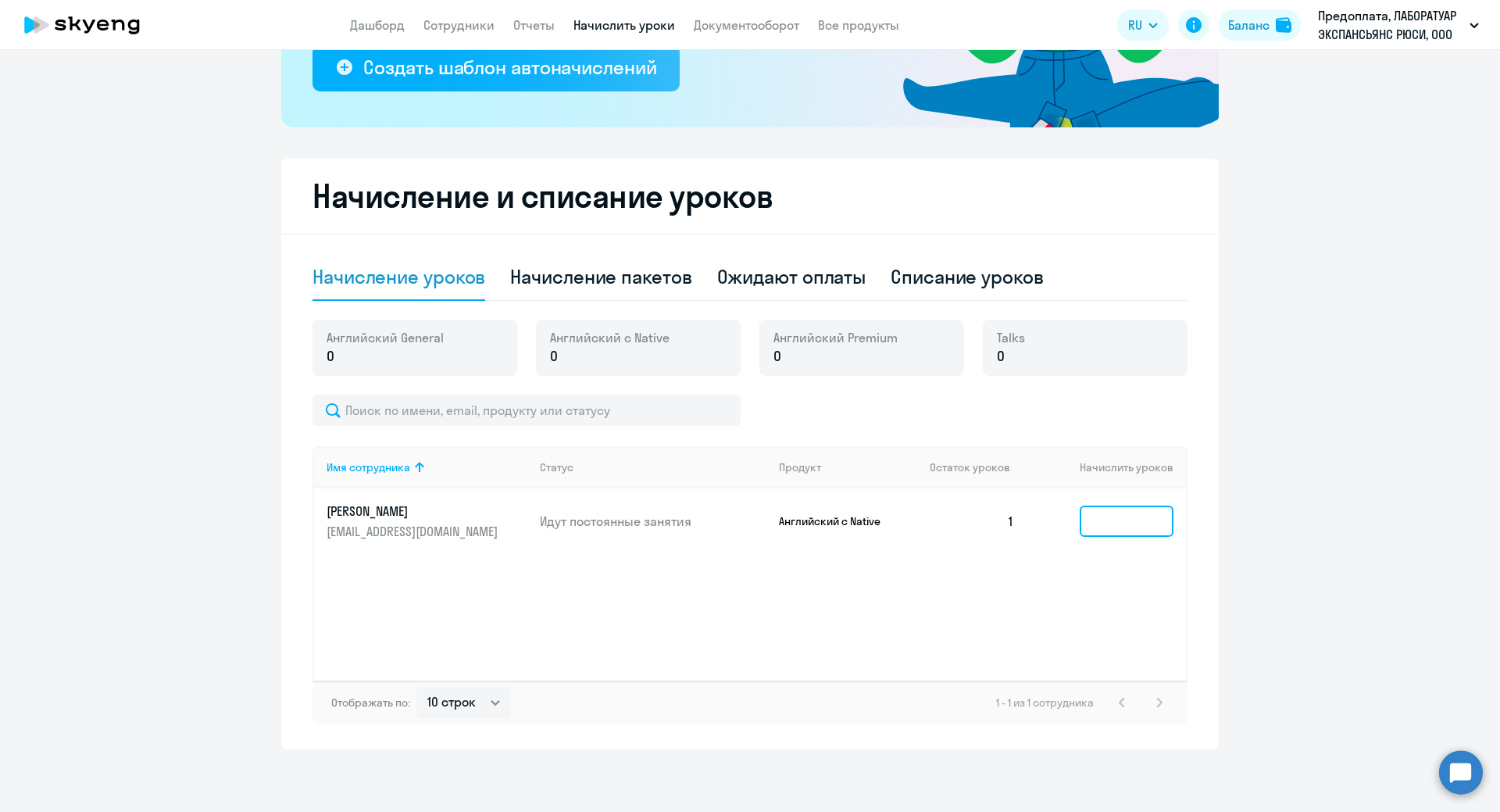
click at [1147, 533] on input at bounding box center [1127, 521] width 94 height 31
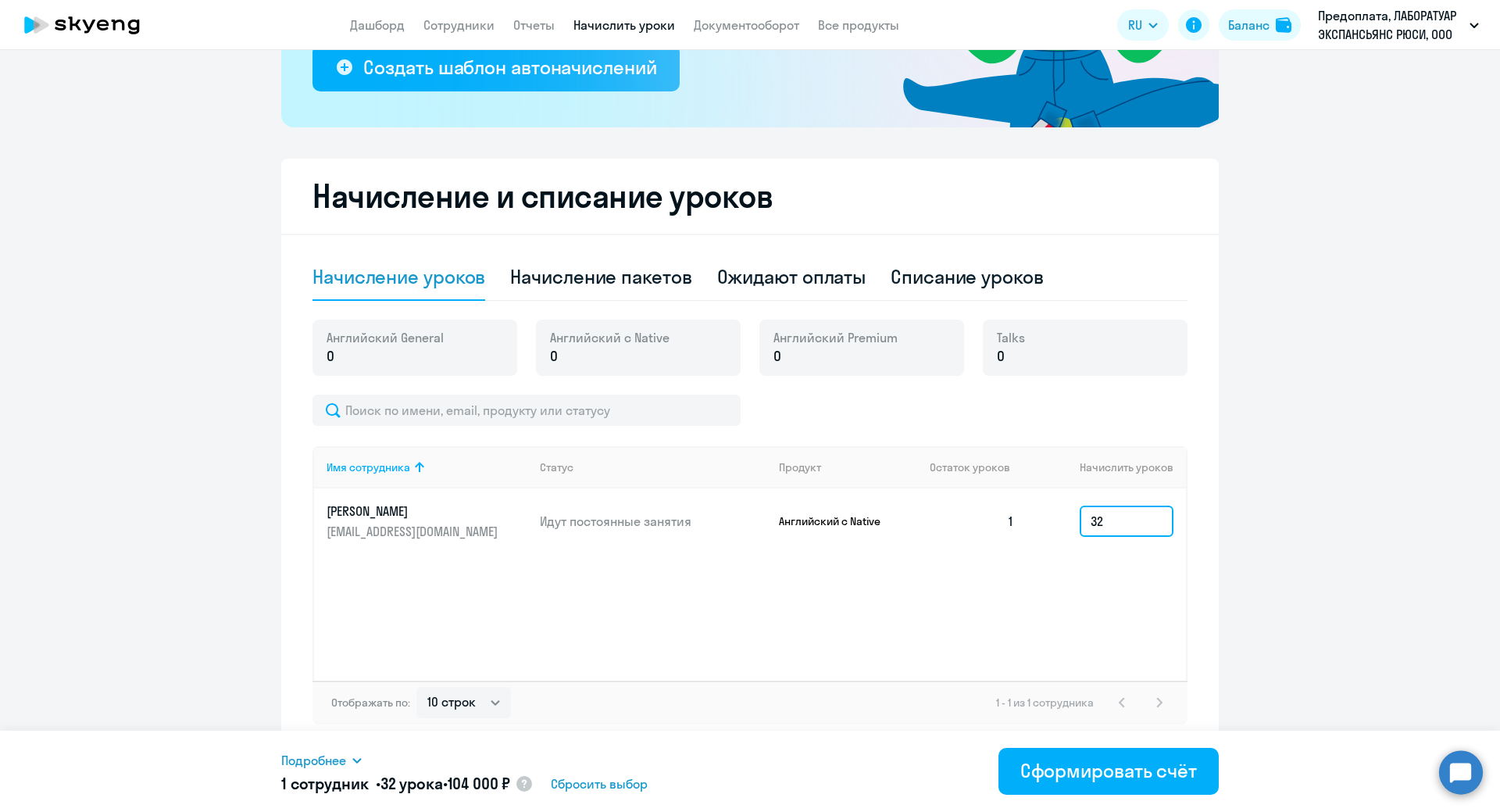
type input "32"
click at [638, 280] on div "Начисление пакетов" at bounding box center [600, 276] width 181 height 25
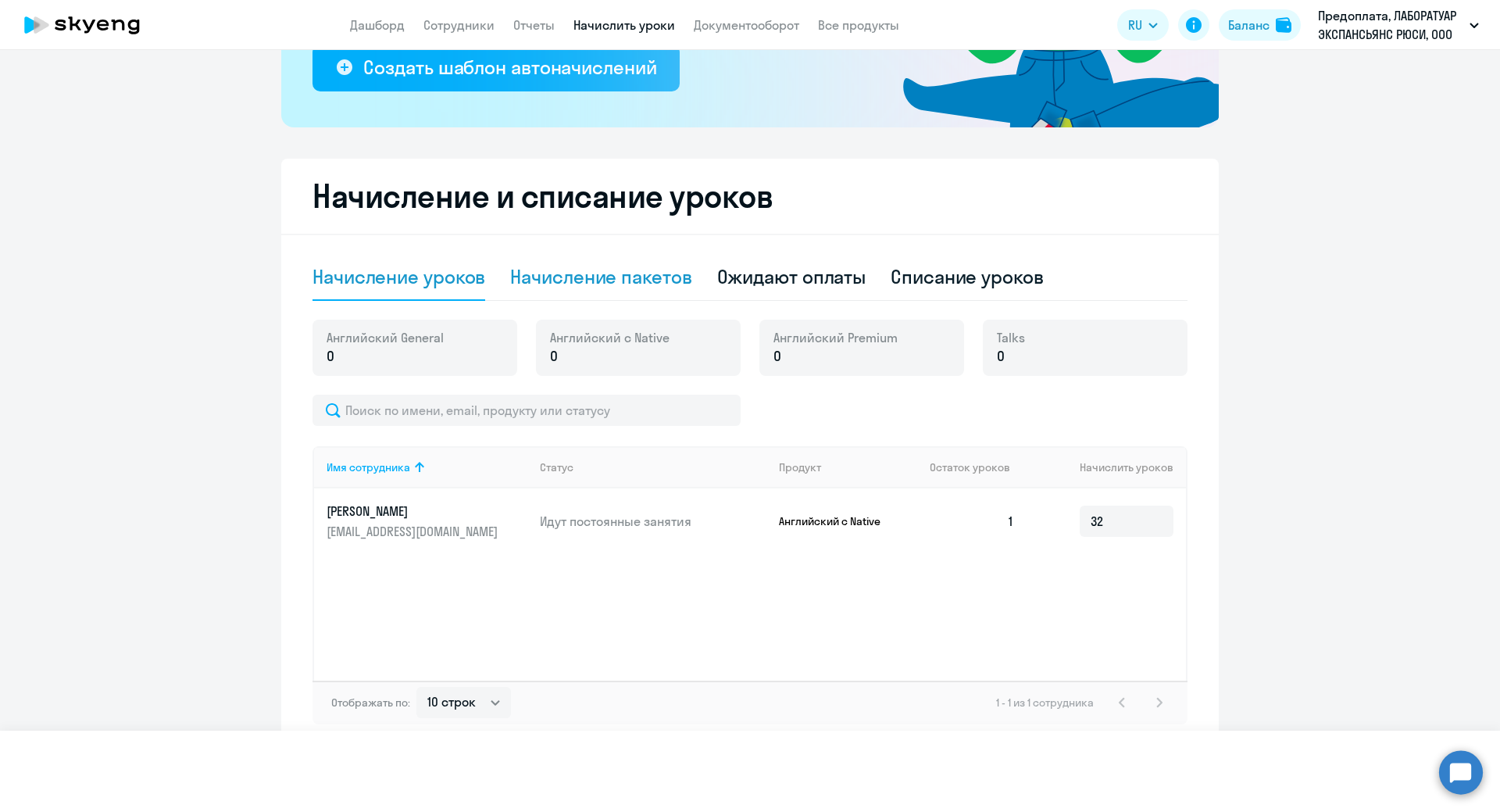
select select "10"
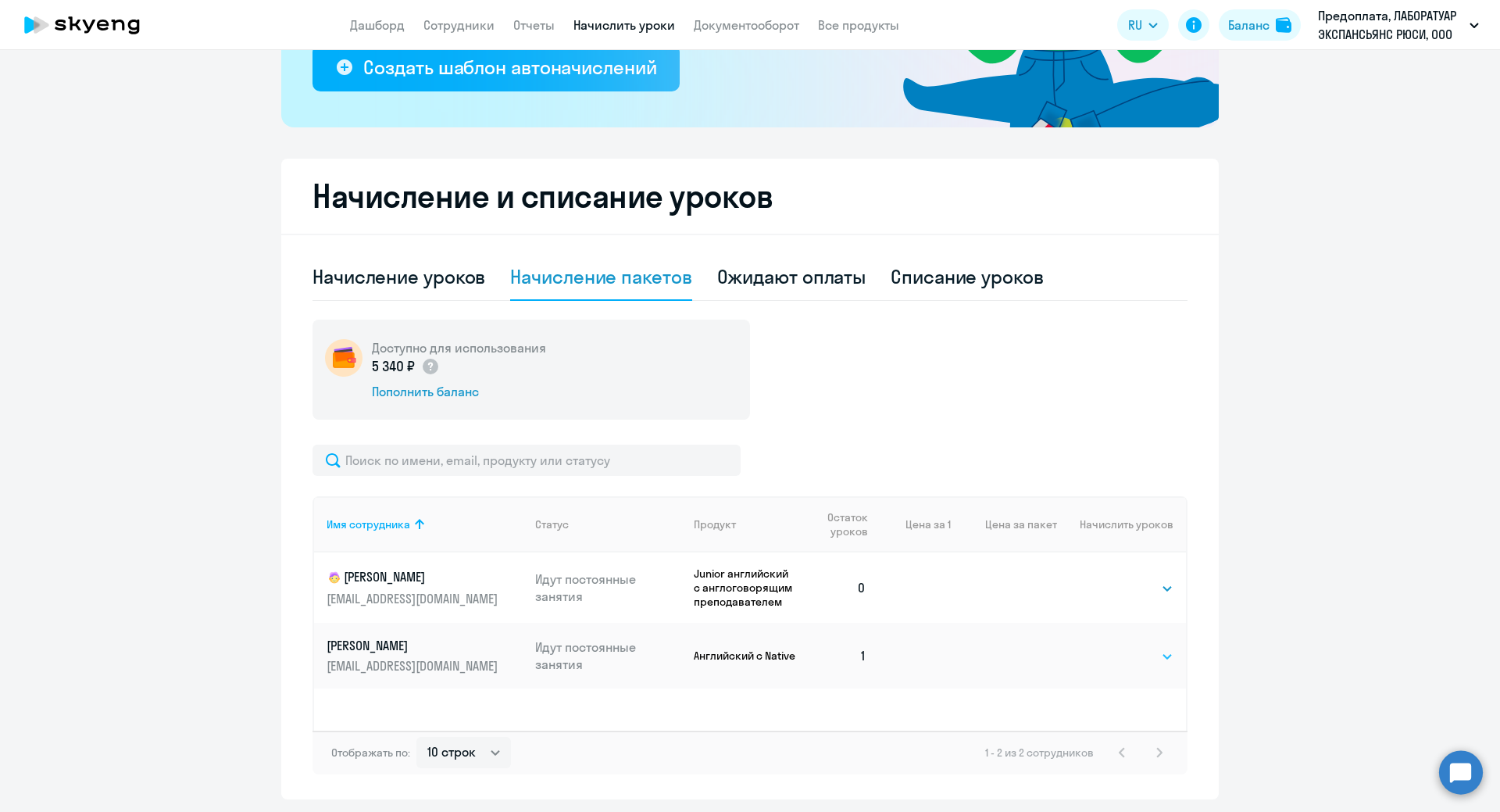
click at [1130, 655] on select "Выбрать 4 8 16 32 64 96 128" at bounding box center [1142, 657] width 64 height 19
select select "32"
click at [1110, 647] on select "Выбрать 4 8 16 32 64 96 128" at bounding box center [1142, 657] width 64 height 19
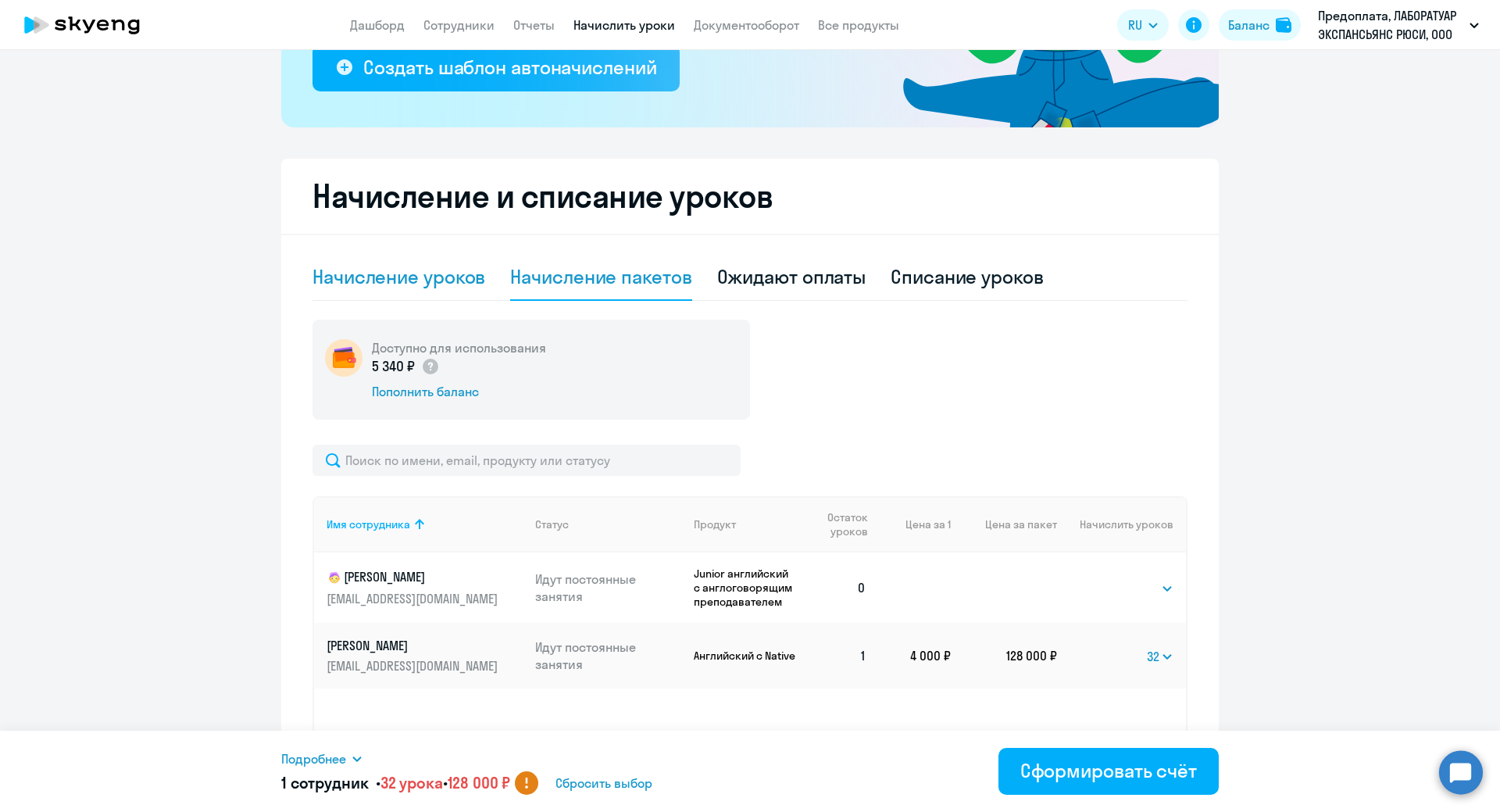
click at [383, 273] on div "Начисление уроков" at bounding box center [398, 276] width 173 height 25
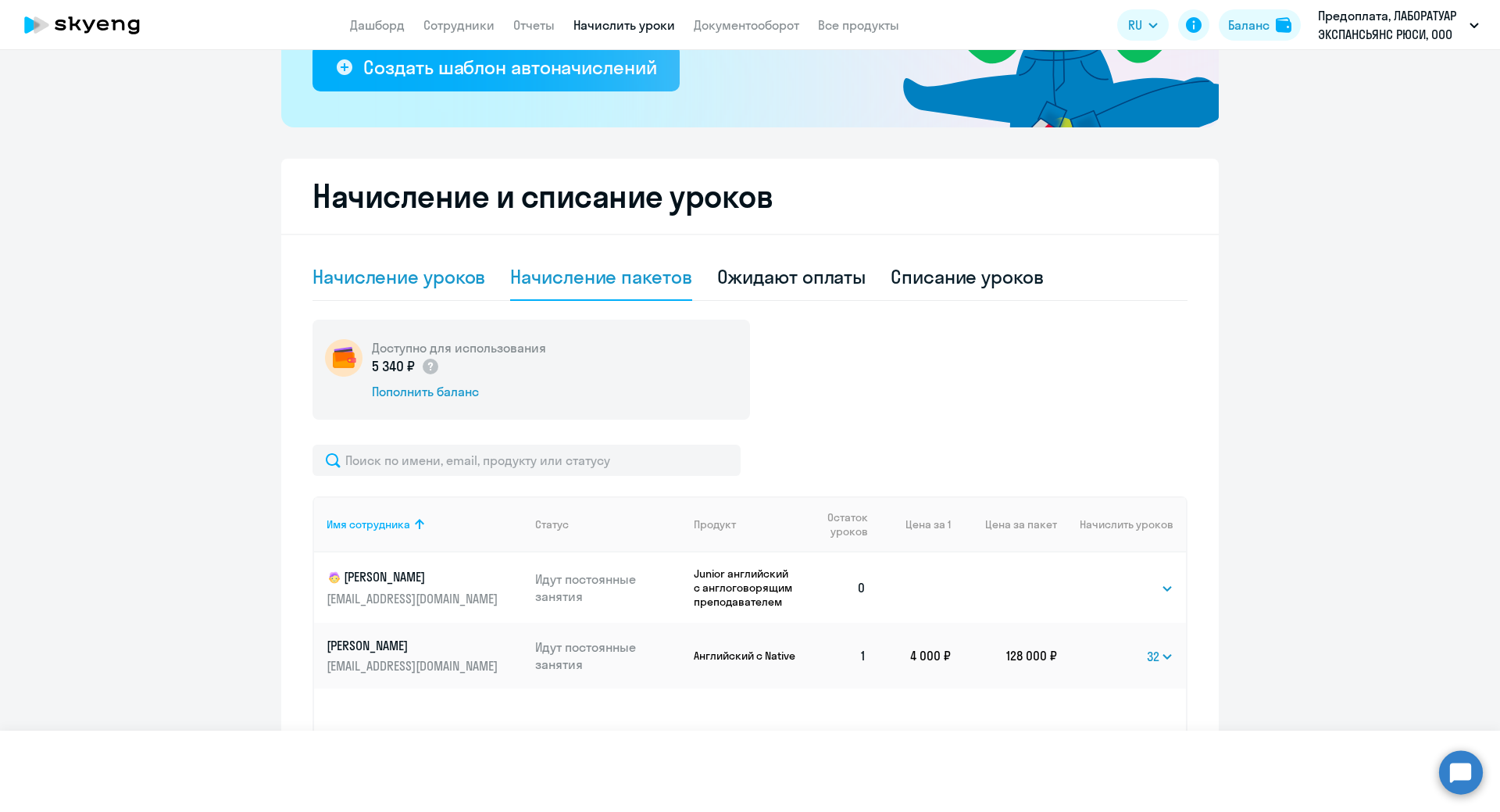
select select "10"
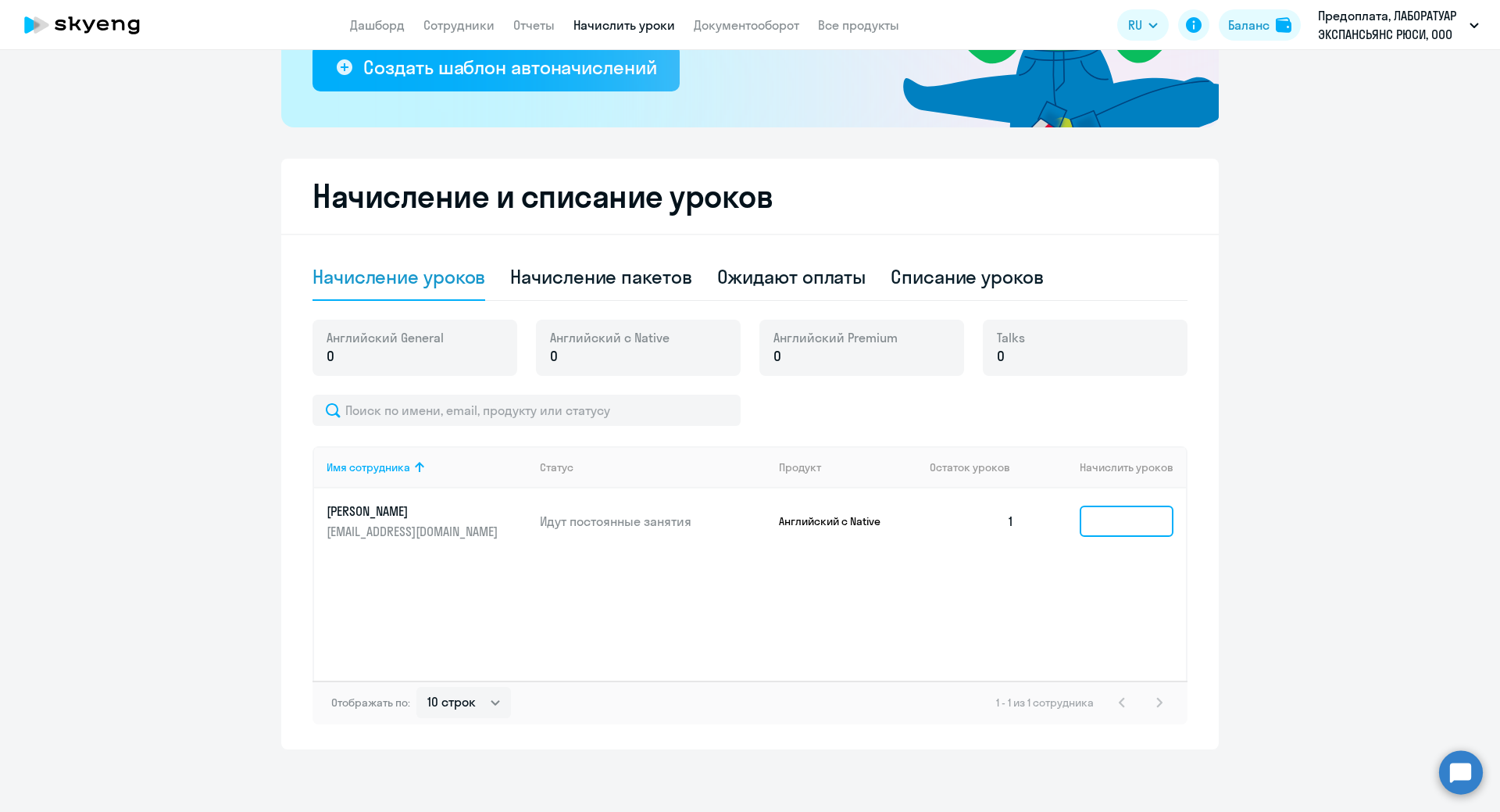
click at [1117, 521] on input at bounding box center [1127, 521] width 94 height 31
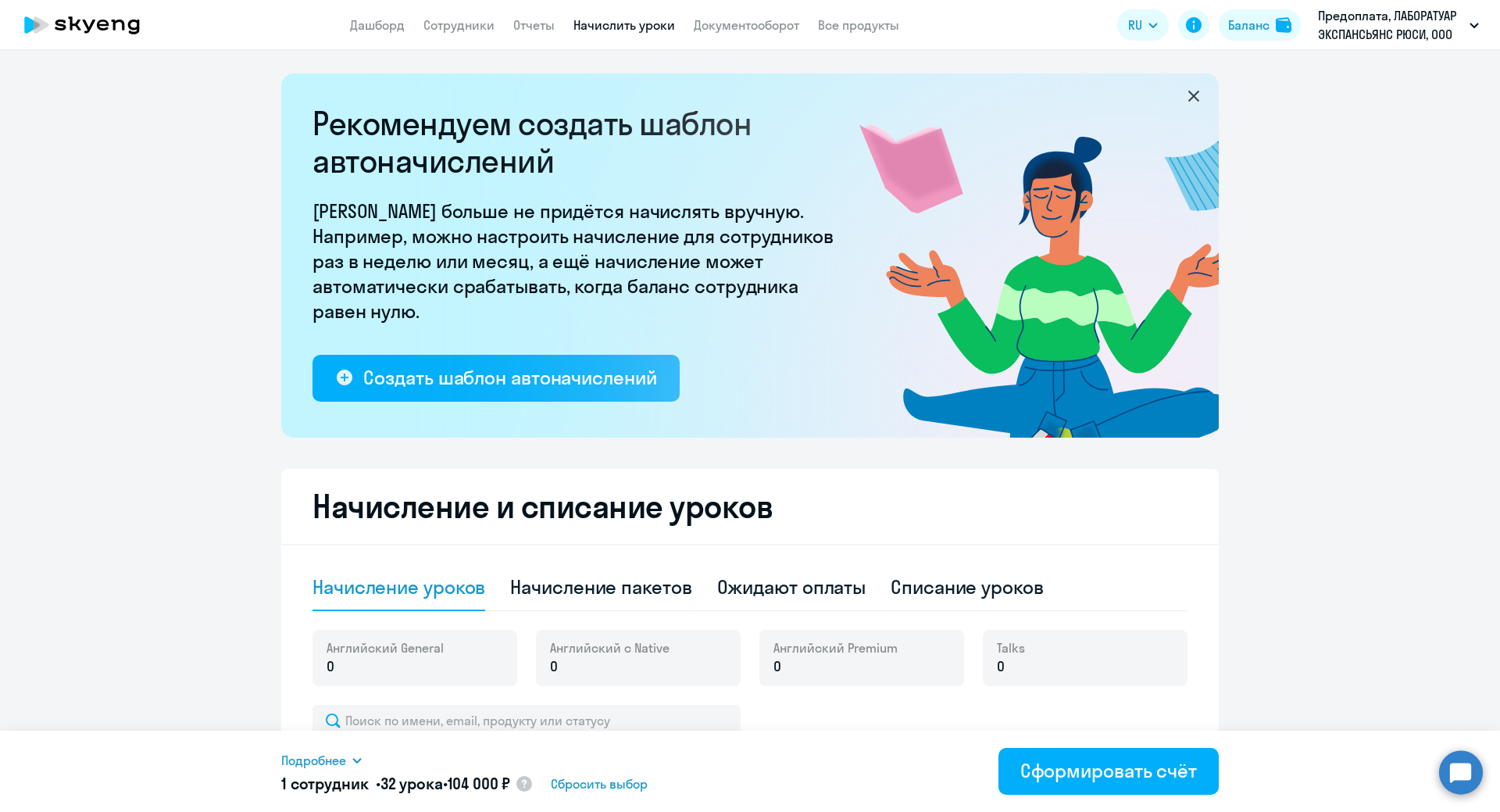
scroll to position [234, 0]
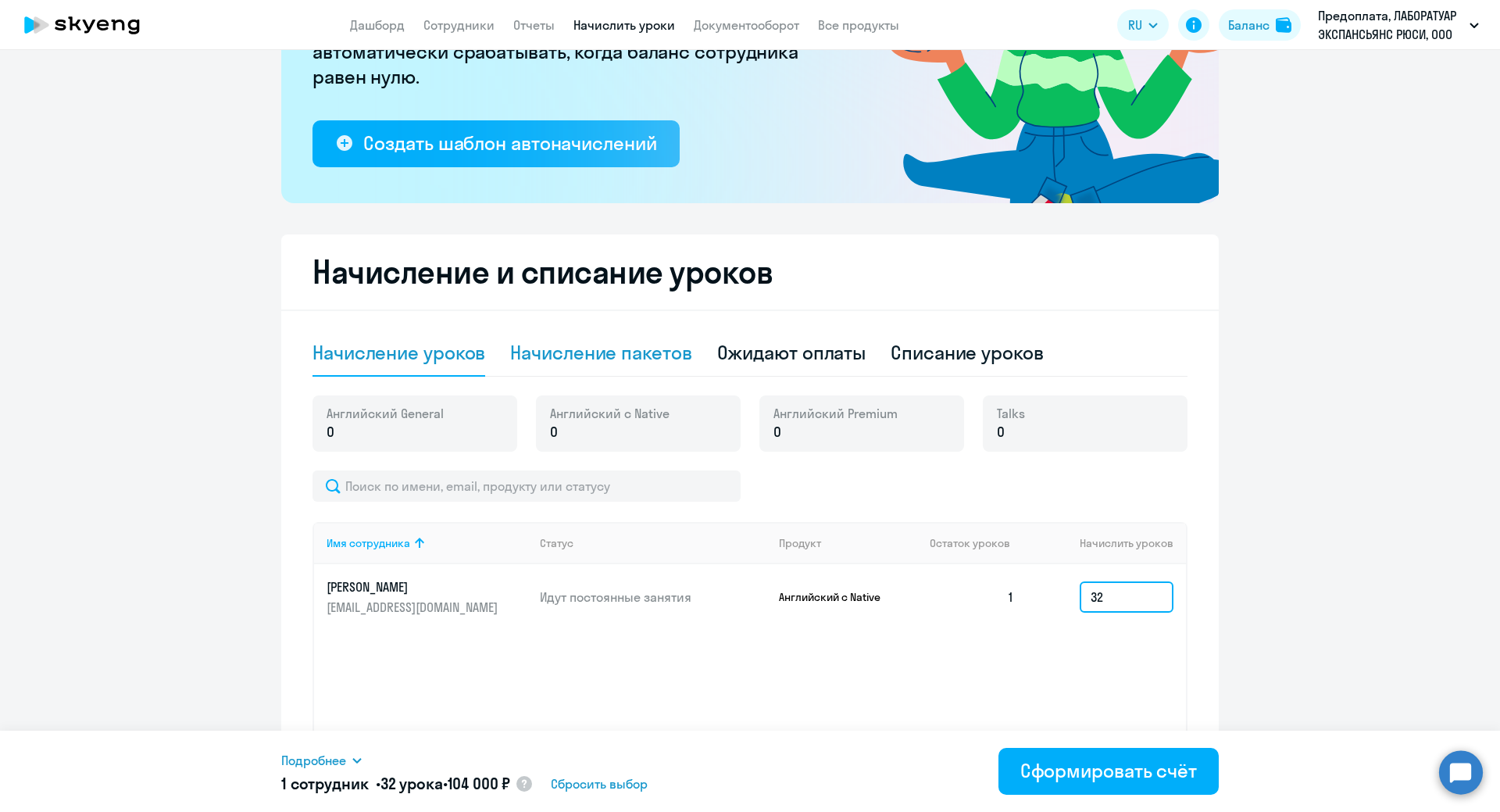
type input "32"
click at [634, 350] on div "Начисление пакетов" at bounding box center [600, 352] width 181 height 25
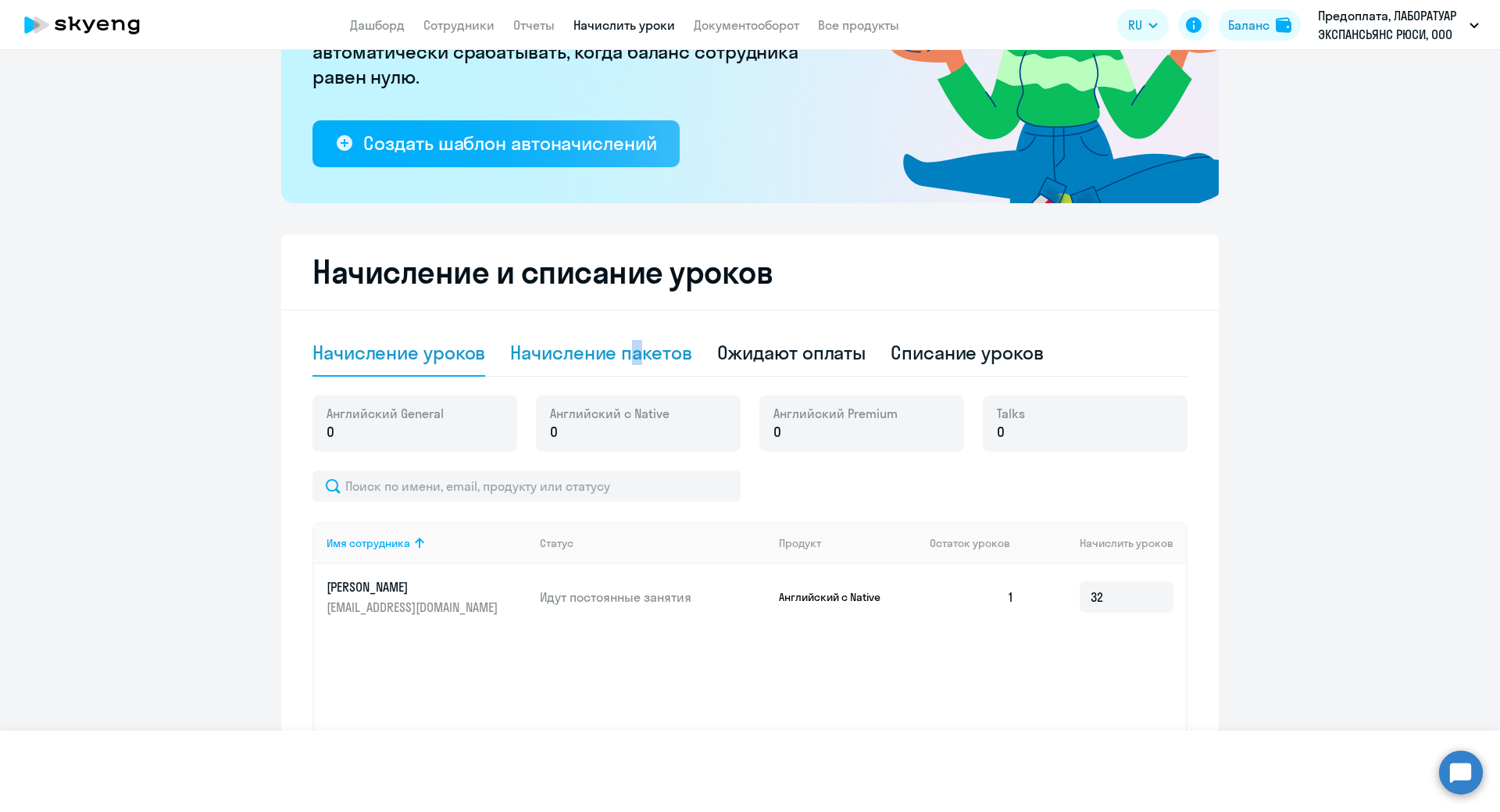
select select "10"
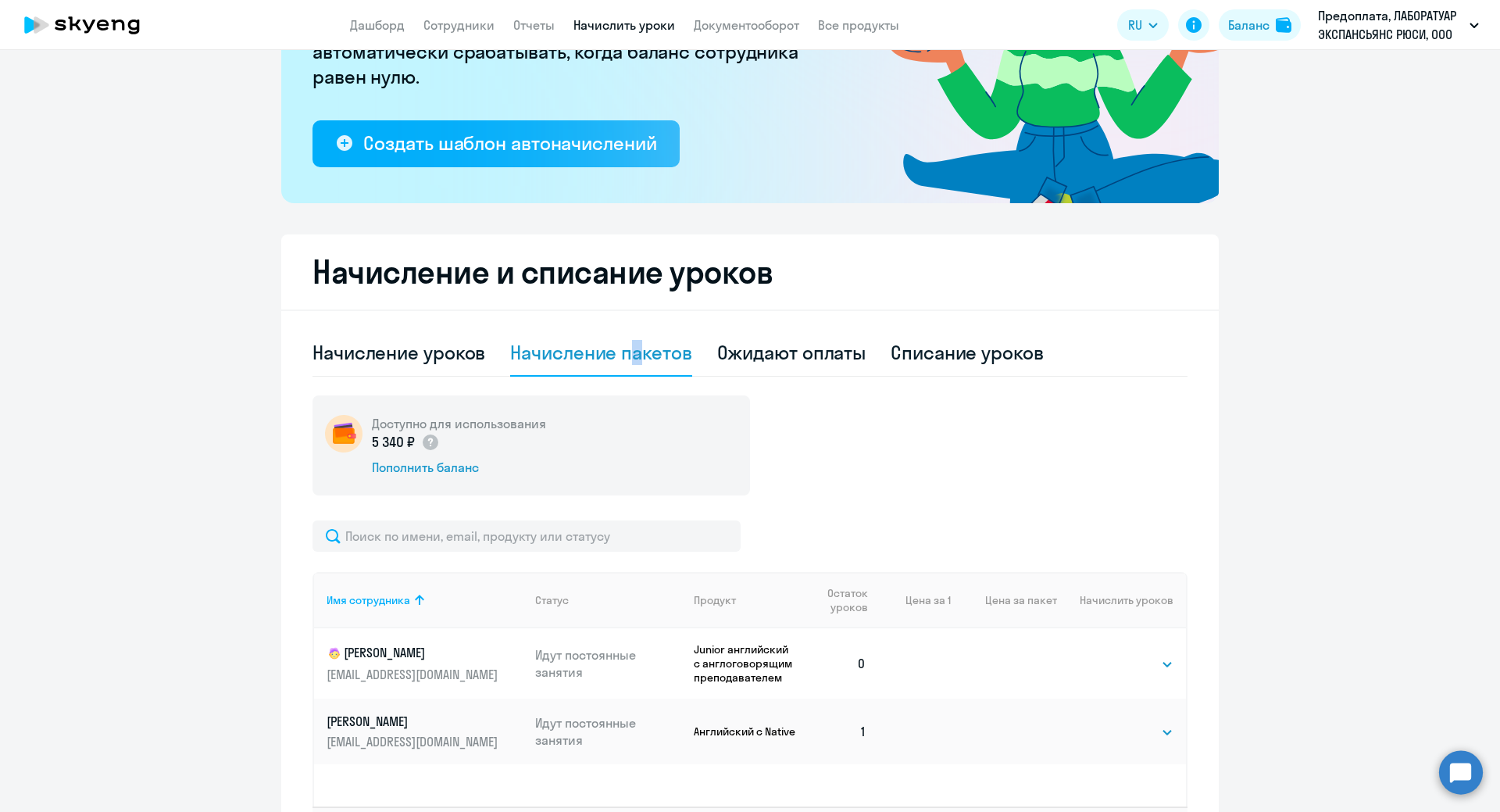
scroll to position [360, 0]
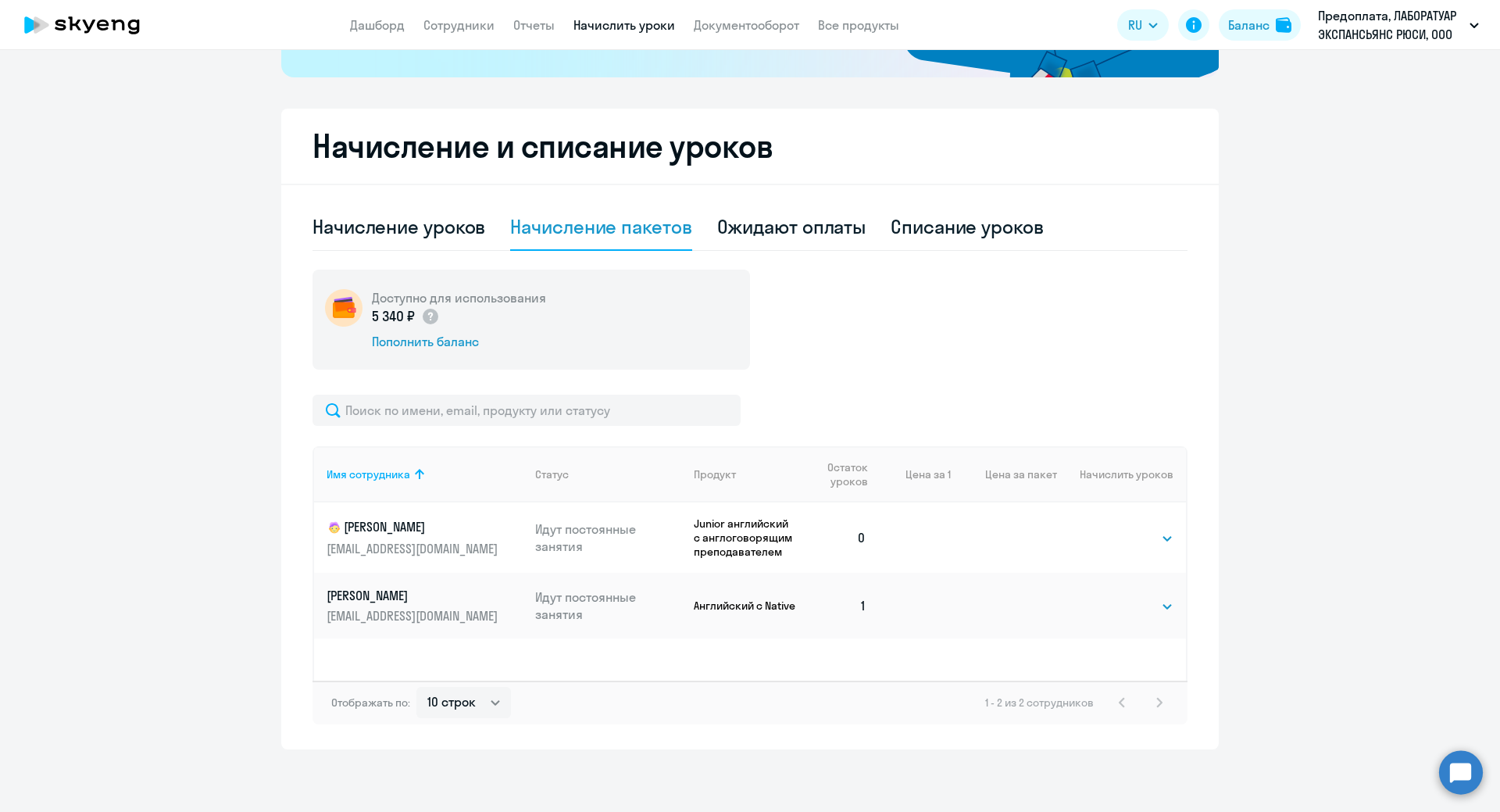
click at [701, 607] on p "Английский с Native" at bounding box center [747, 606] width 106 height 14
click at [702, 607] on p "Английский с Native" at bounding box center [747, 606] width 106 height 14
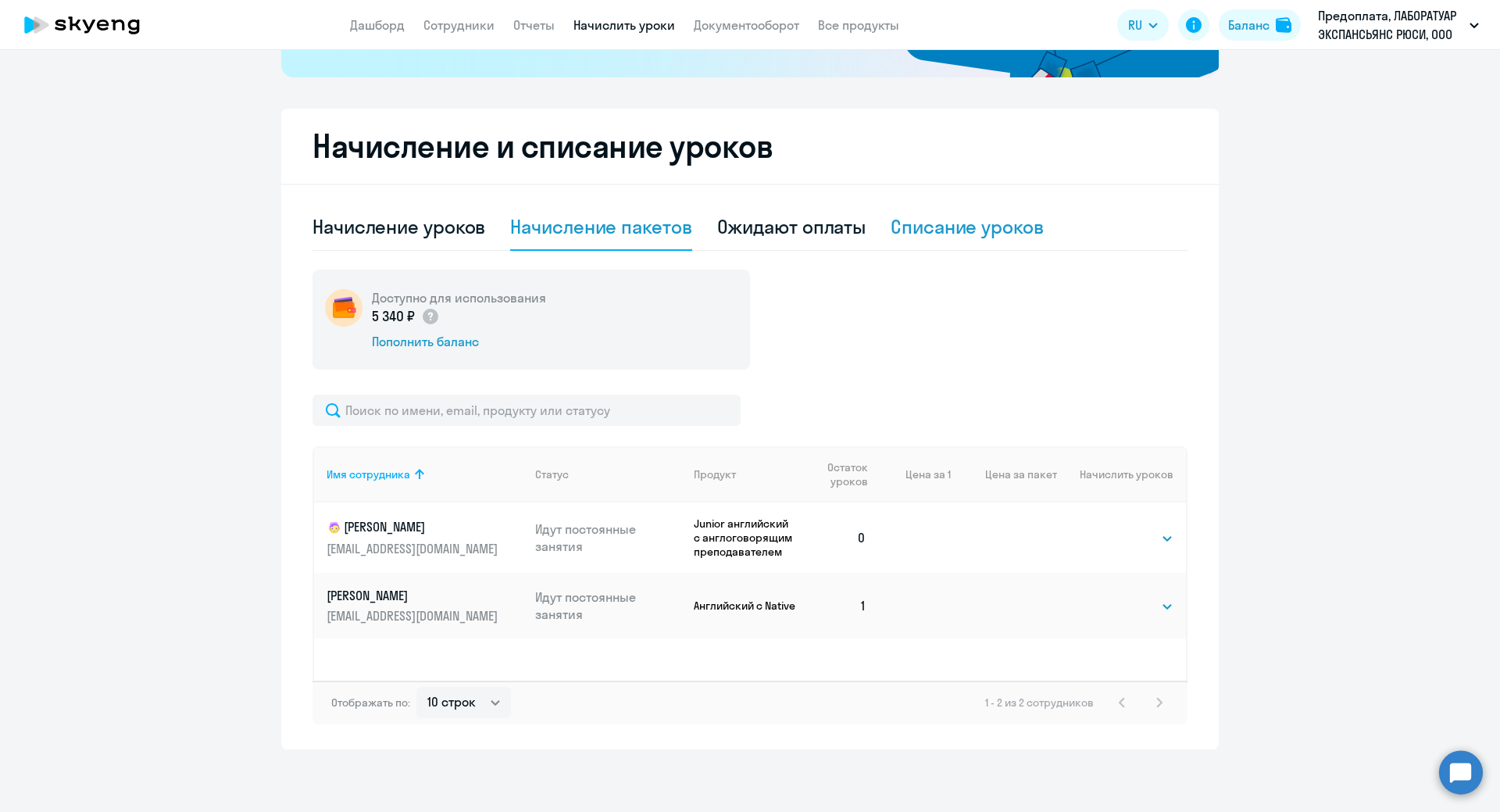
click at [947, 235] on div "Списание уроков" at bounding box center [967, 226] width 154 height 25
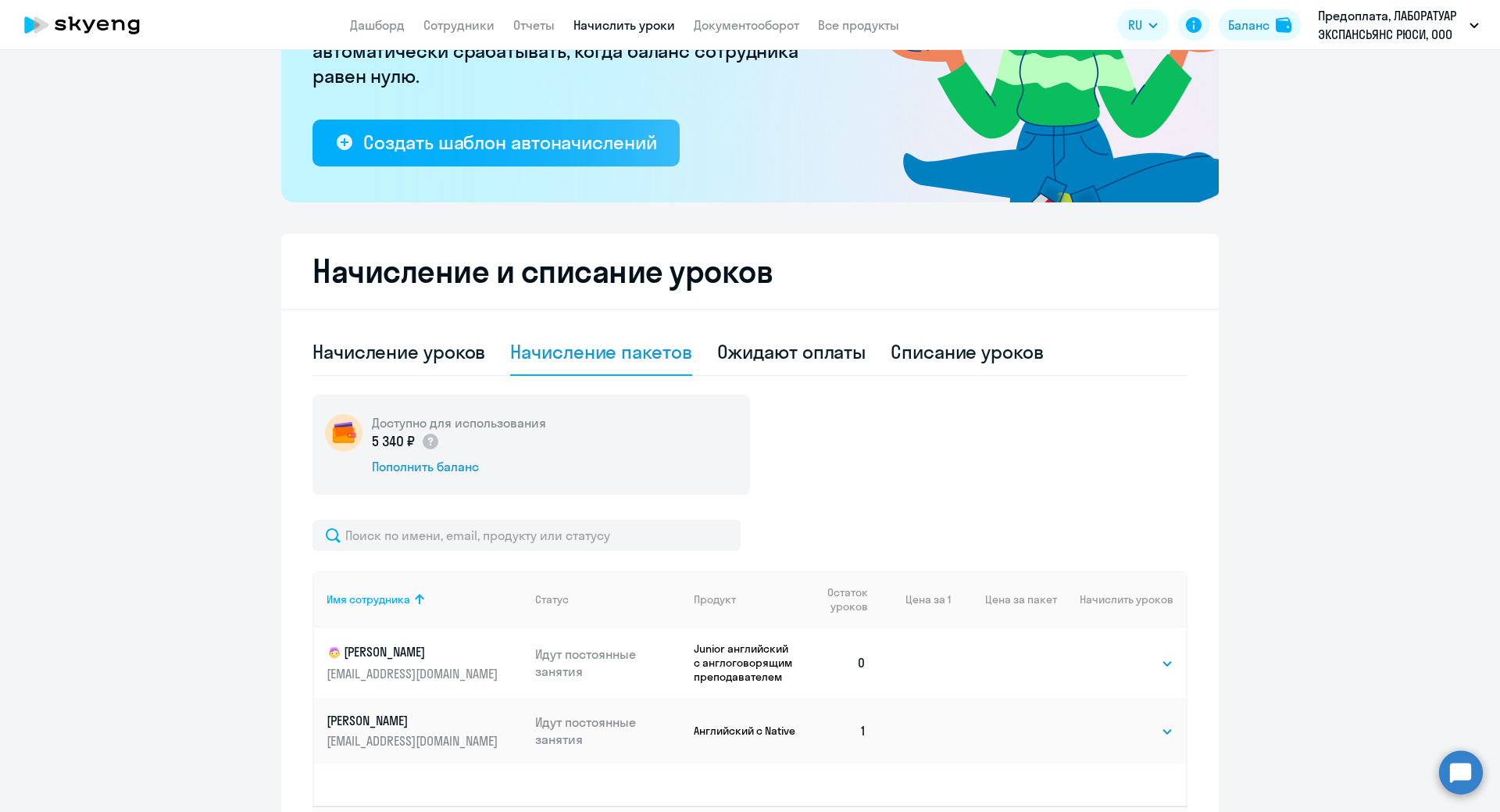
select select "10"
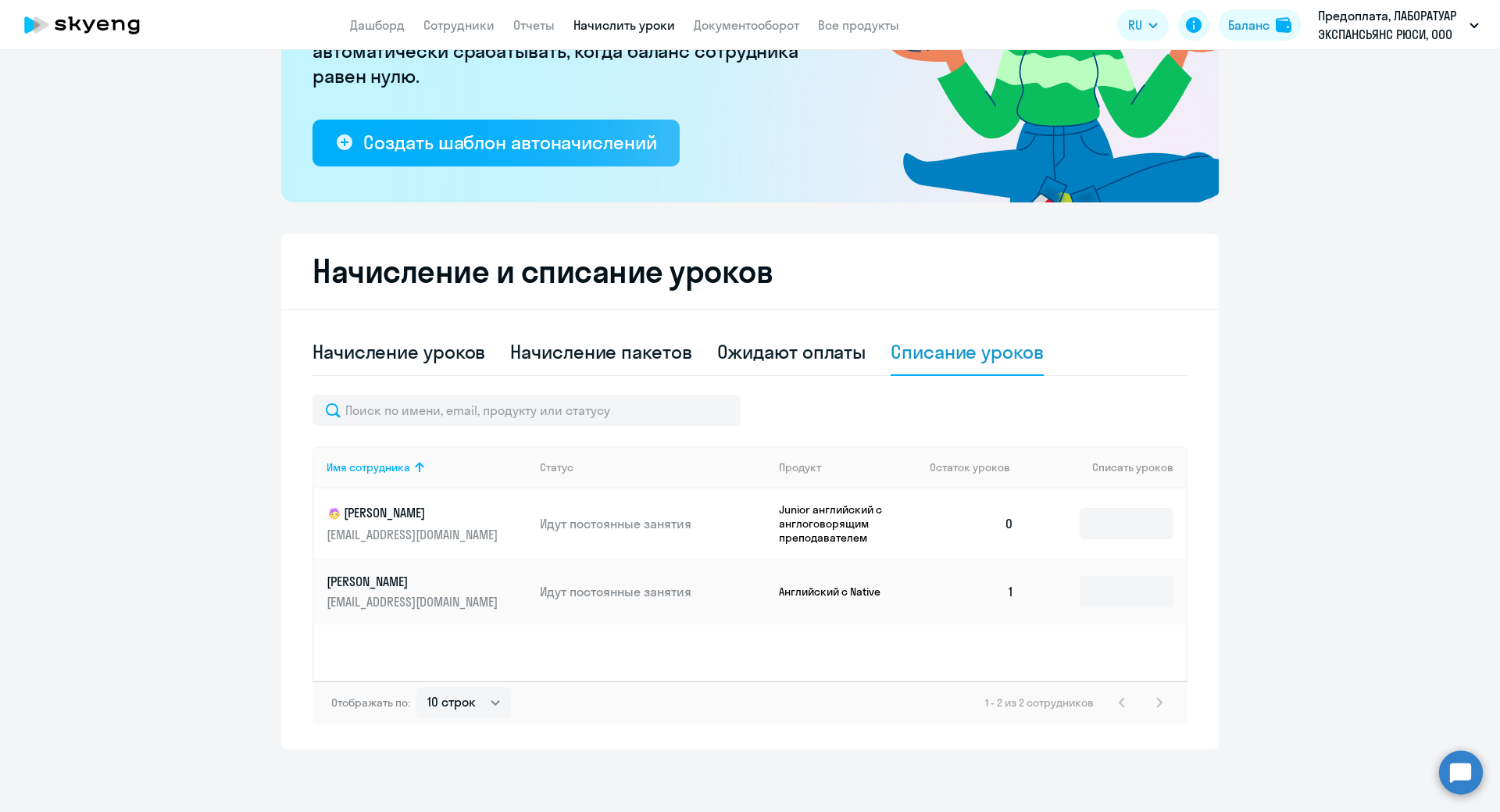
scroll to position [0, 0]
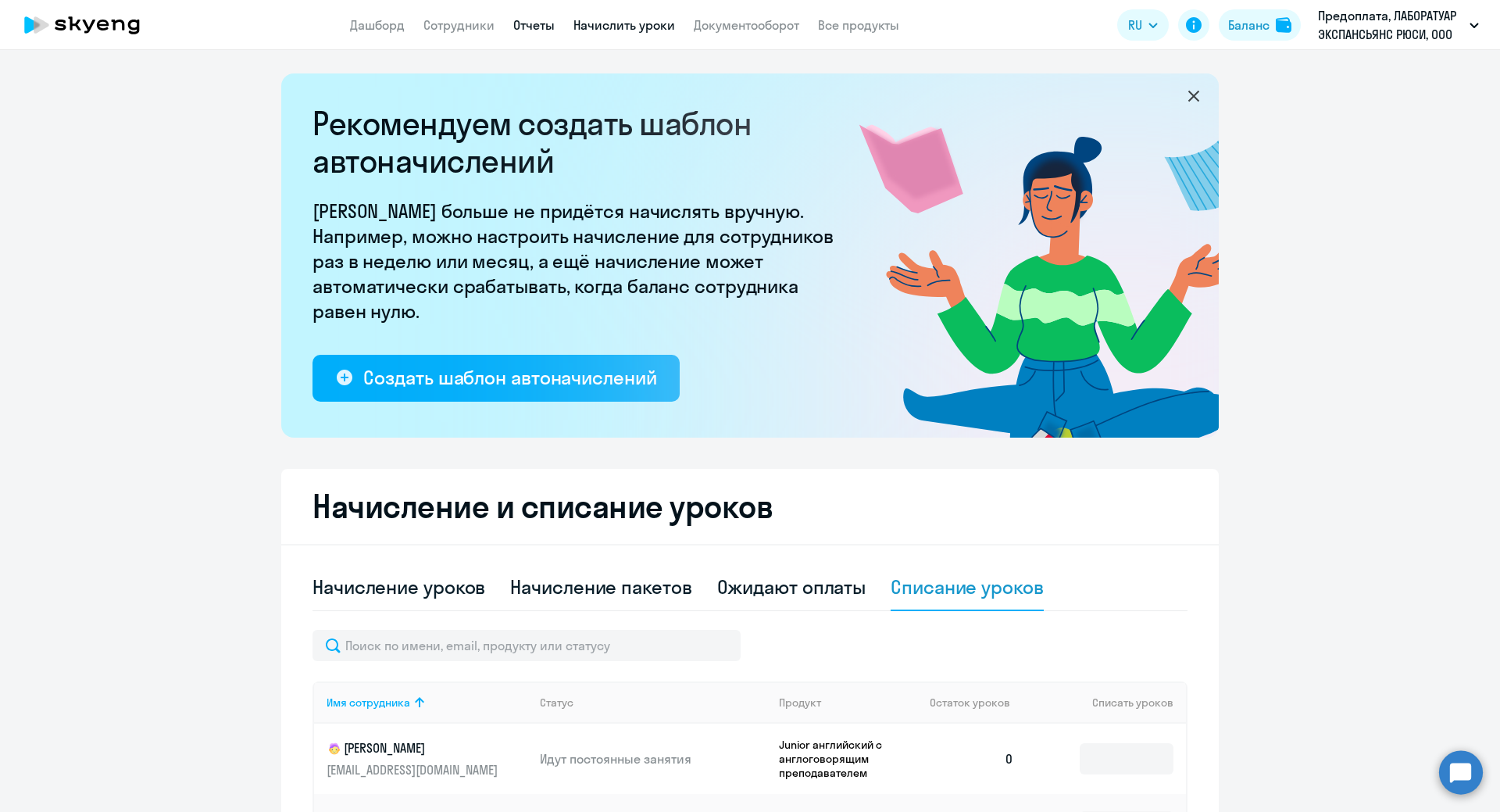
click at [526, 28] on link "Отчеты" at bounding box center [534, 25] width 42 height 16
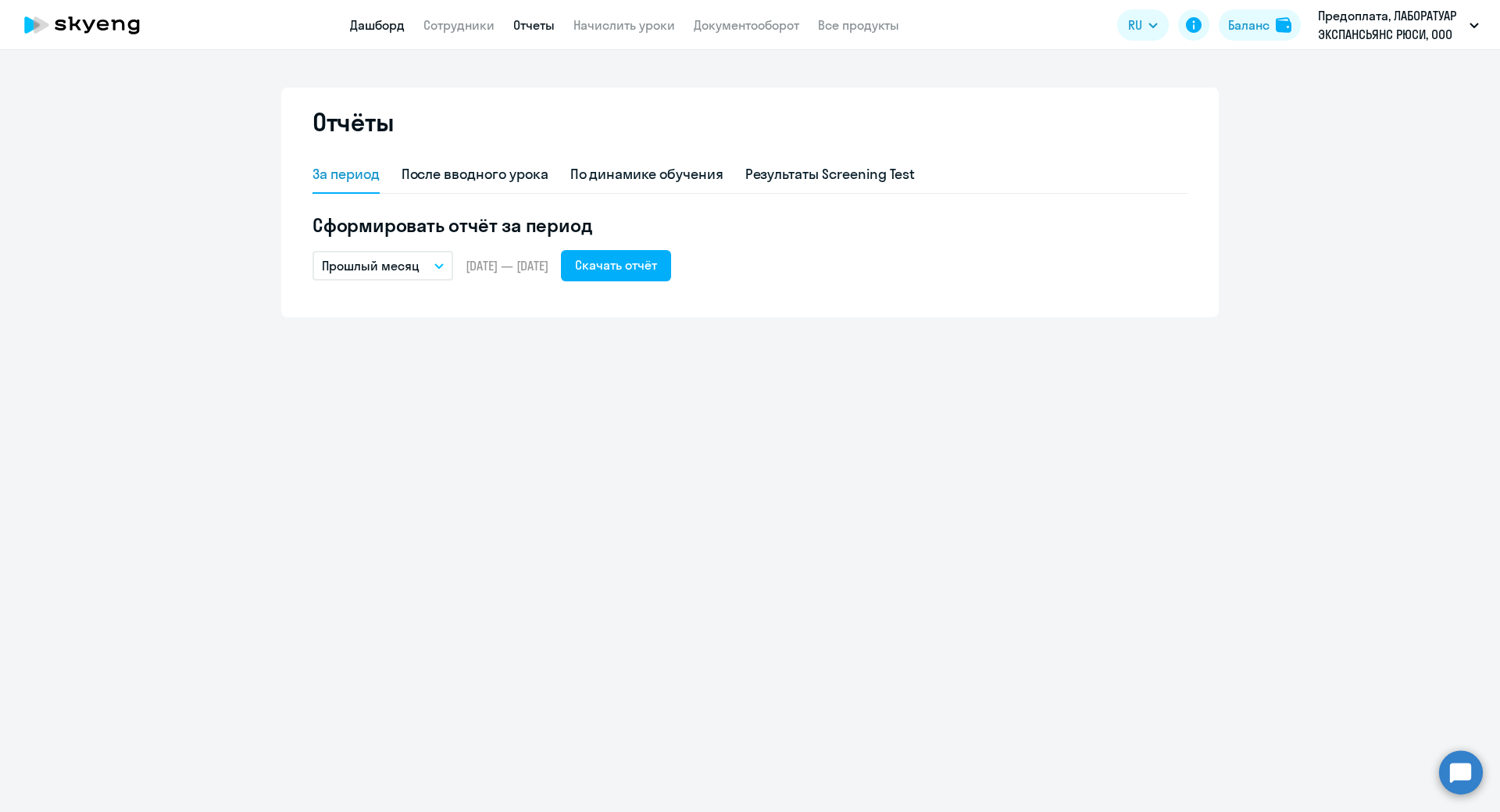
click at [373, 24] on link "Дашборд" at bounding box center [377, 25] width 55 height 16
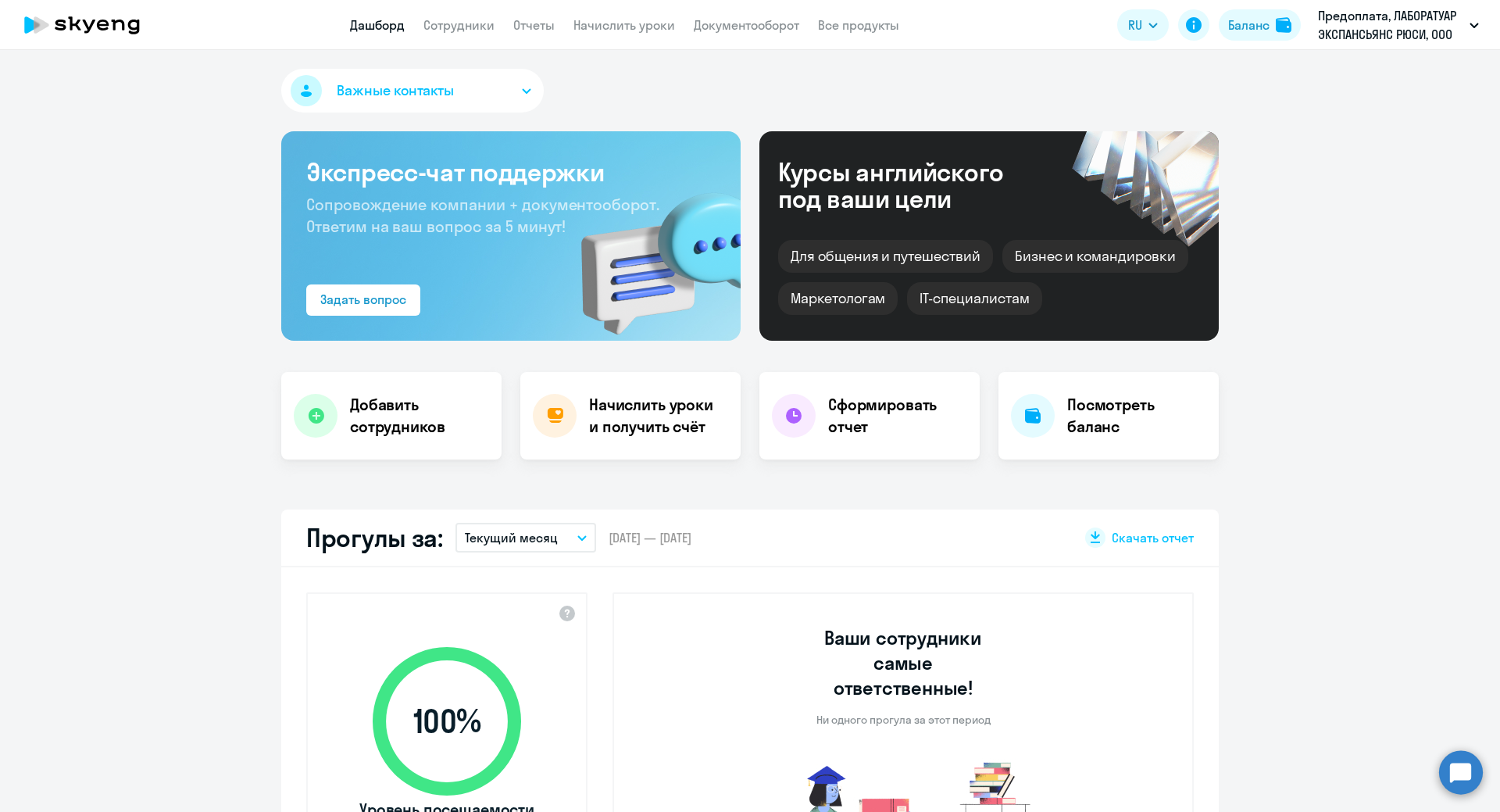
select select "30"
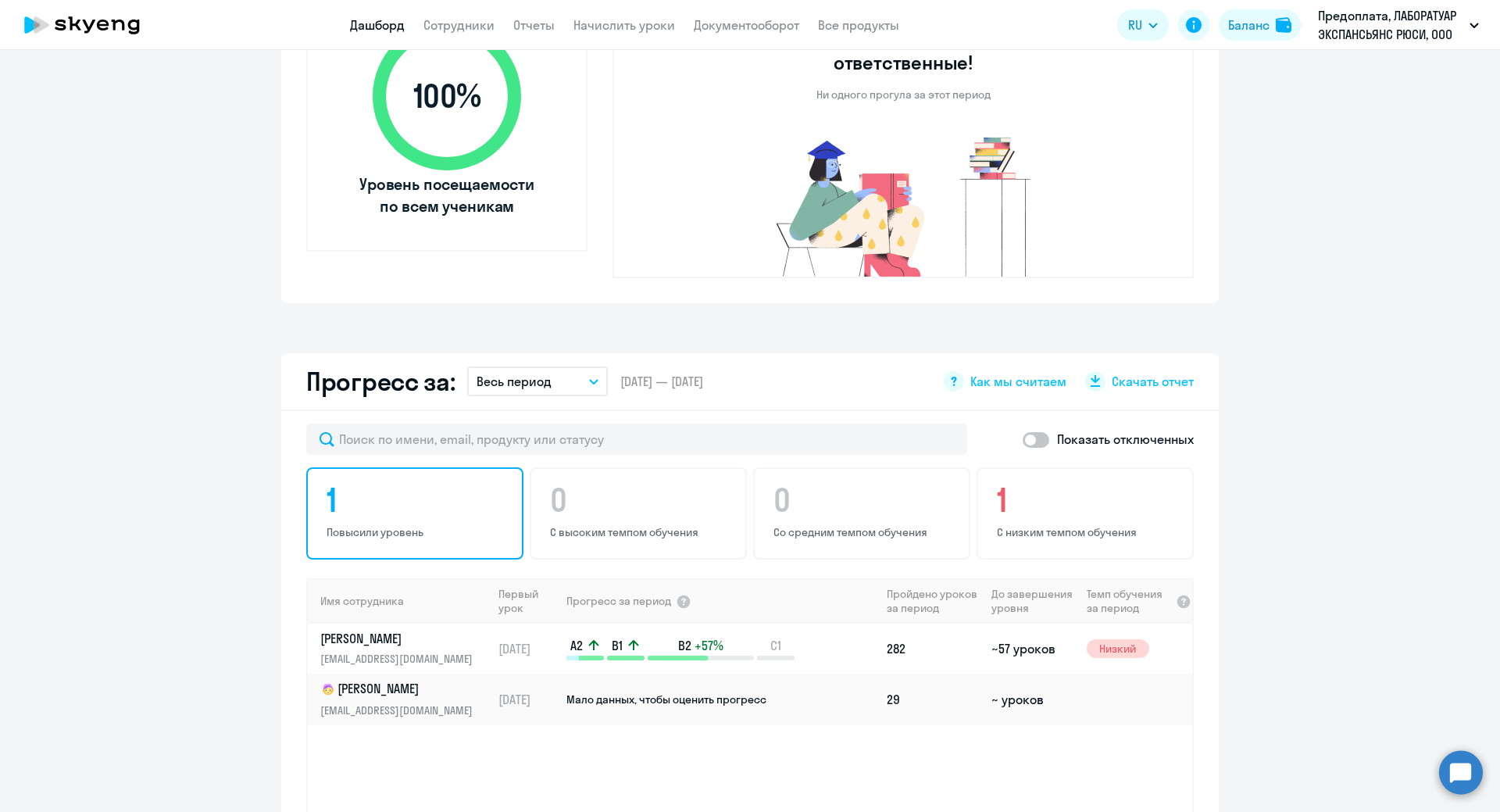
scroll to position [704, 0]
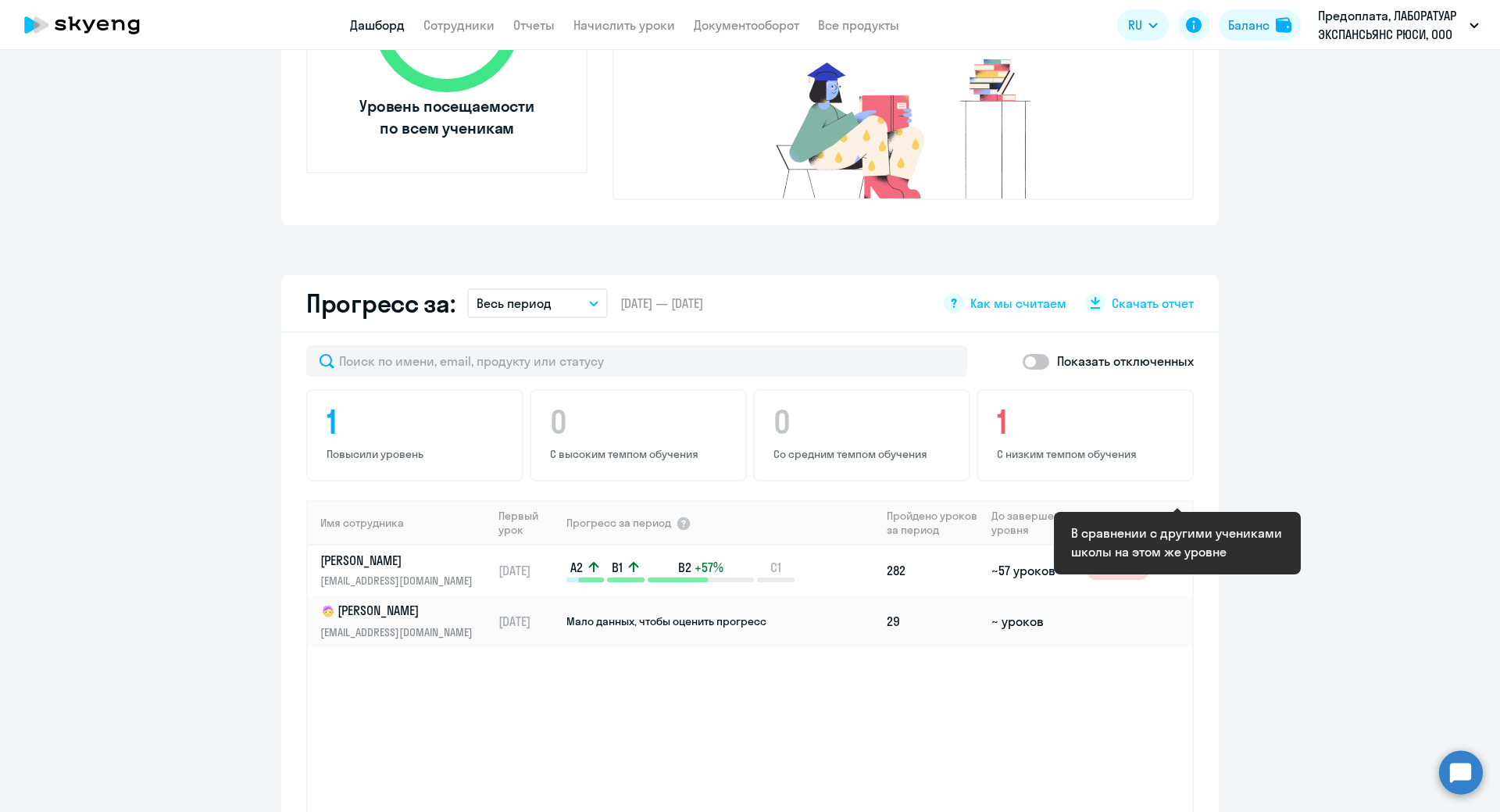
click at [1180, 515] on div at bounding box center [1183, 523] width 16 height 16
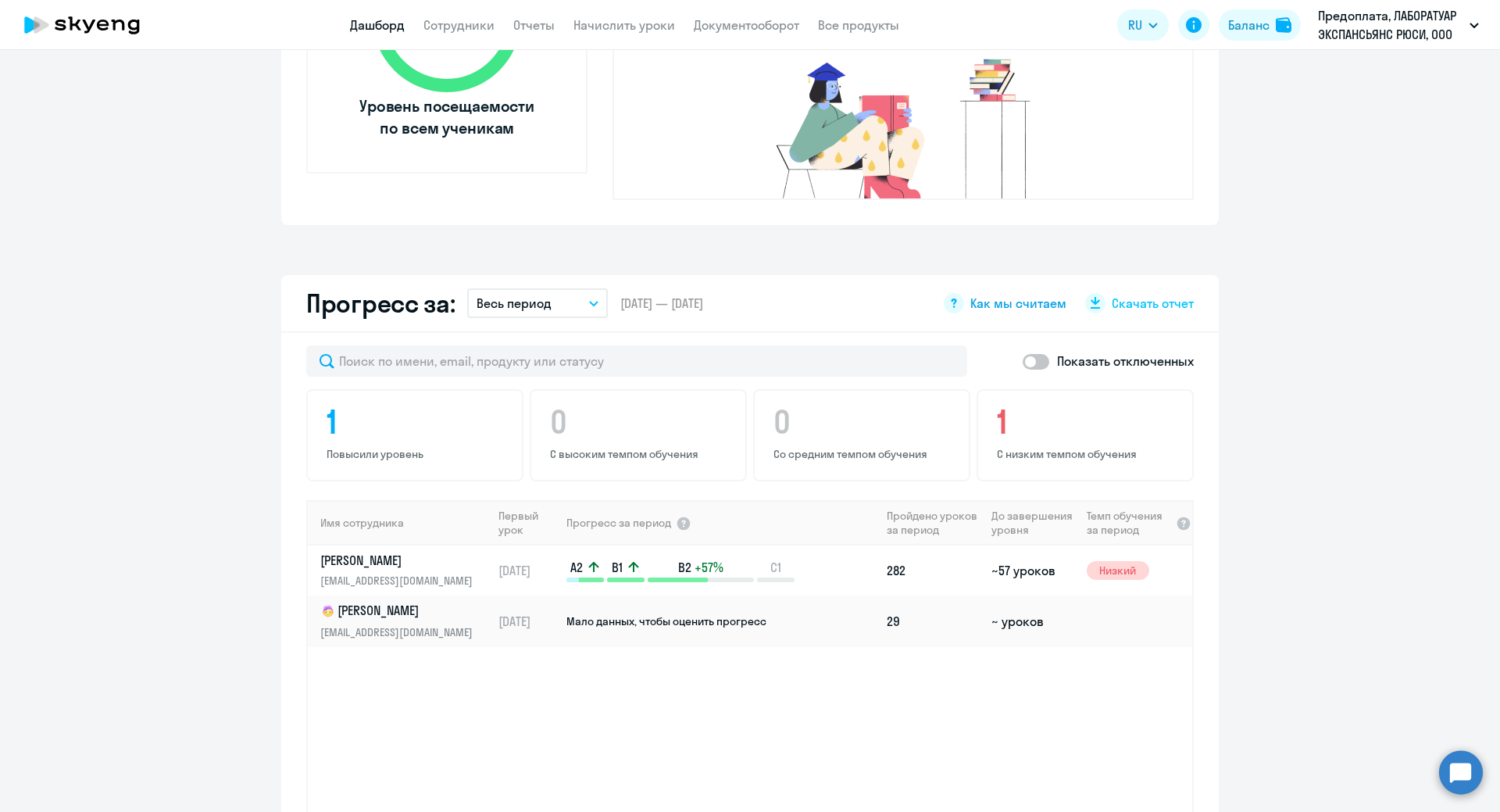
click at [1000, 295] on span "Как мы считаем" at bounding box center [1019, 304] width 96 height 17
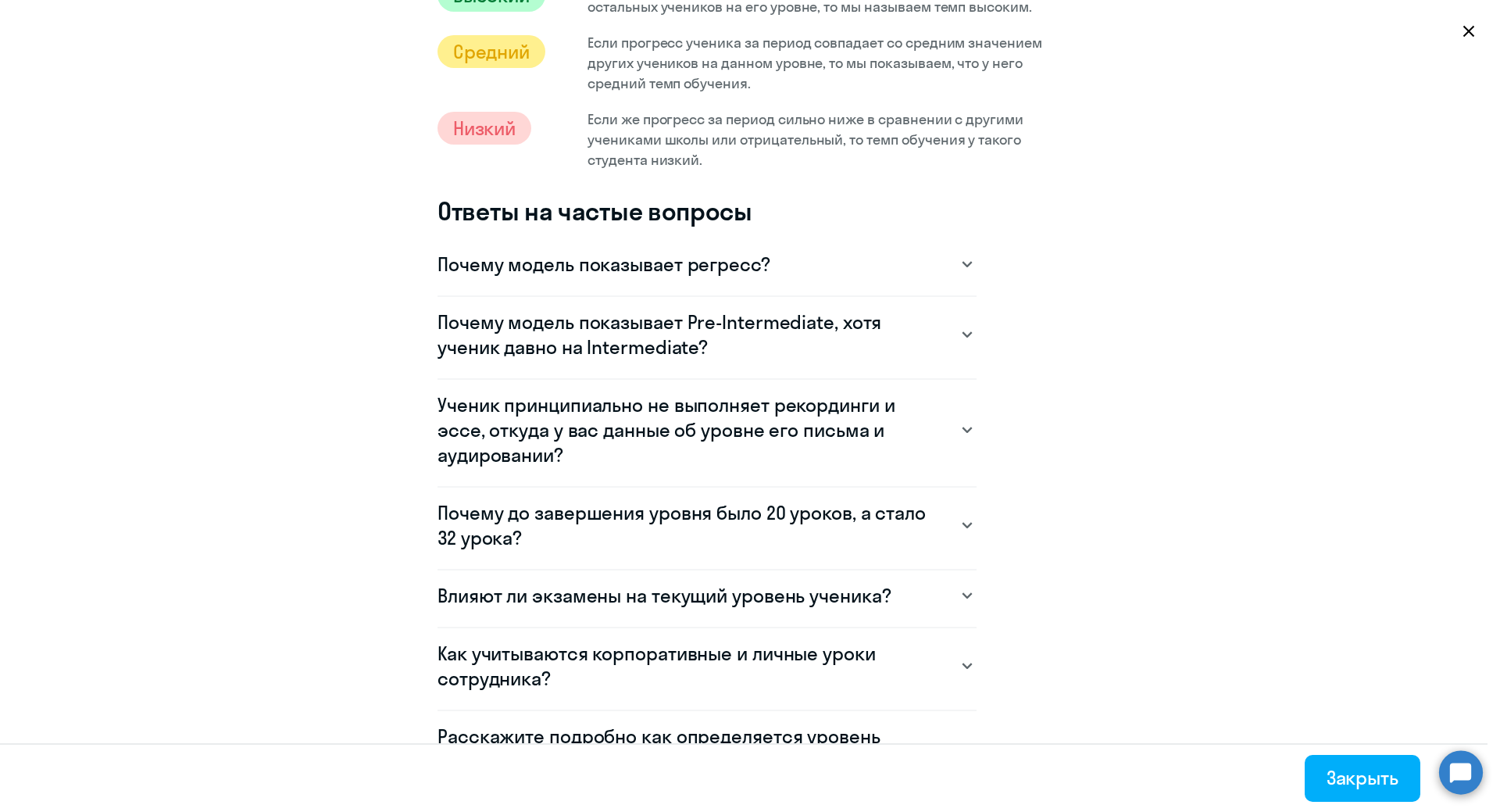
scroll to position [938, 0]
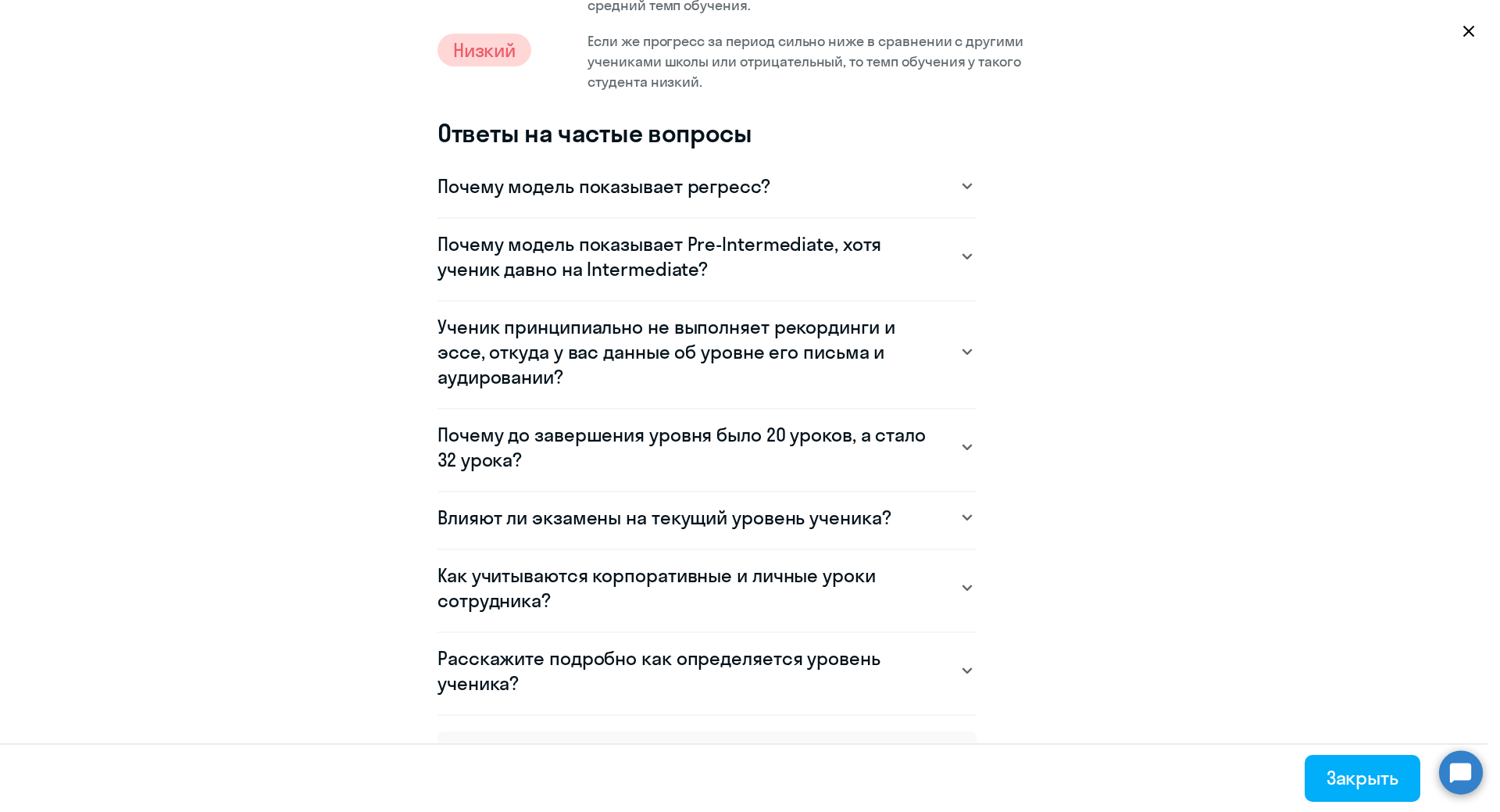
click at [960, 348] on svg-icon at bounding box center [967, 351] width 19 height 19
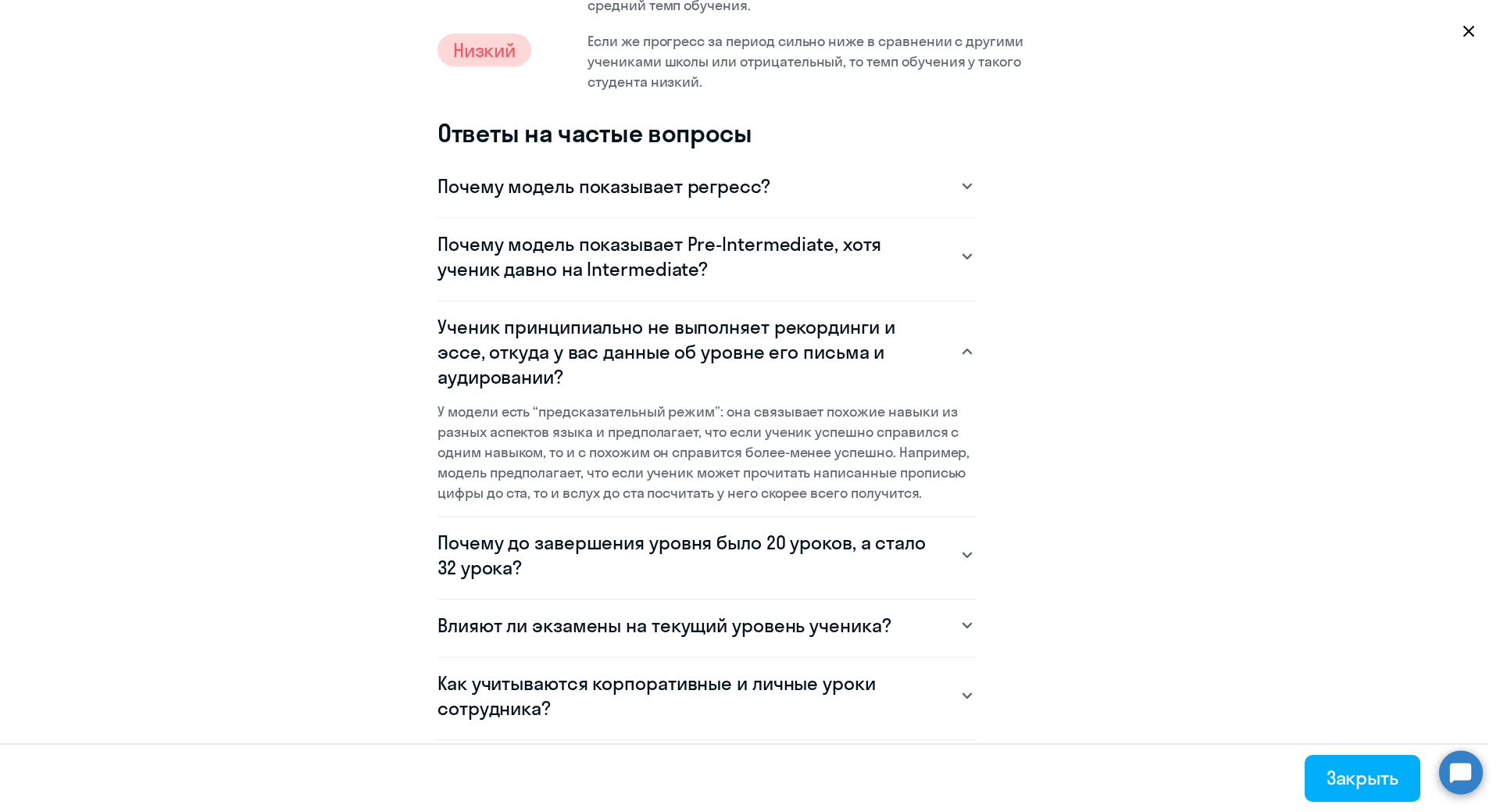
click at [960, 348] on svg-icon at bounding box center [967, 351] width 19 height 19
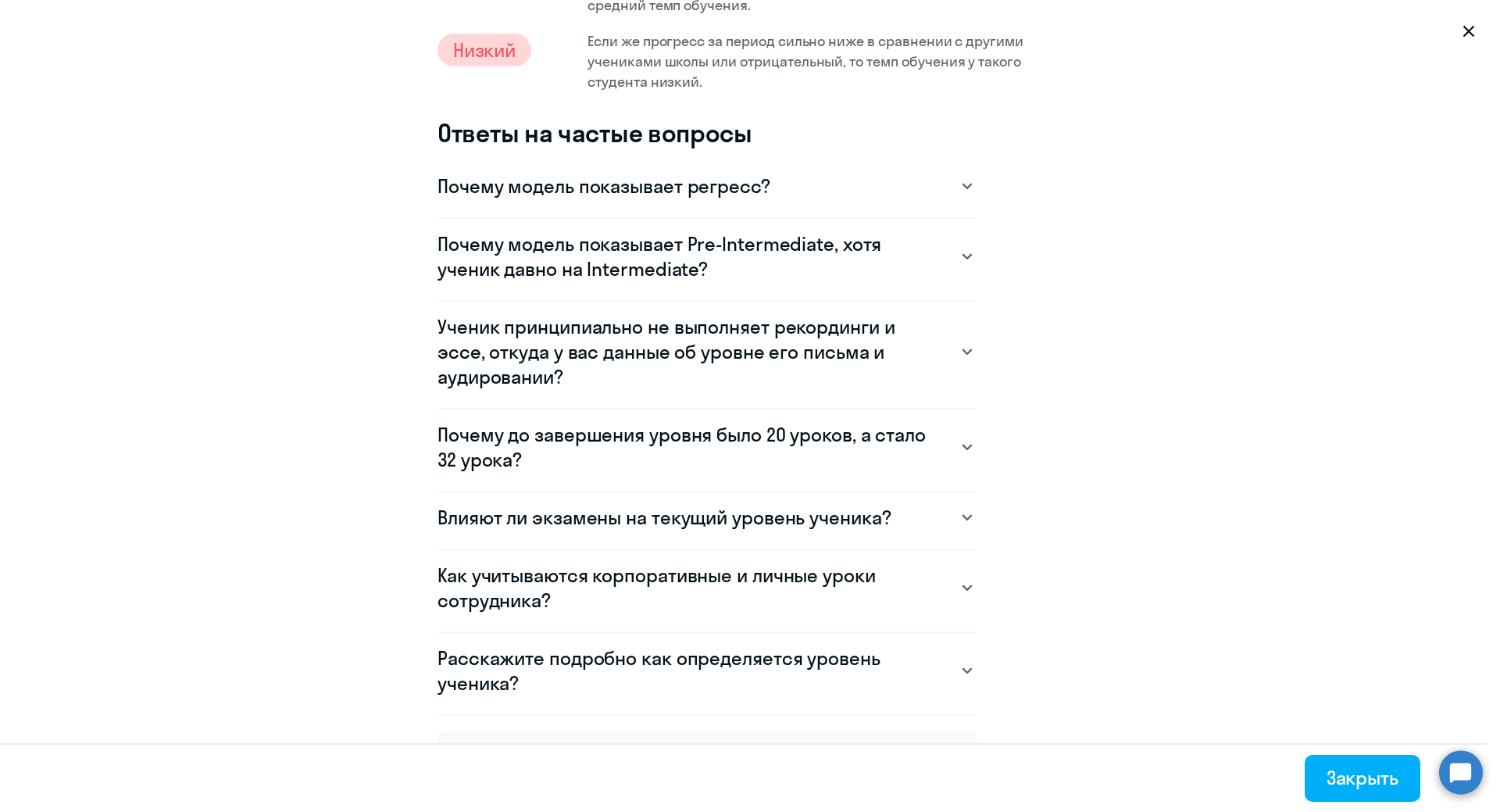
click at [945, 440] on div "Почему до завершения уровня было 20 уроков, а стало 32 урока?" at bounding box center [706, 447] width 539 height 50
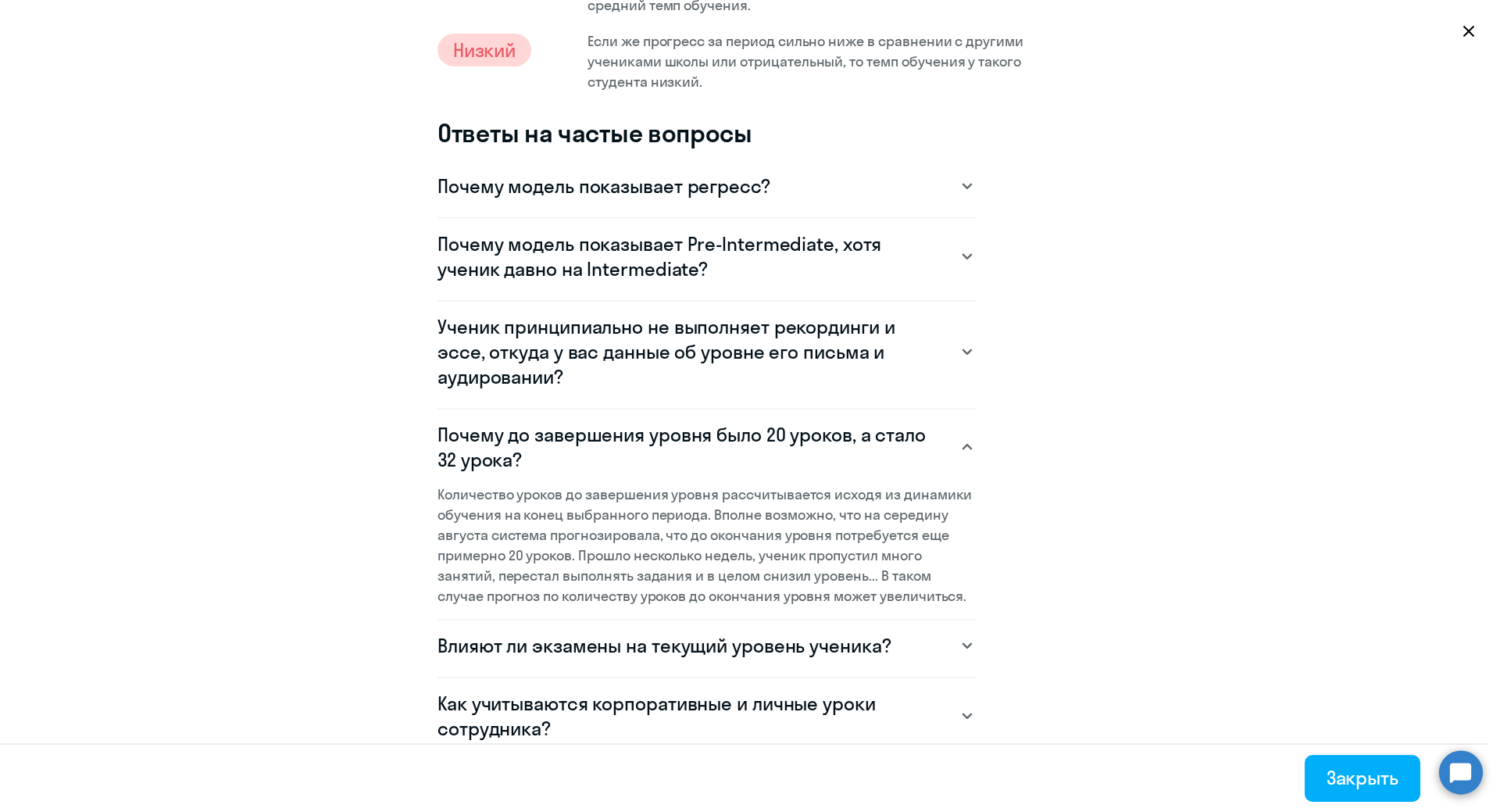
click at [962, 644] on icon at bounding box center [967, 645] width 11 height 6
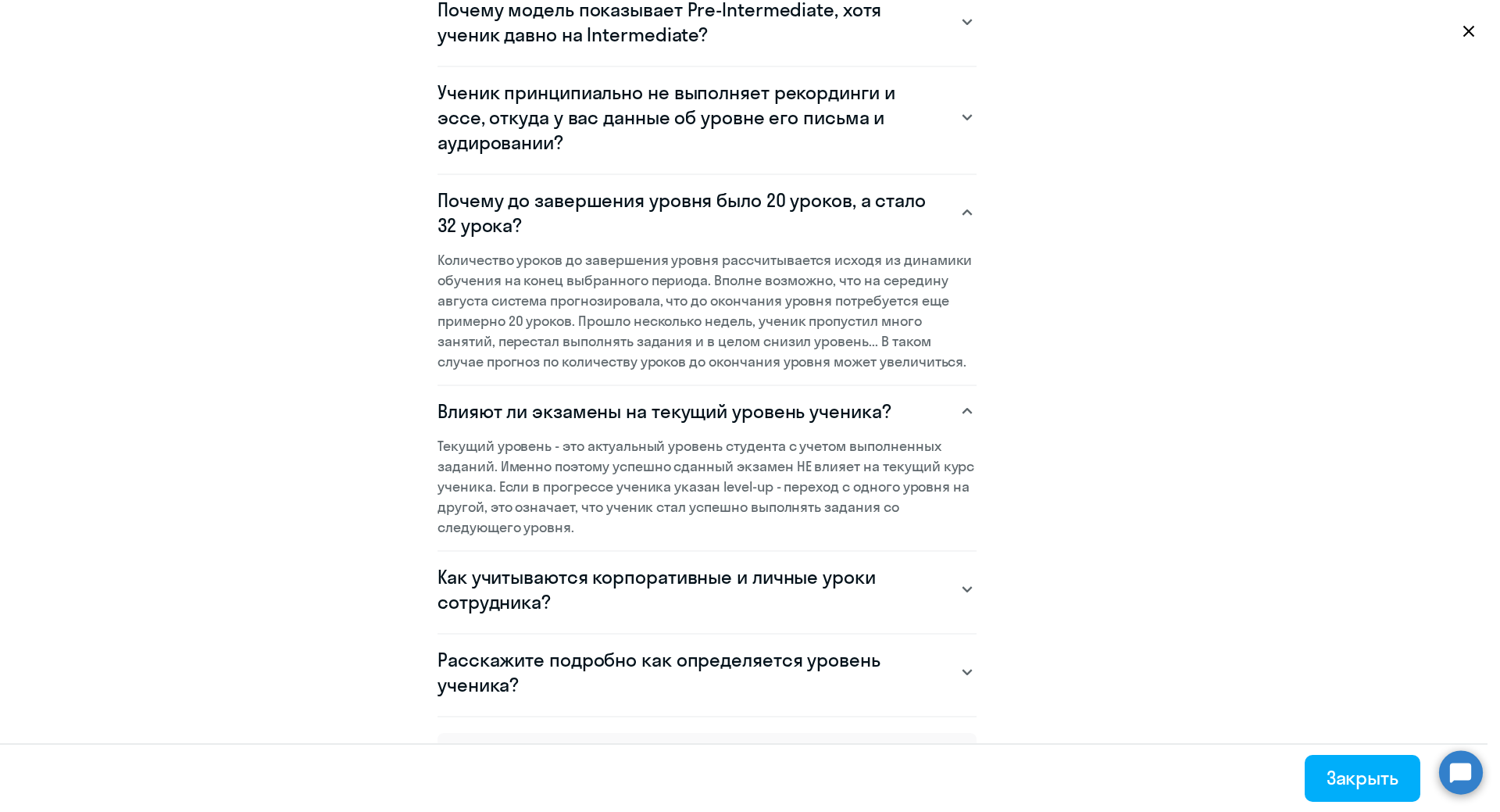
scroll to position [1250, 0]
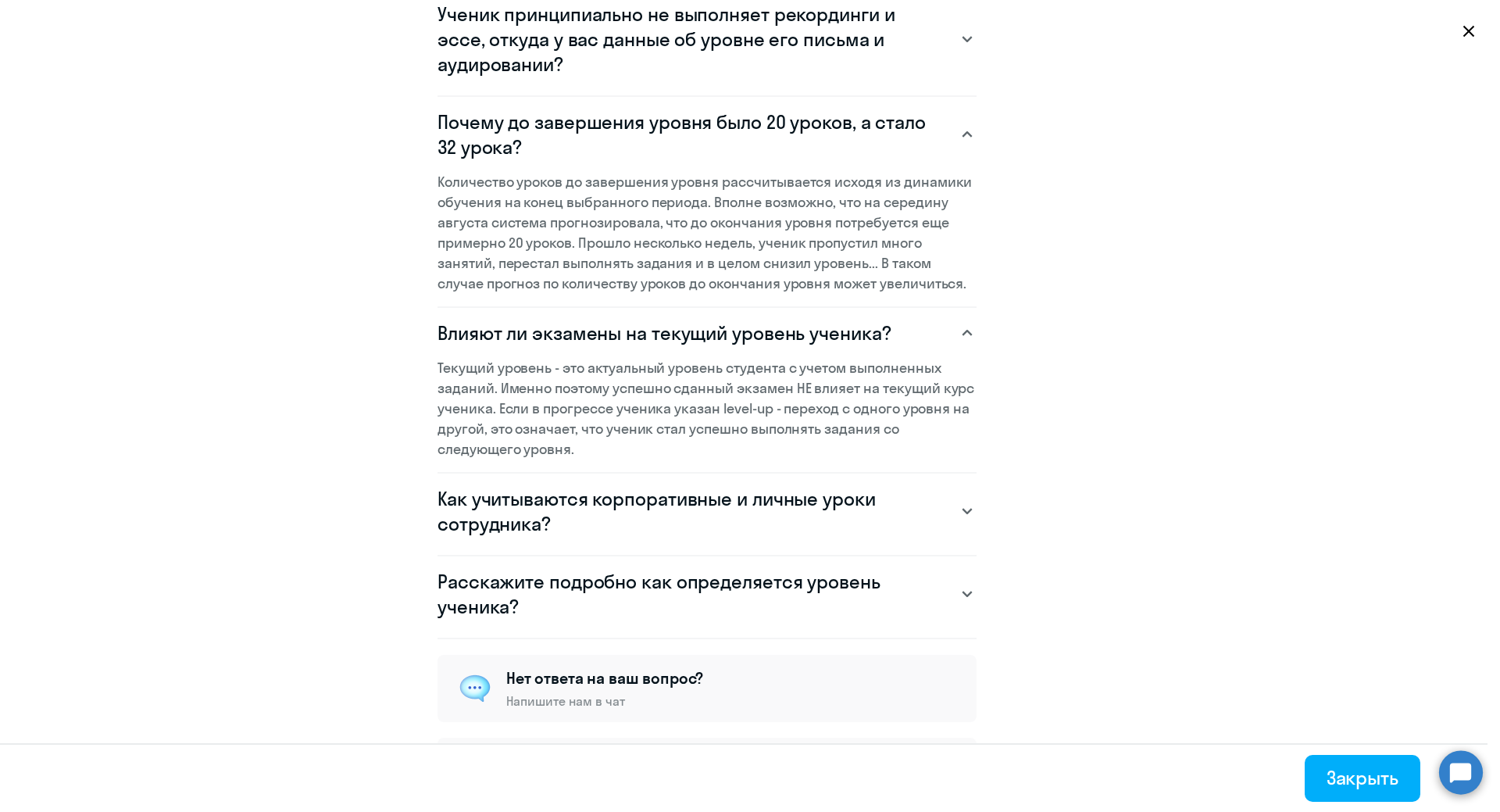
click at [960, 502] on svg-icon at bounding box center [967, 511] width 19 height 19
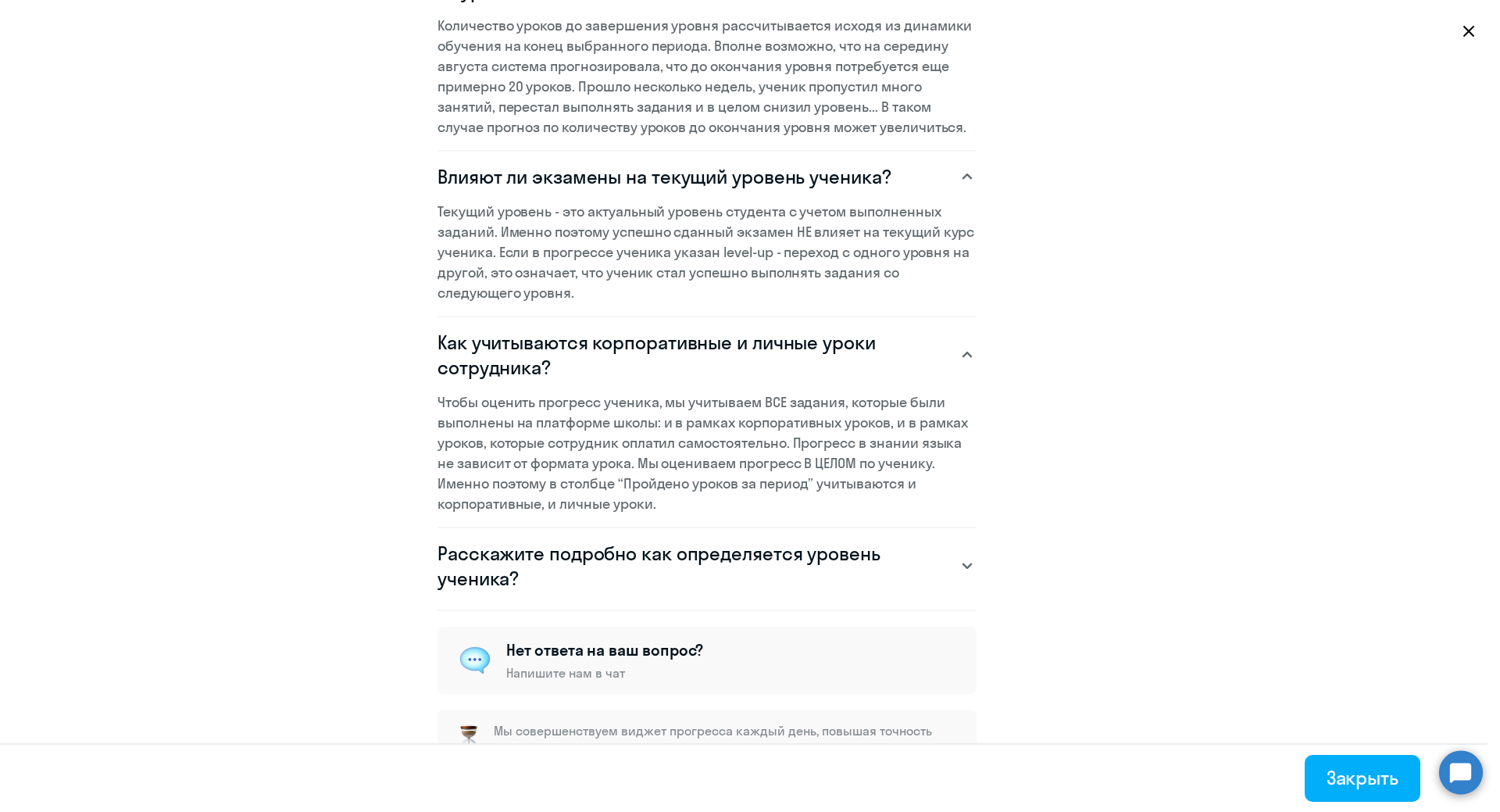
scroll to position [1470, 0]
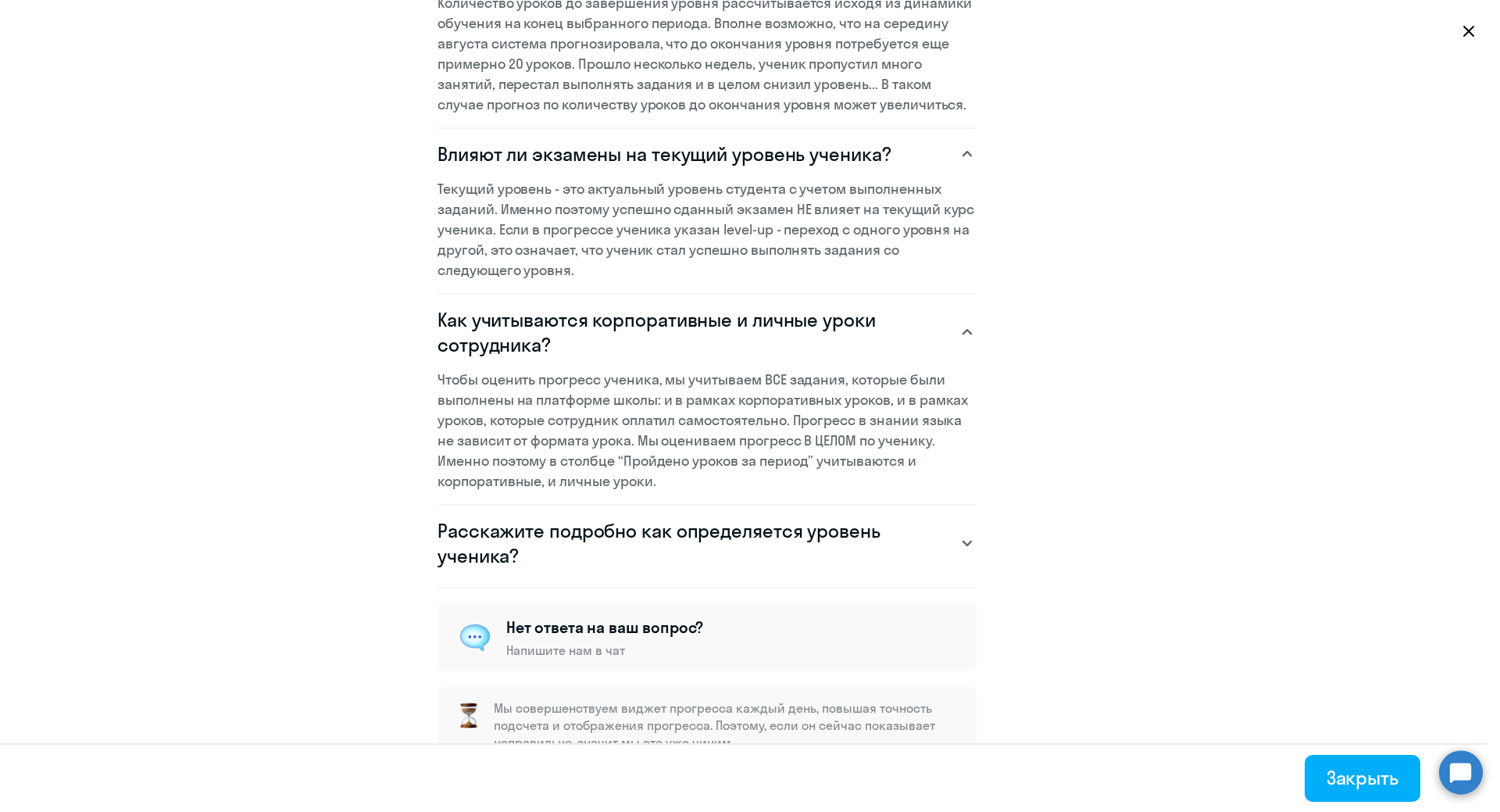
click at [962, 540] on icon at bounding box center [967, 542] width 11 height 6
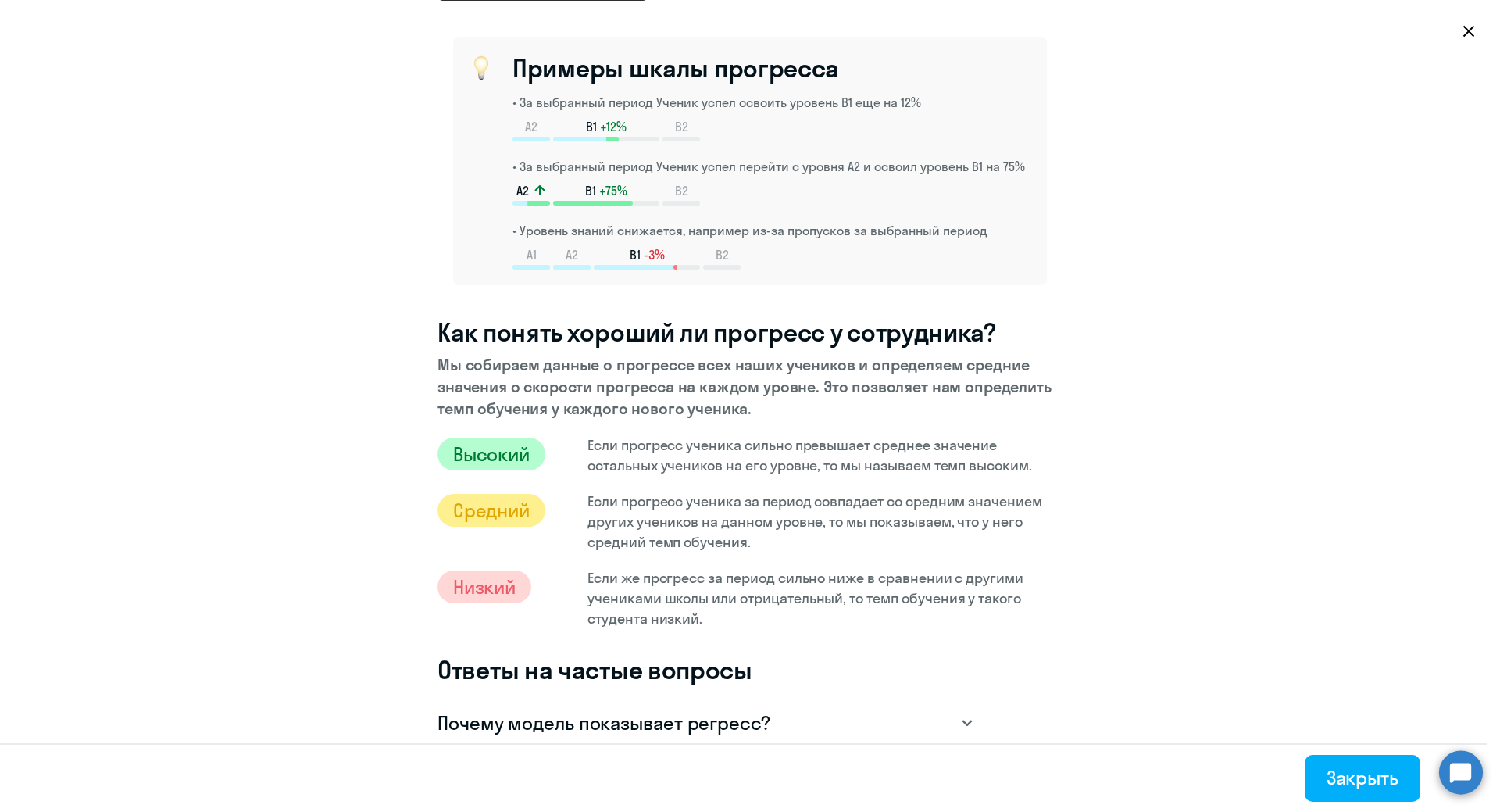
scroll to position [0, 0]
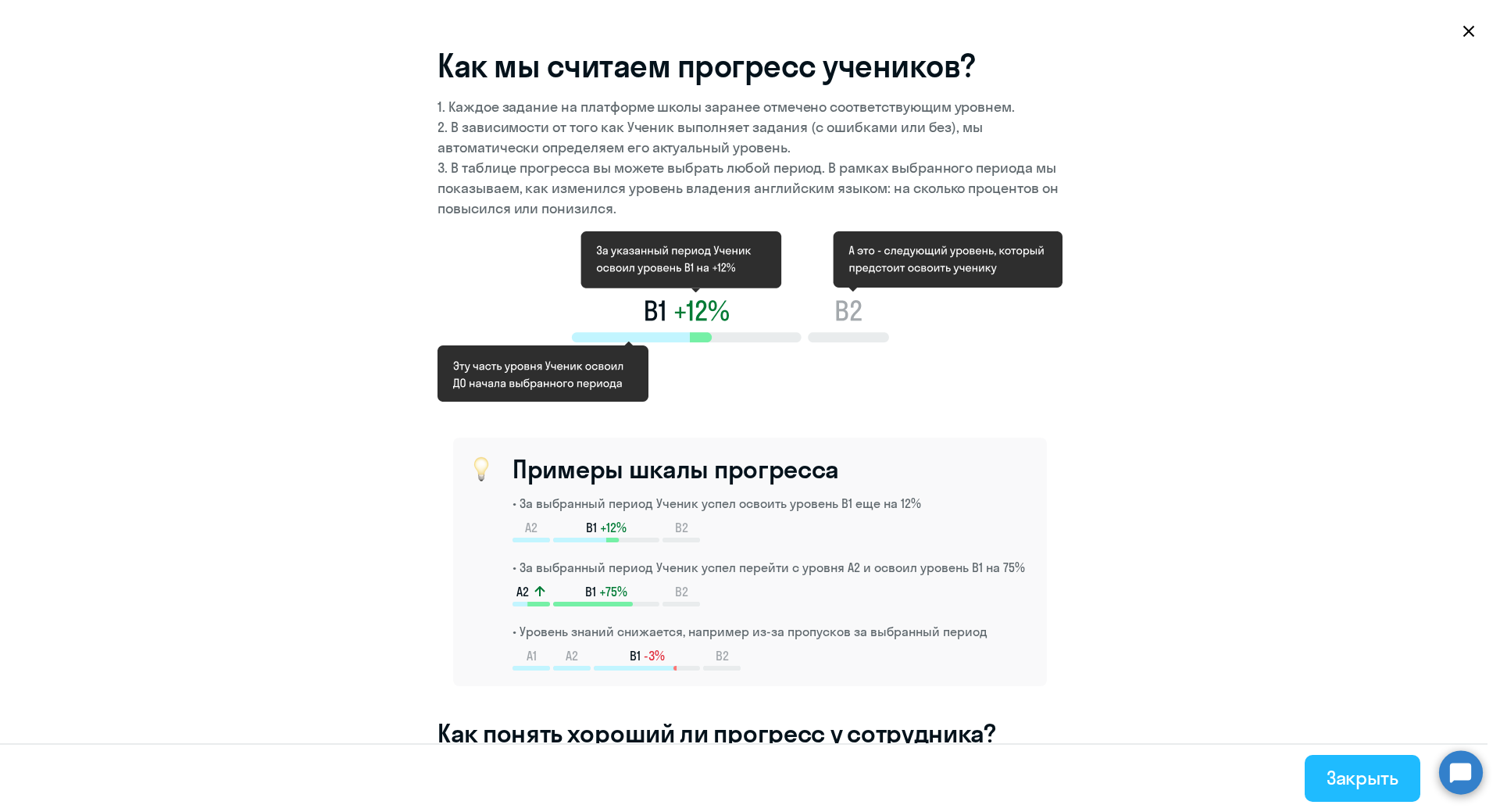
click at [1353, 773] on div "Закрыть" at bounding box center [1362, 777] width 72 height 25
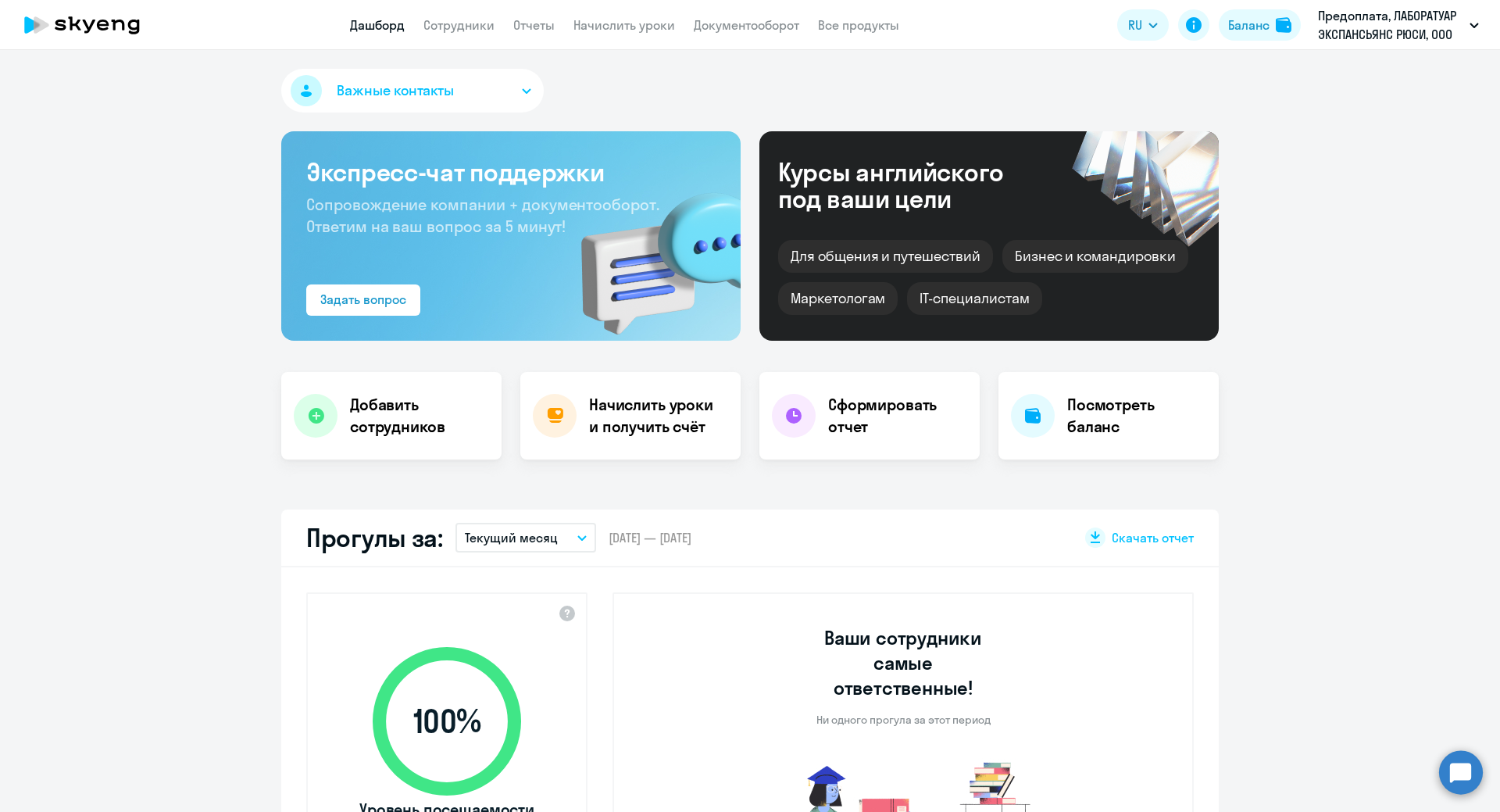
click at [648, 32] on link "Начислить уроки" at bounding box center [624, 25] width 102 height 16
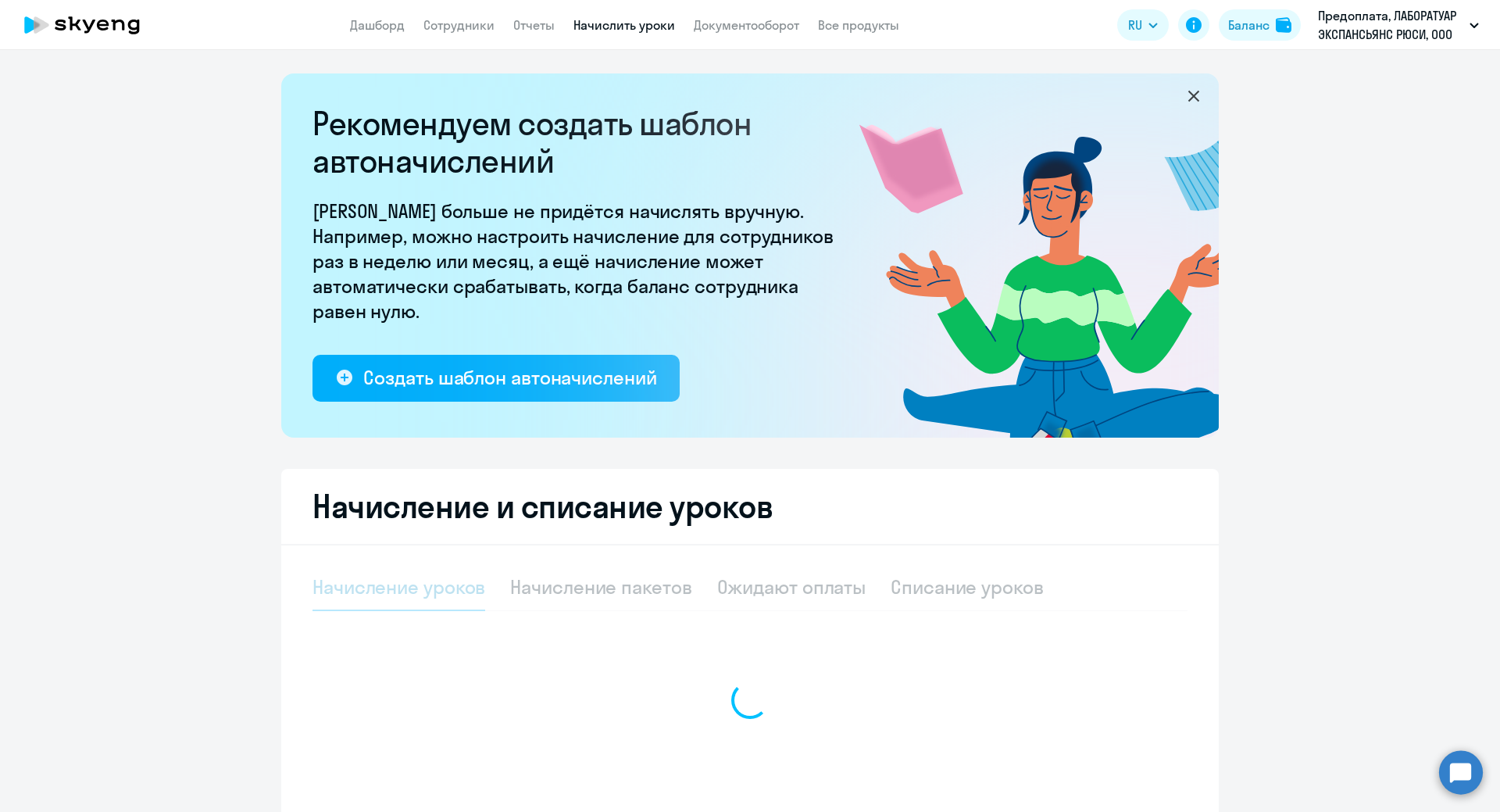
select select "10"
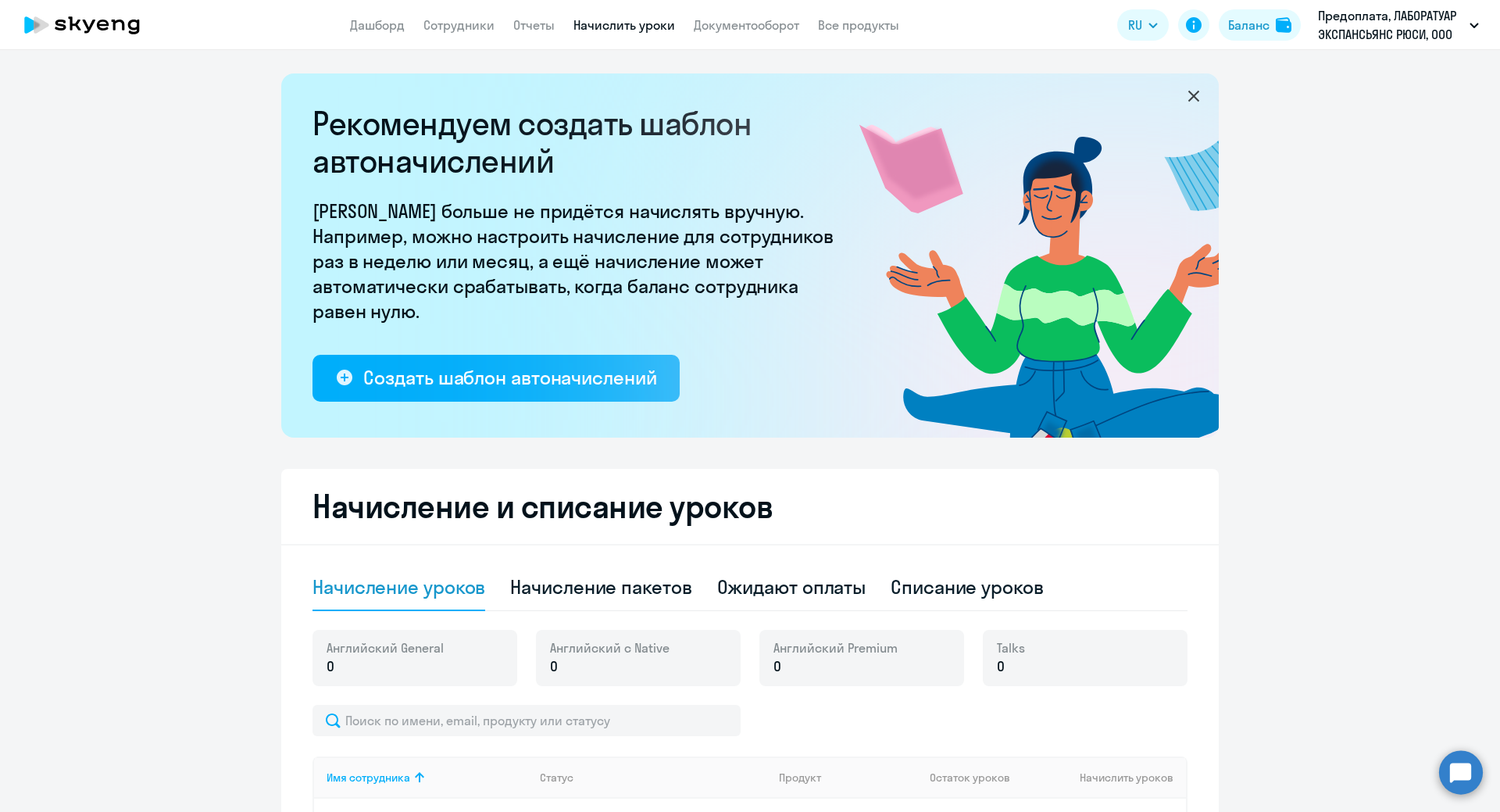
scroll to position [311, 0]
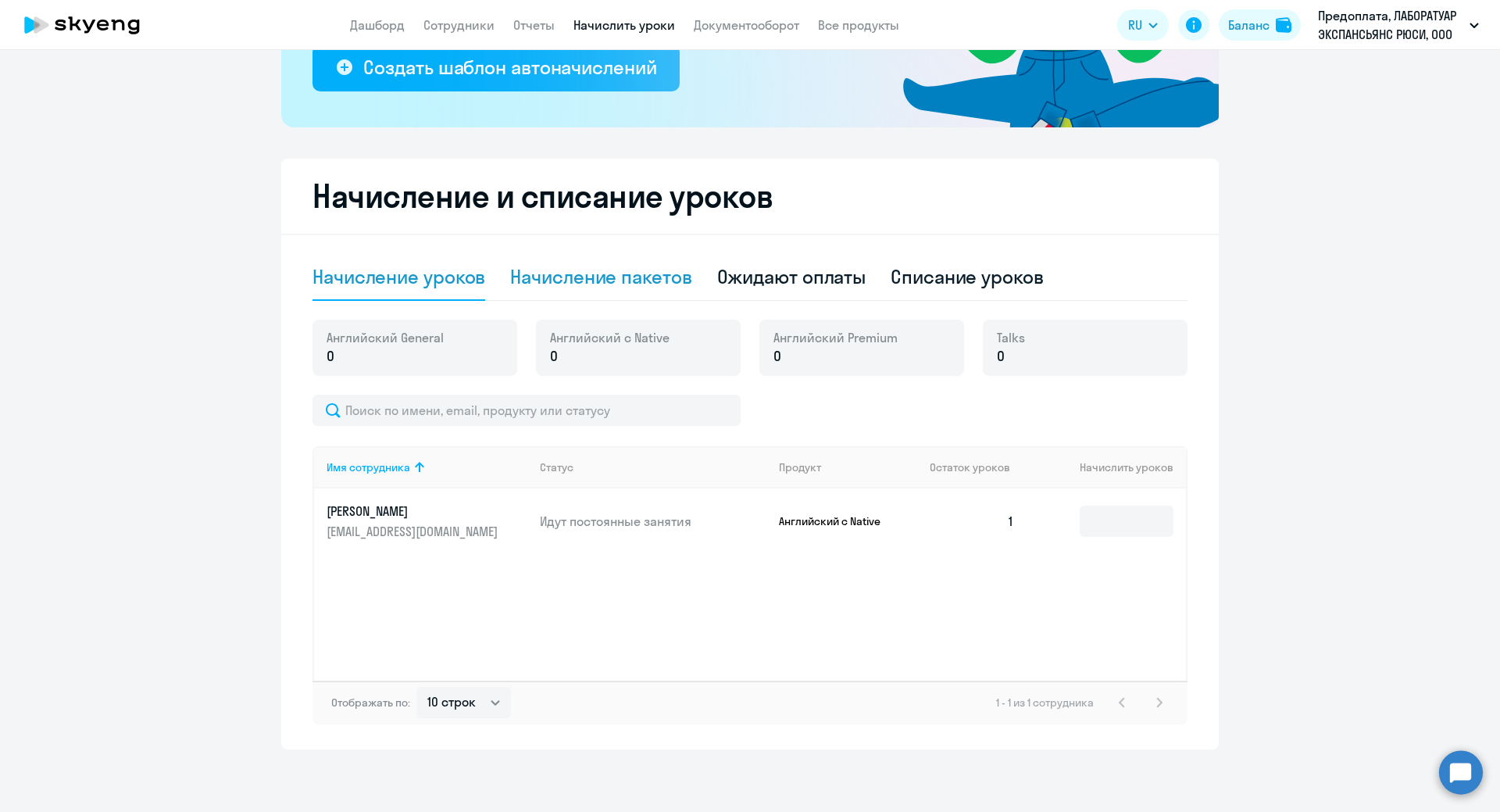
click at [583, 291] on div "Начисление пакетов" at bounding box center [600, 278] width 181 height 47
select select "10"
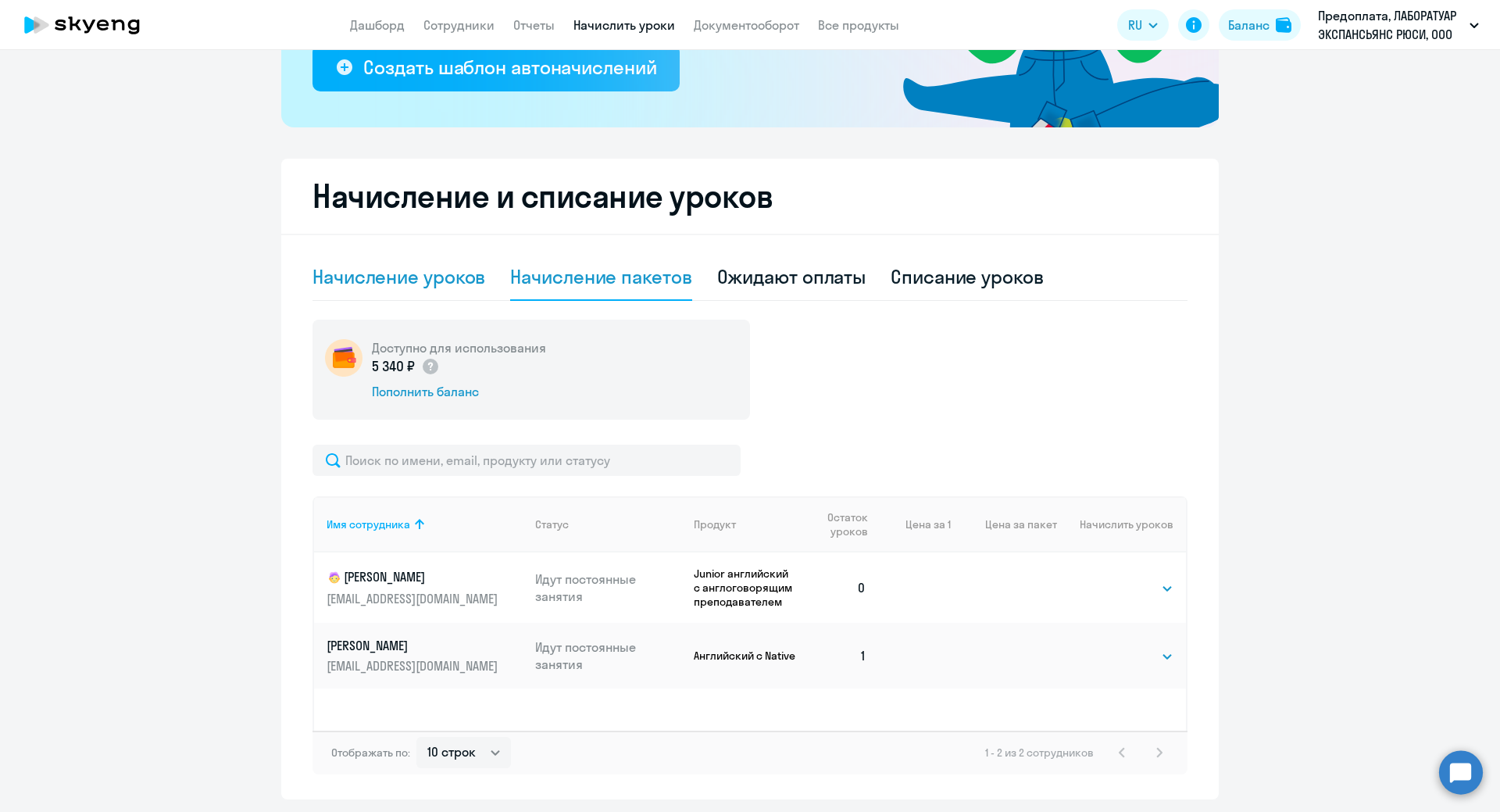
click at [424, 282] on div "Начисление уроков" at bounding box center [398, 276] width 173 height 25
select select "10"
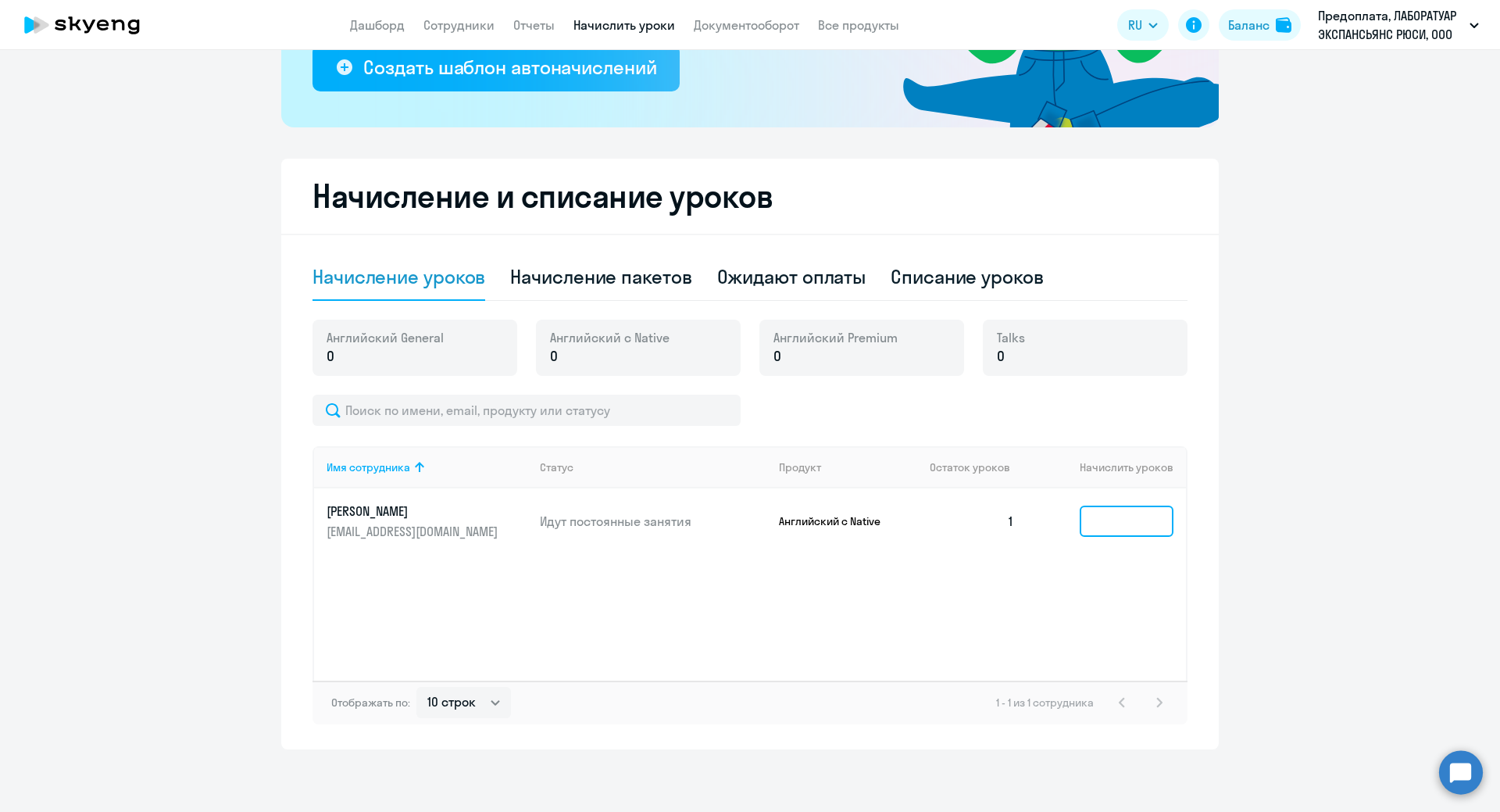
click at [1130, 523] on input at bounding box center [1127, 521] width 94 height 31
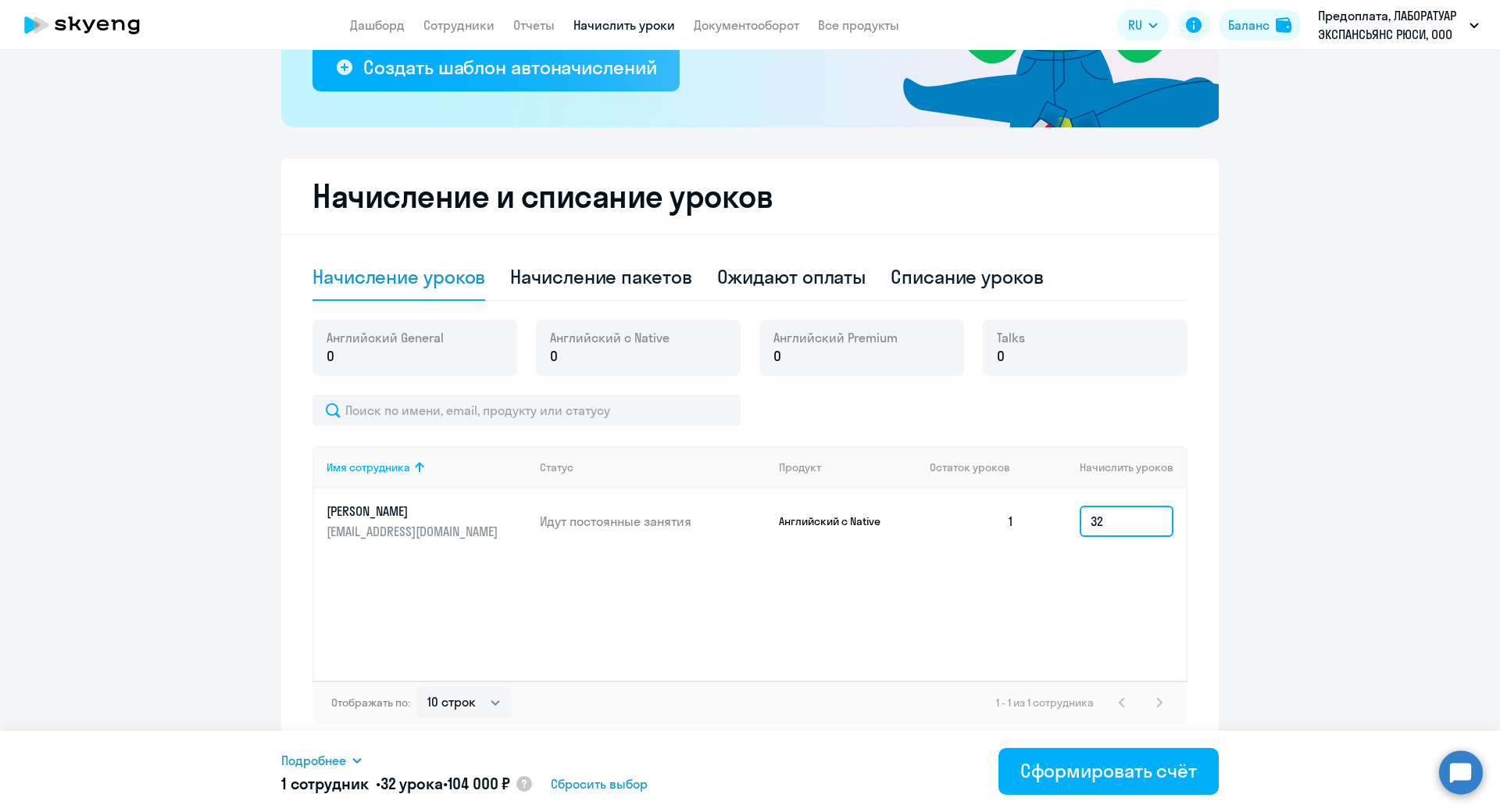
type input "32"
click at [1124, 776] on div "Сформировать счёт" at bounding box center [1109, 770] width 177 height 25
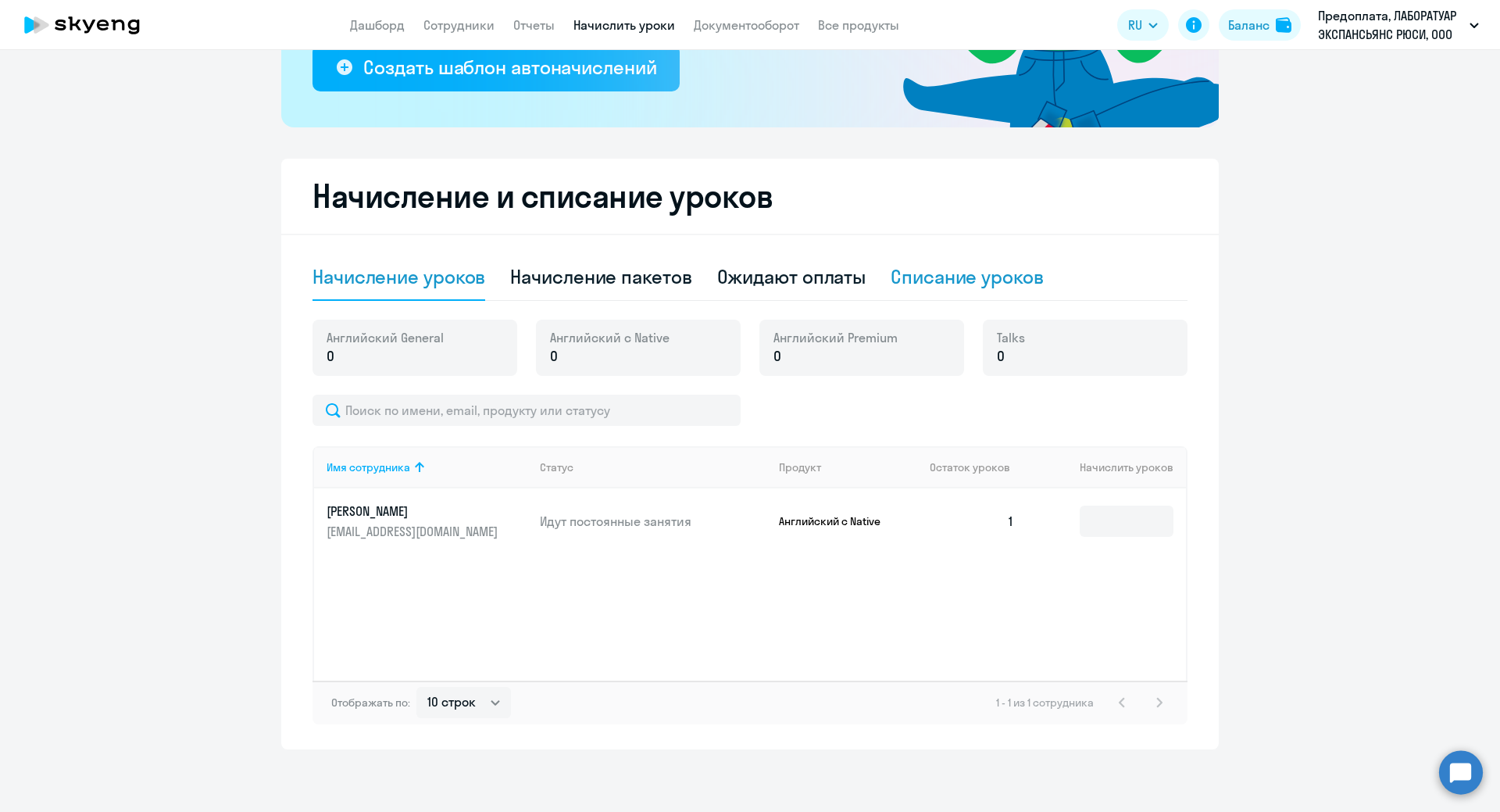
scroll to position [0, 0]
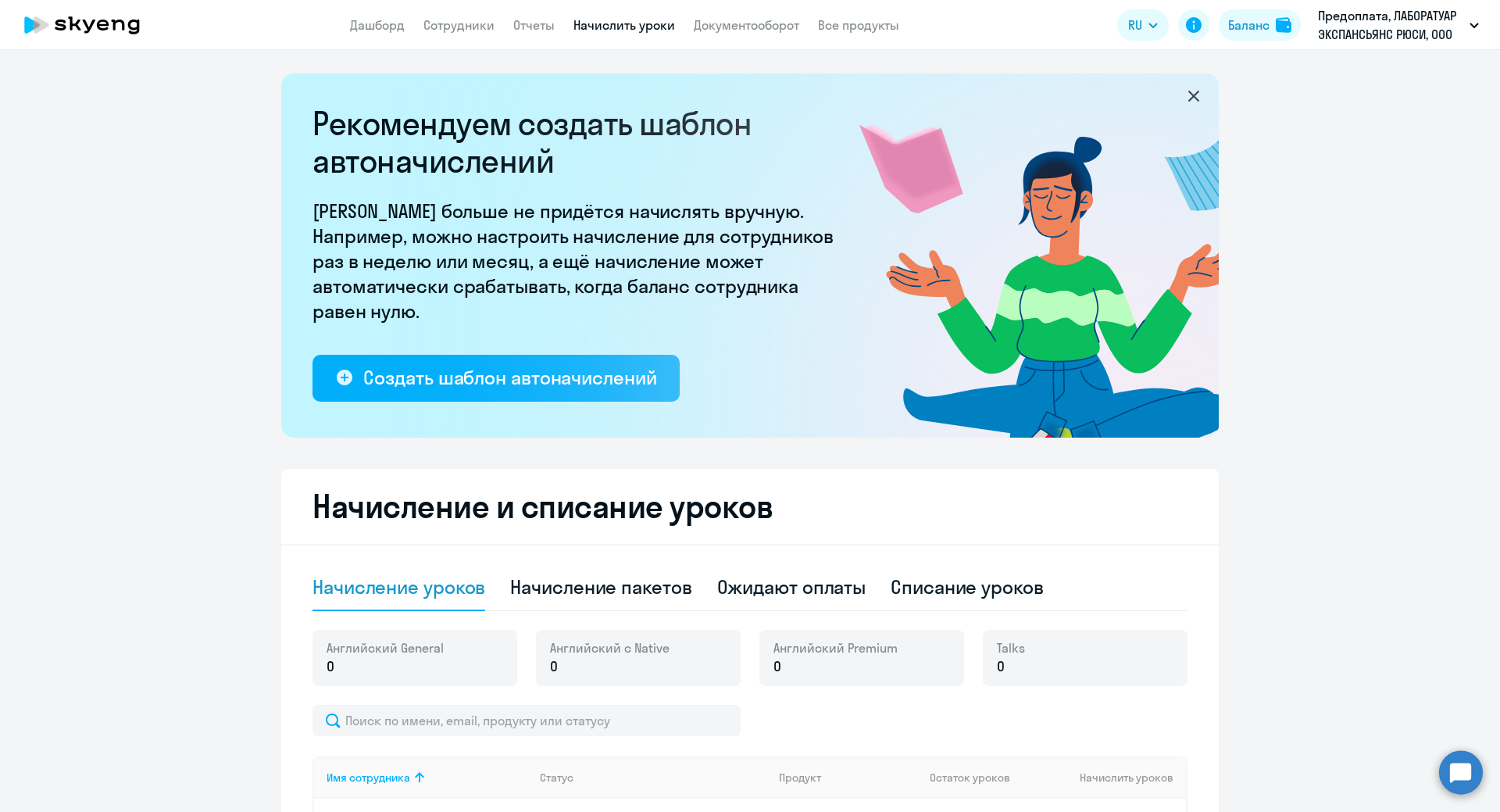
click at [777, 33] on app-menu-item-link "Документооборот" at bounding box center [747, 25] width 106 height 20
click at [776, 24] on link "Документооборот" at bounding box center [747, 25] width 106 height 16
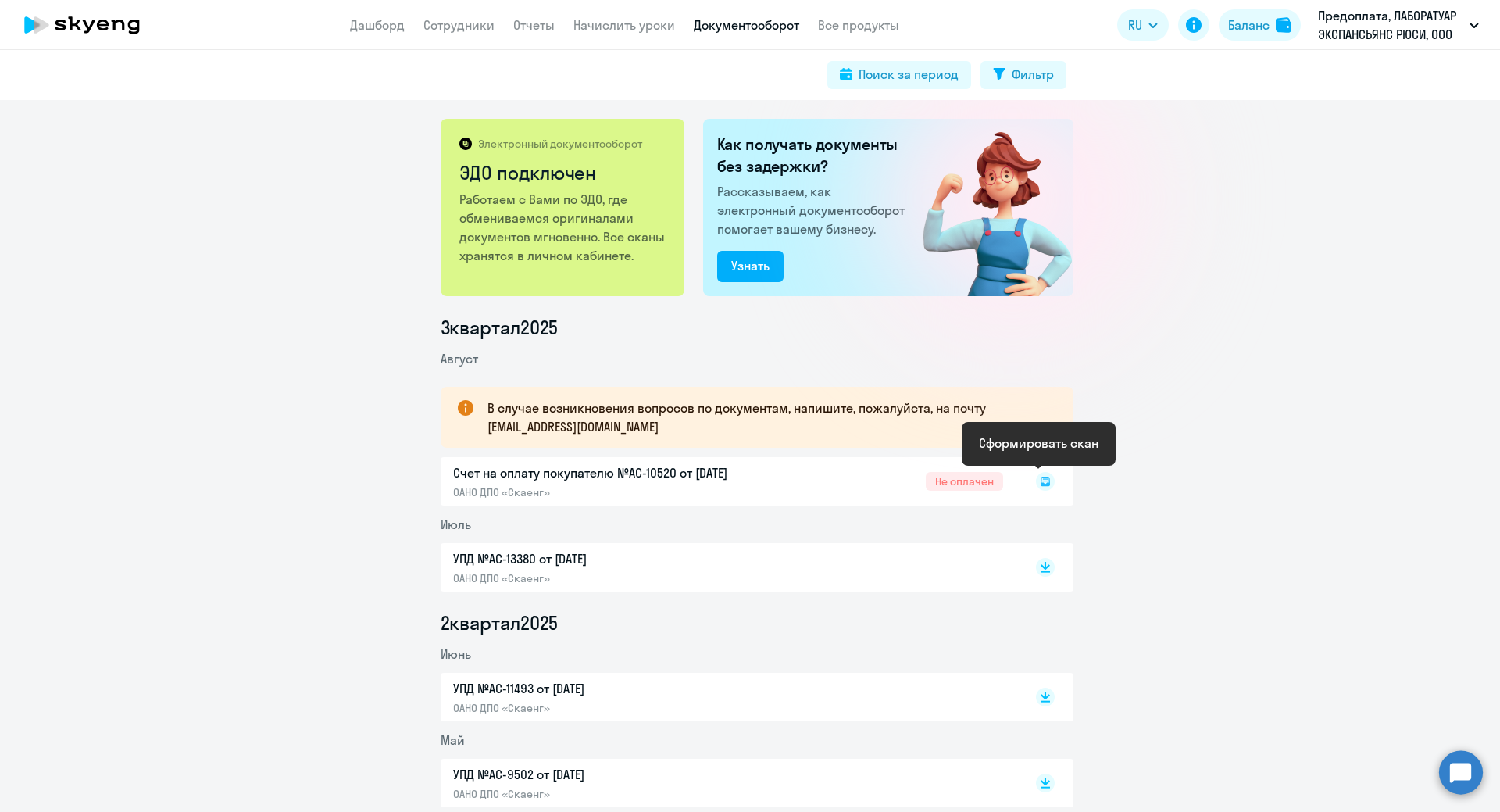
click at [1036, 478] on icon at bounding box center [1045, 481] width 19 height 19
click at [1037, 474] on rect at bounding box center [1045, 481] width 19 height 19
